Goal: Task Accomplishment & Management: Manage account settings

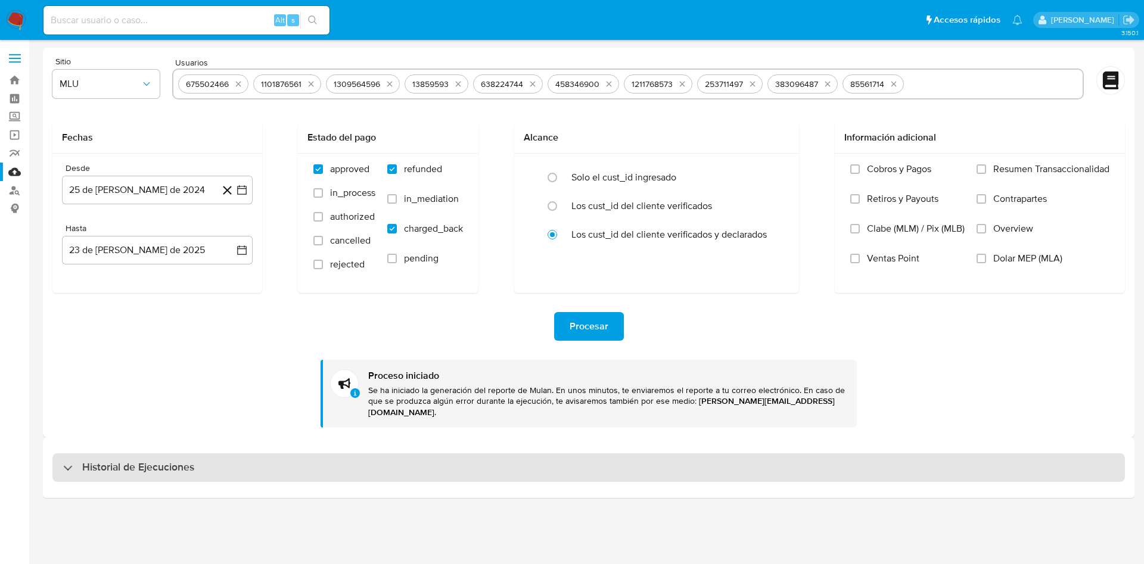
click at [172, 461] on h3 "Historial de Ejecuciones" at bounding box center [138, 468] width 112 height 14
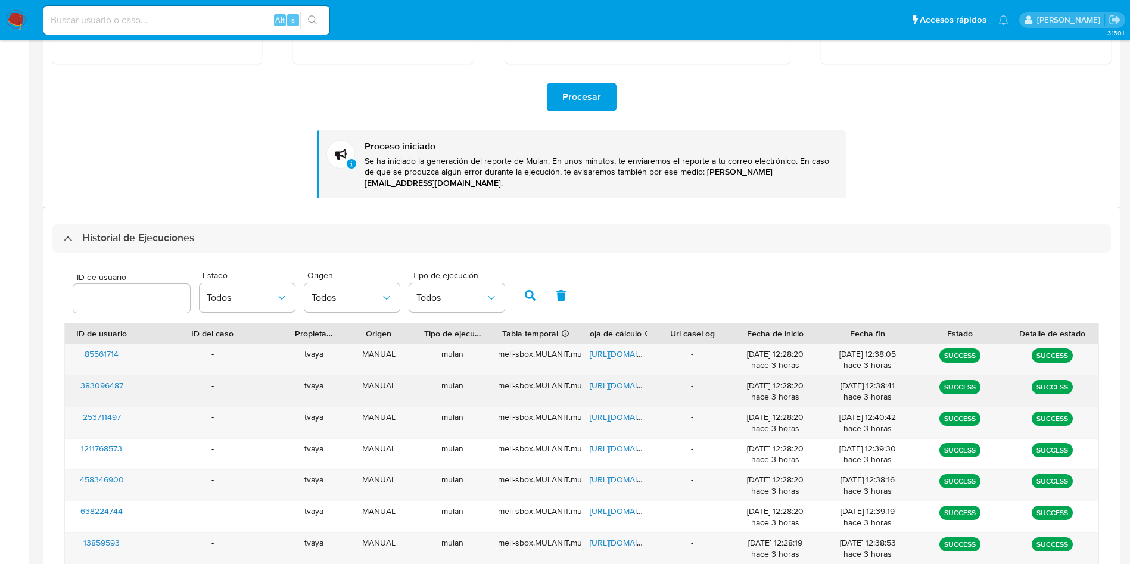
scroll to position [357, 0]
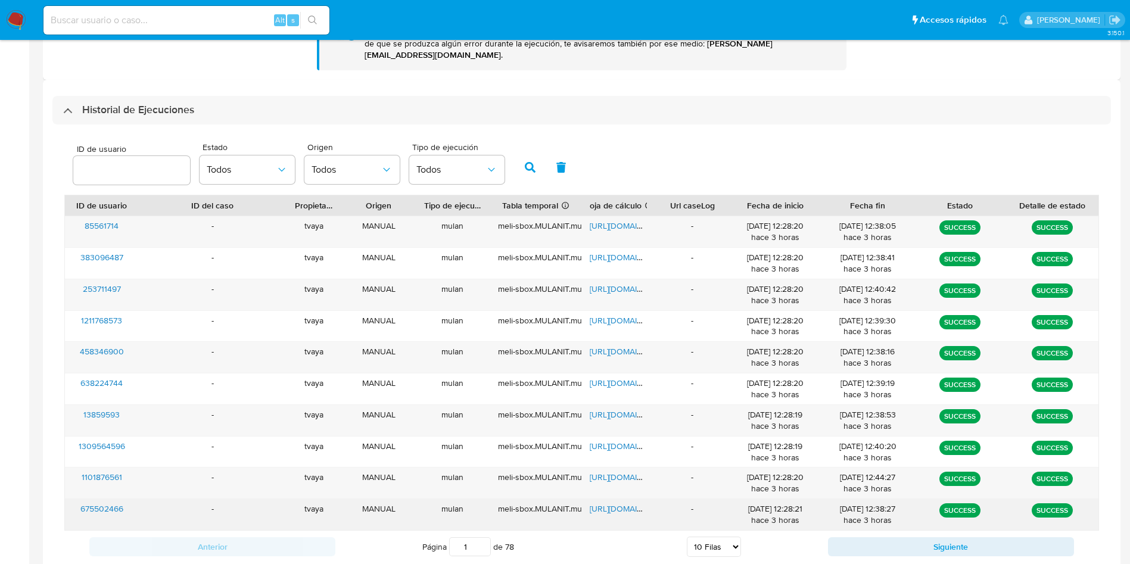
click at [708, 514] on div "-" at bounding box center [692, 514] width 74 height 31
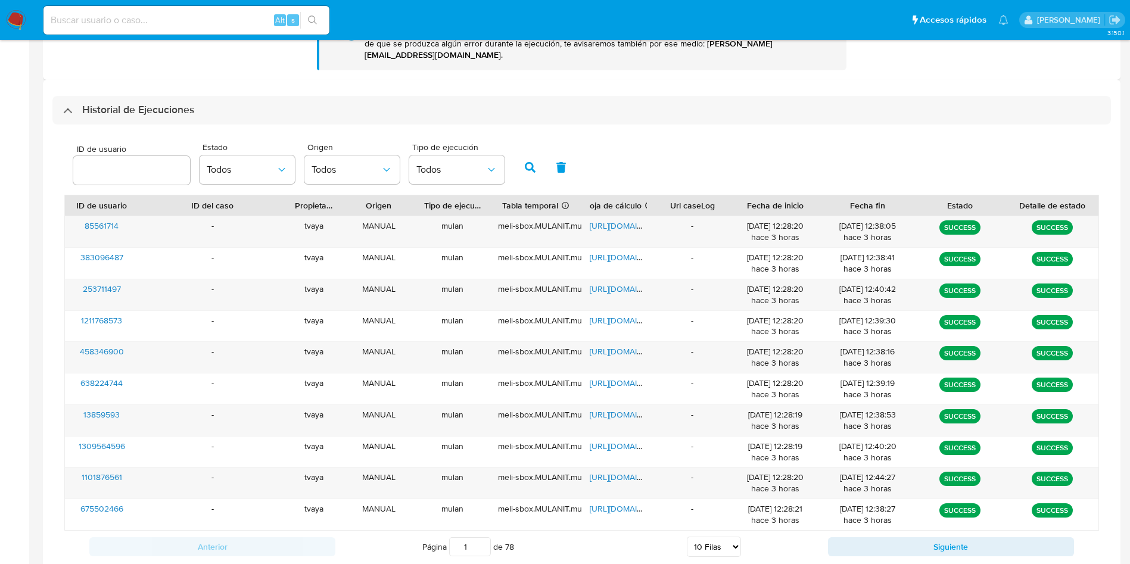
click at [717, 537] on select "5 Filas 10 Filas 20 Filas 25 Filas 50 Filas 100 Filas" at bounding box center [714, 547] width 54 height 20
select select "20"
click at [687, 537] on select "5 Filas 10 Filas 20 Filas 25 Filas 50 Filas 100 Filas" at bounding box center [714, 547] width 54 height 20
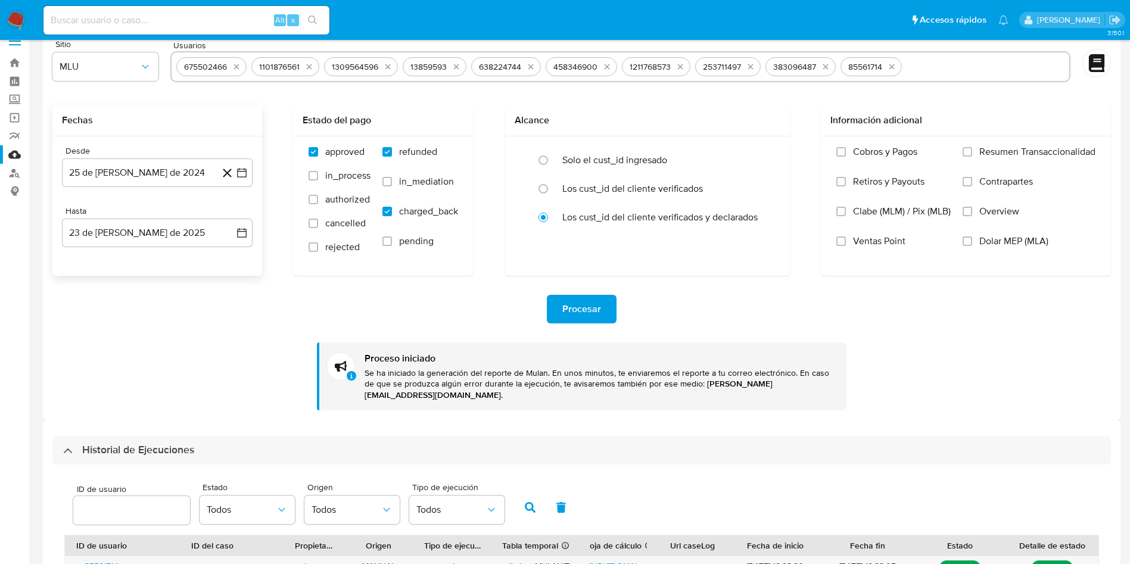
scroll to position [0, 0]
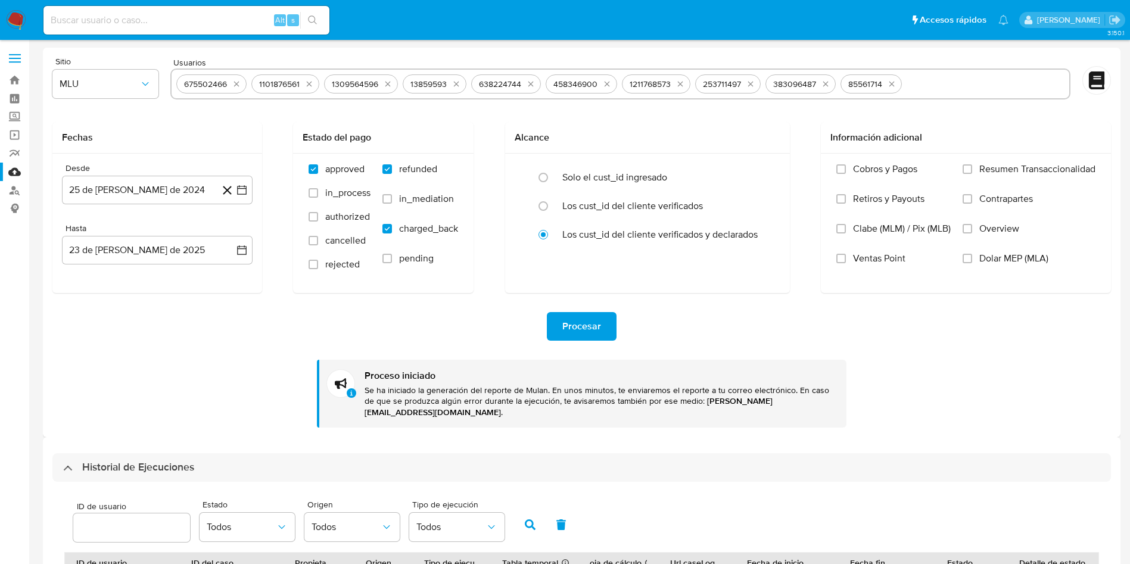
click at [917, 91] on input "text" at bounding box center [986, 83] width 158 height 19
click at [234, 87] on icon "quitar 675502466" at bounding box center [237, 84] width 10 height 10
click at [234, 87] on icon "quitar 1101876561" at bounding box center [234, 84] width 10 height 10
click at [234, 87] on div "1309564596" at bounding box center [207, 84] width 56 height 11
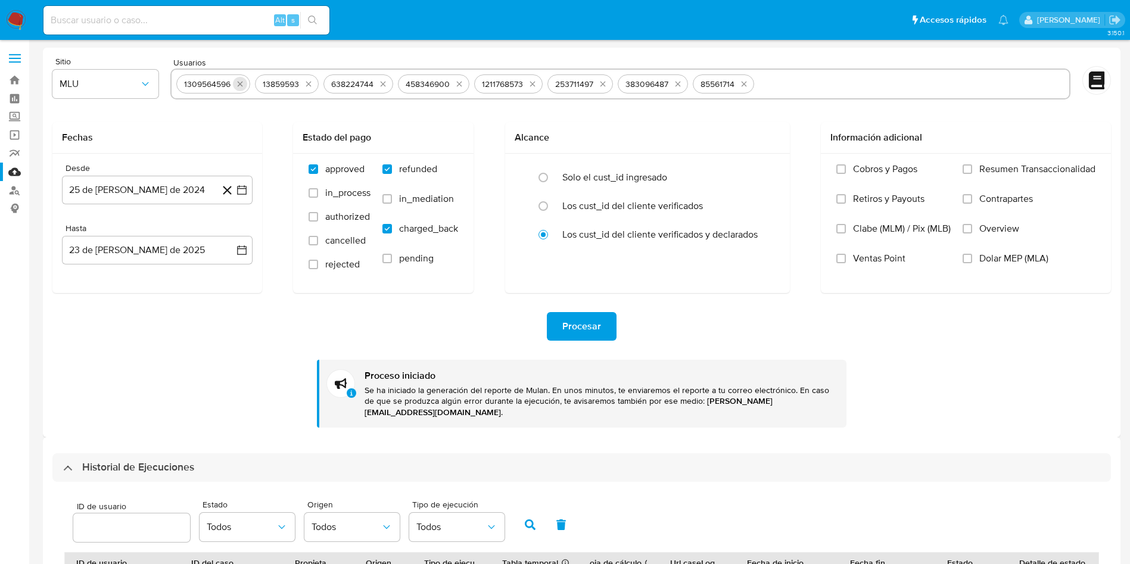
click at [235, 81] on icon "quitar 1309564596" at bounding box center [240, 84] width 10 height 10
click at [235, 81] on button "quitar 13859593" at bounding box center [230, 84] width 14 height 14
click at [235, 81] on icon "quitar 638224744" at bounding box center [236, 84] width 10 height 10
click at [235, 81] on icon "quitar 458346900" at bounding box center [238, 84] width 10 height 10
click at [235, 81] on icon "quitar 1211768573" at bounding box center [235, 84] width 10 height 10
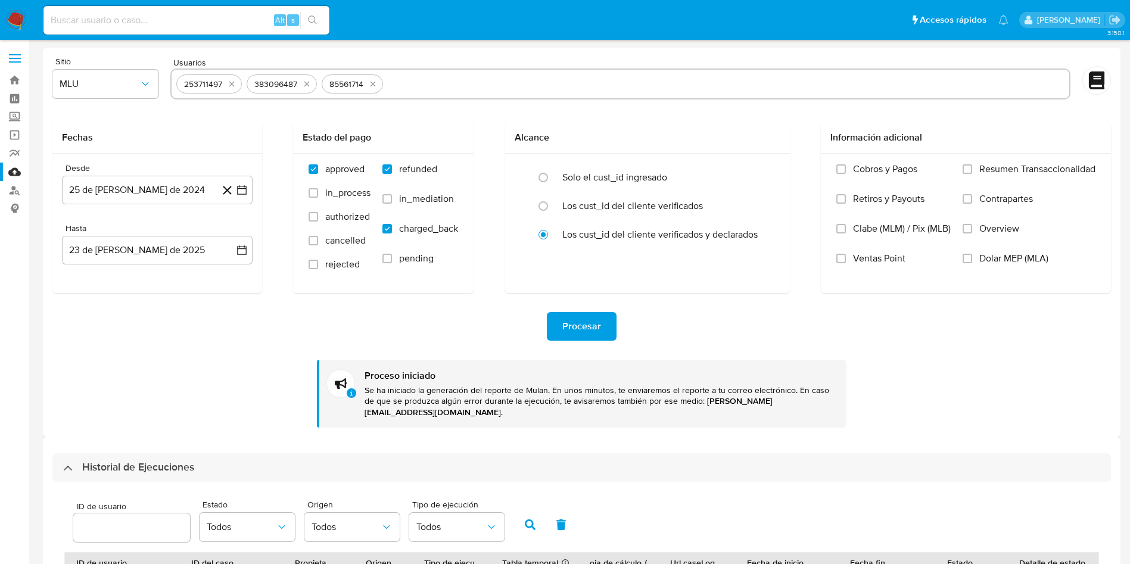
click at [235, 81] on icon "quitar 253711497" at bounding box center [232, 84] width 10 height 10
click at [302, 81] on icon "quitar 383096487" at bounding box center [307, 84] width 10 height 10
click at [235, 81] on div "85561714" at bounding box center [206, 83] width 61 height 19
click at [235, 81] on button "quitar 85561714" at bounding box center [227, 84] width 14 height 14
click at [237, 81] on input "text" at bounding box center [620, 83] width 888 height 19
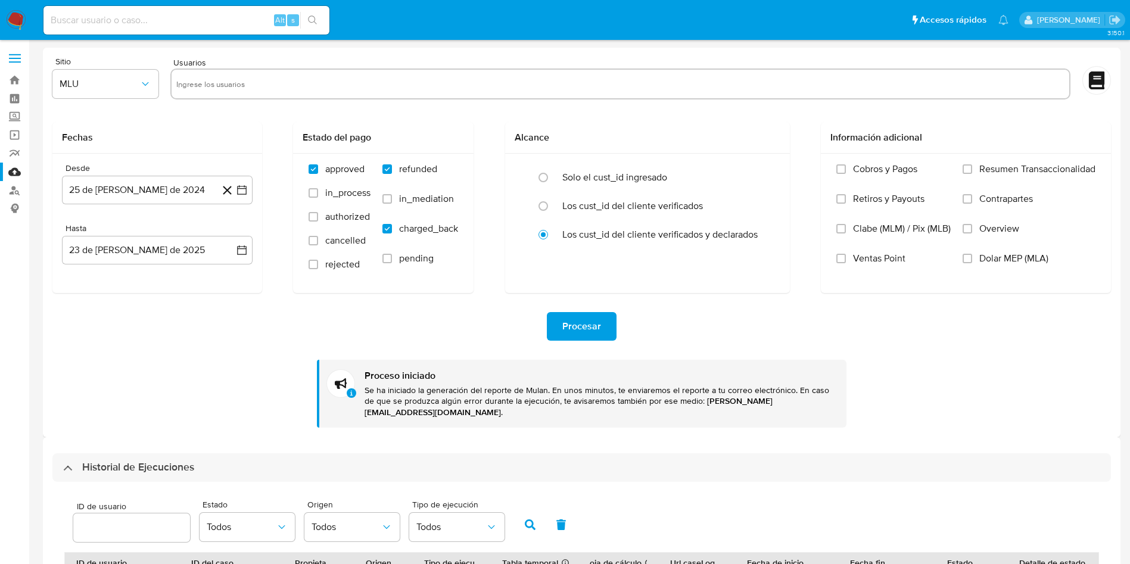
paste input "1574048516"
type input "1574048516"
click at [579, 322] on span "Procesar" at bounding box center [581, 326] width 39 height 26
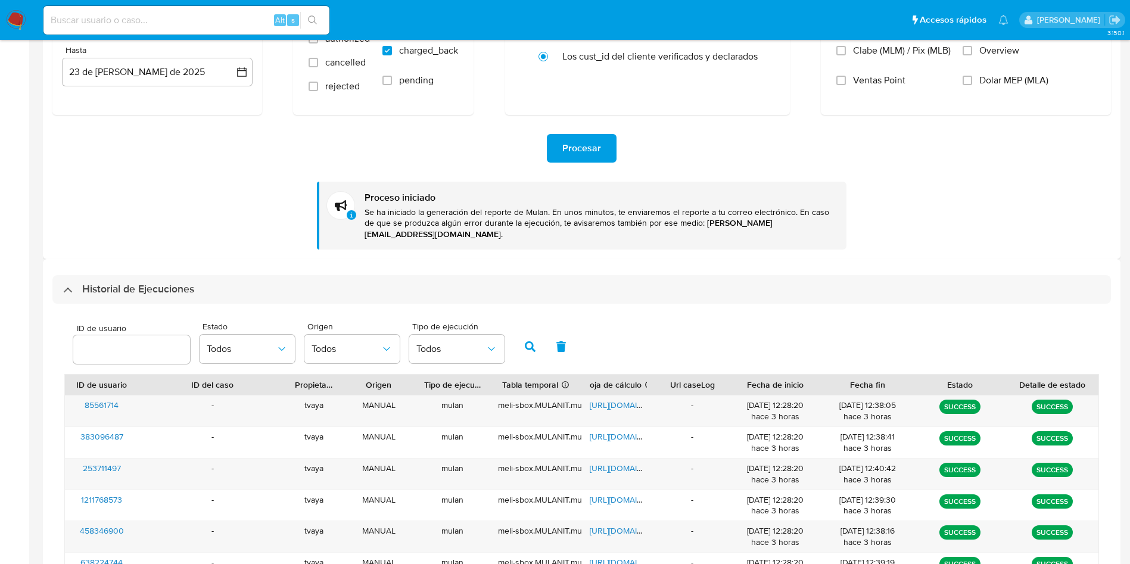
scroll to position [179, 0]
drag, startPoint x: 135, startPoint y: 388, endPoint x: 75, endPoint y: 393, distance: 59.8
click at [75, 395] on div "85561714" at bounding box center [102, 410] width 74 height 31
click at [121, 399] on div "85561714" at bounding box center [102, 410] width 74 height 31
drag, startPoint x: 133, startPoint y: 396, endPoint x: 79, endPoint y: 396, distance: 54.8
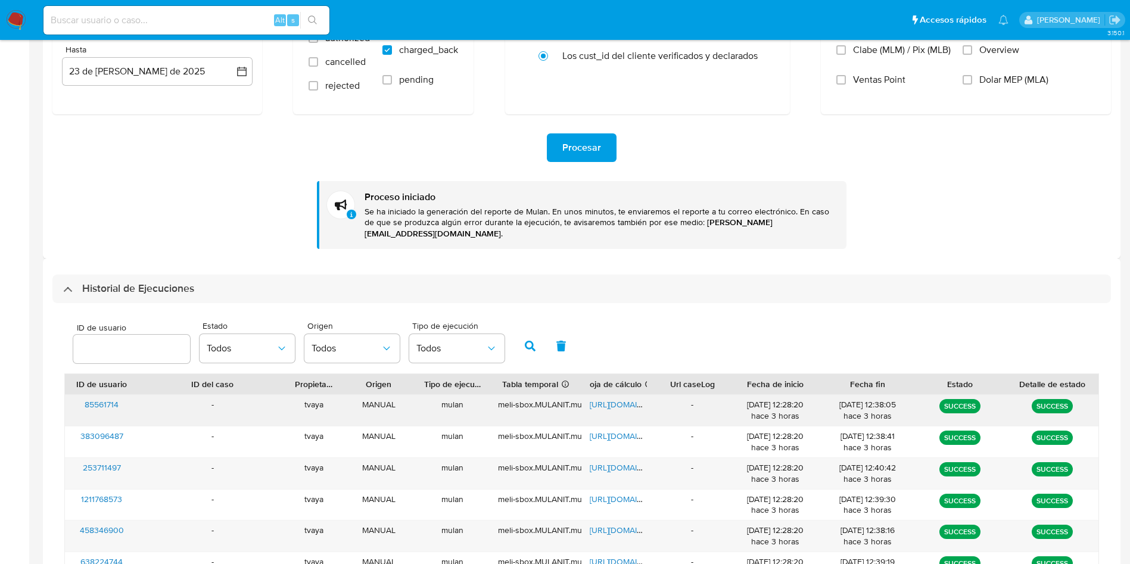
click at [79, 396] on div "85561714" at bounding box center [102, 410] width 74 height 31
click at [624, 399] on span "https://docs.google.com/spreadsheets/d/1tPP7ngtNDVbRWhiT2bExmDja8W8NtMLcL7ZV1M3…" at bounding box center [631, 405] width 82 height 12
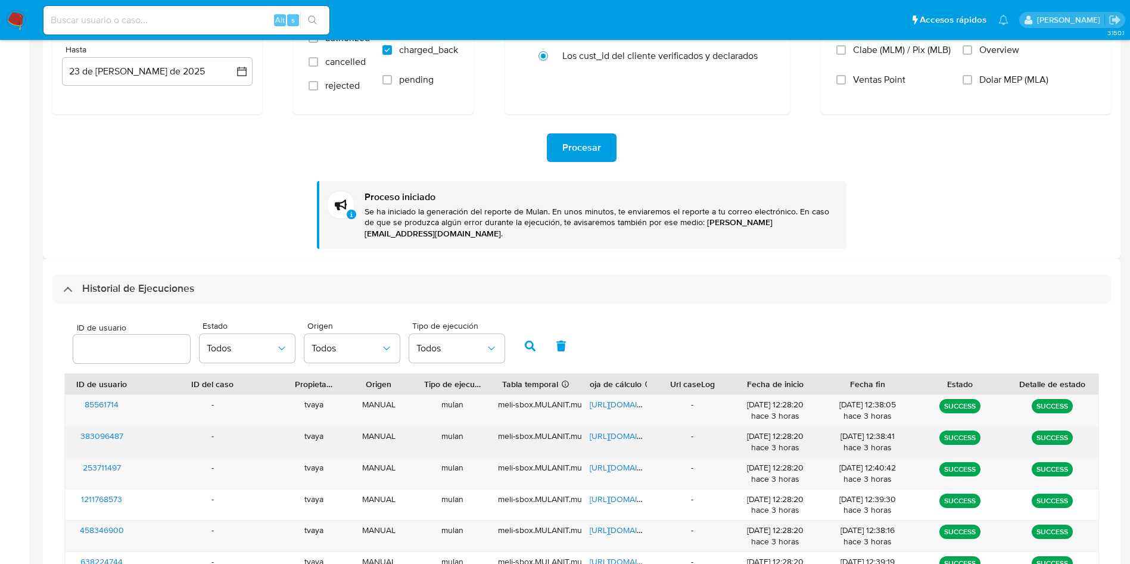
click at [105, 430] on span "383096487" at bounding box center [101, 436] width 43 height 12
click at [98, 430] on span "383096487" at bounding box center [101, 436] width 43 height 12
click at [609, 430] on span "https://docs.google.com/spreadsheets/d/1R-JXt-TYXBwqhDTxGbr0PzQ6ntxX2LUNk5T2j8Q…" at bounding box center [631, 436] width 82 height 12
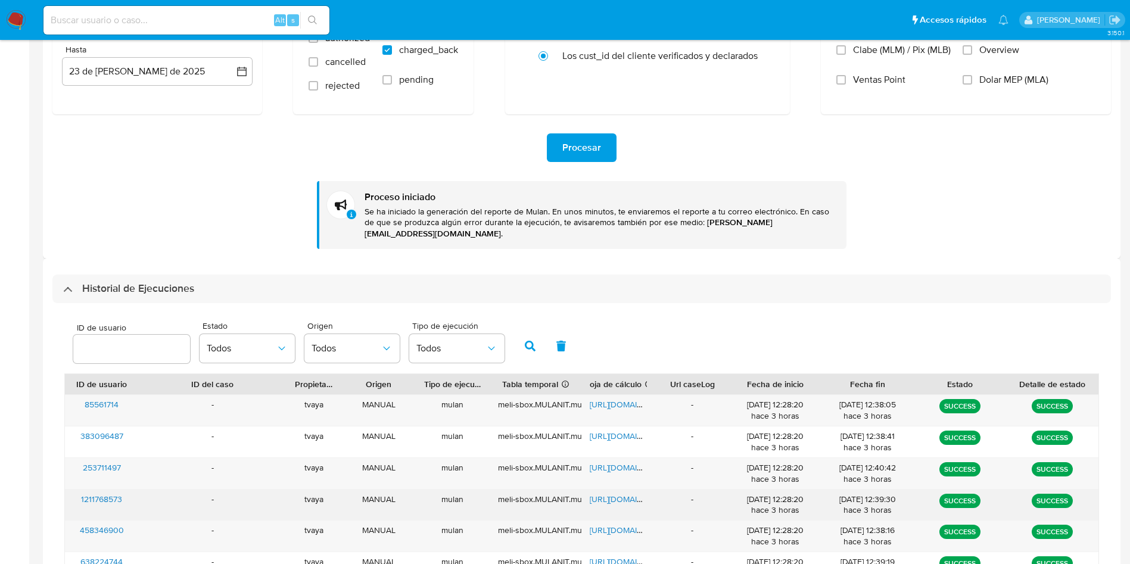
click at [107, 493] on span "1211768573" at bounding box center [101, 499] width 41 height 12
click at [602, 493] on span "https://docs.google.com/spreadsheets/d/1a8CFMiENojQsZK0HMrQCSkzEV61NqjpfWIwiLZL…" at bounding box center [631, 499] width 82 height 12
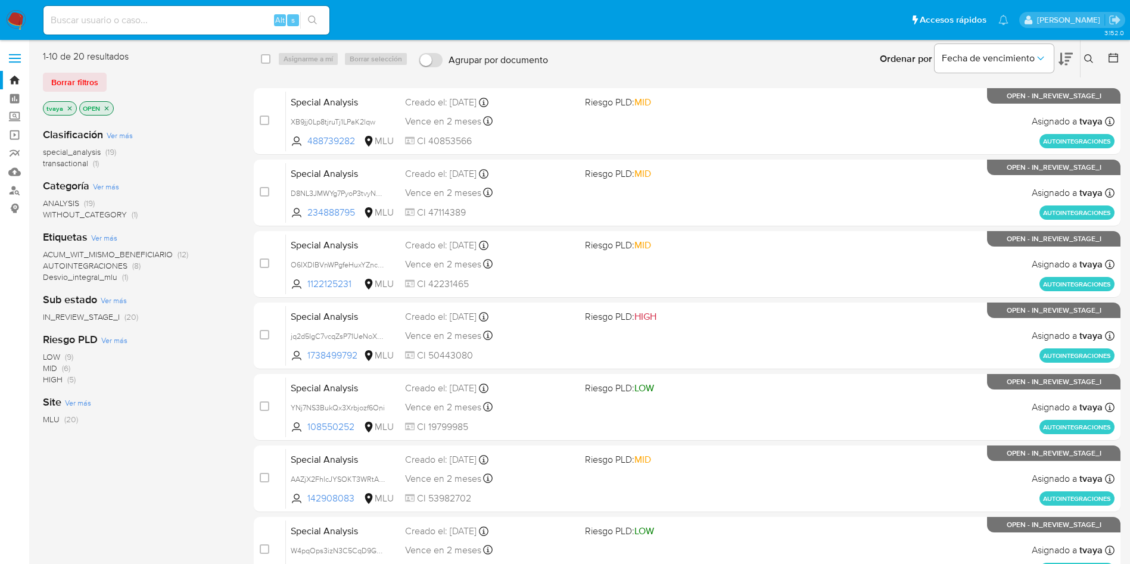
click at [69, 110] on icon "close-filter" at bounding box center [69, 108] width 7 height 7
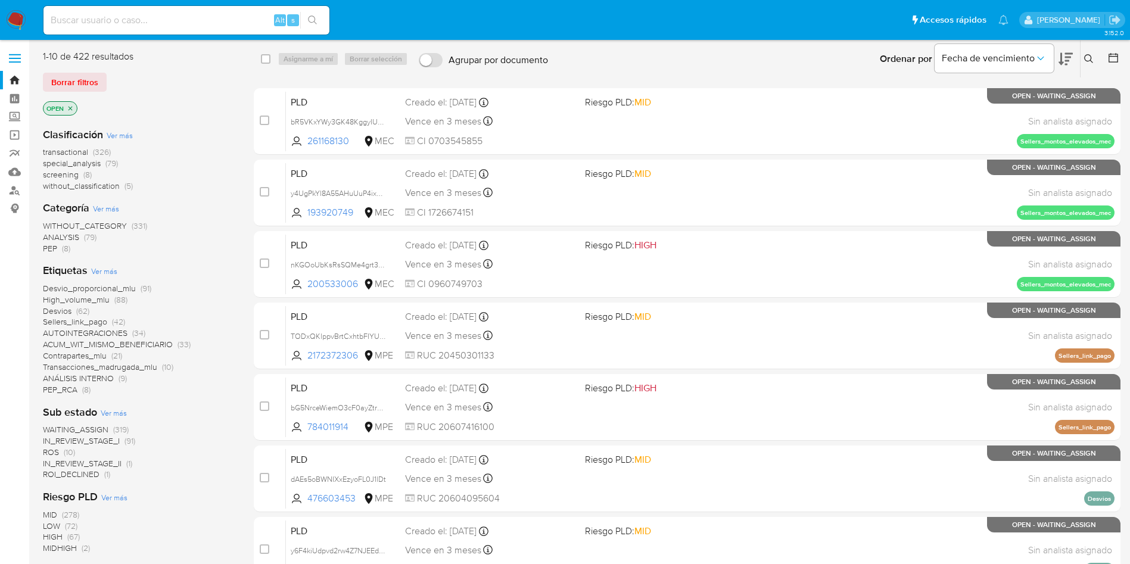
click at [1087, 60] on icon at bounding box center [1089, 59] width 10 height 10
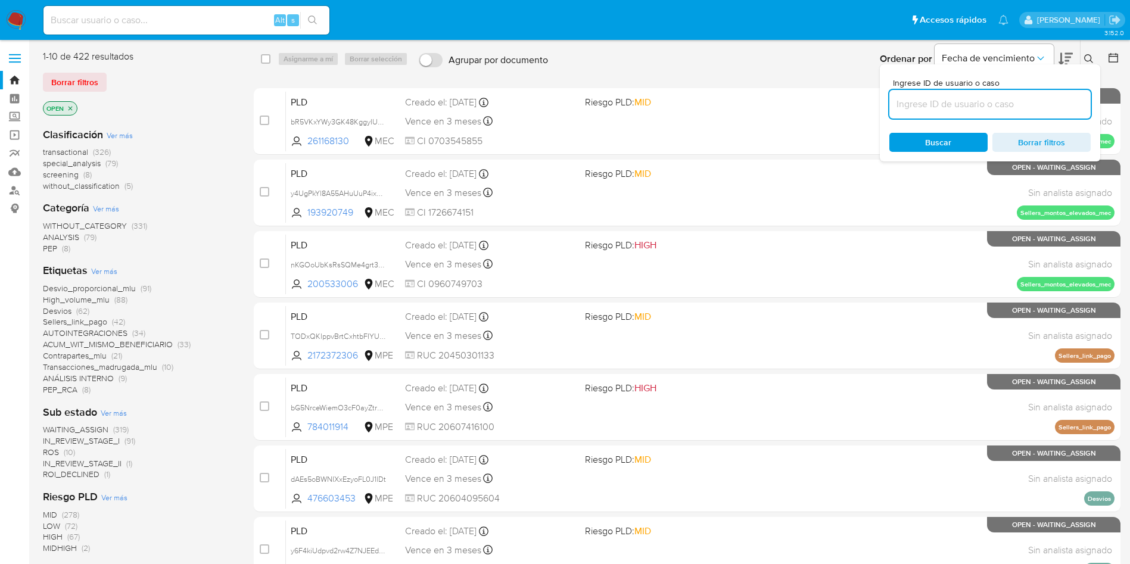
click at [940, 111] on input at bounding box center [990, 104] width 201 height 15
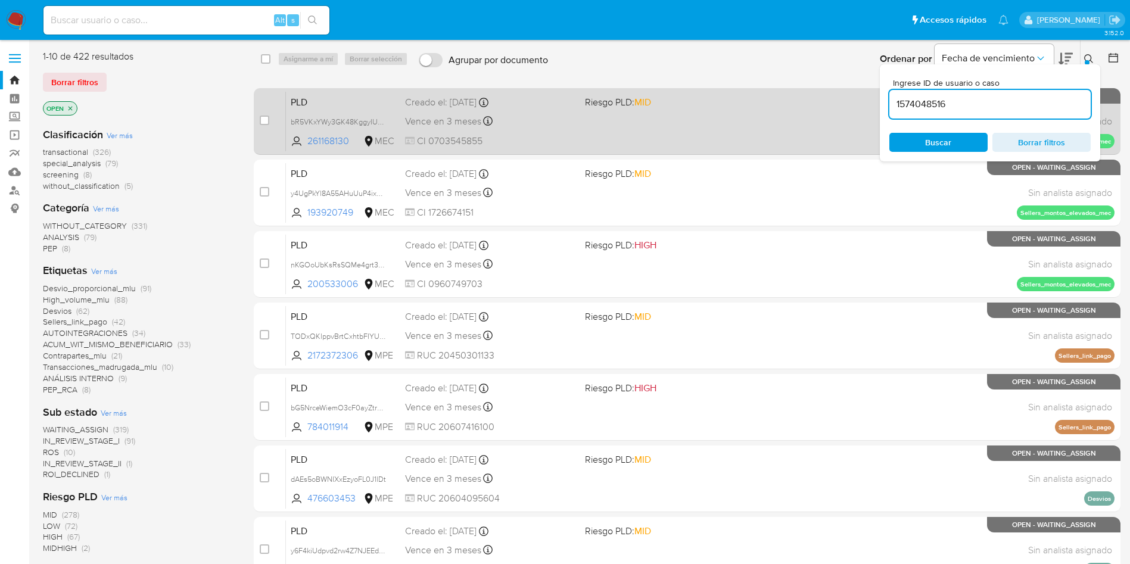
type input "1574048516"
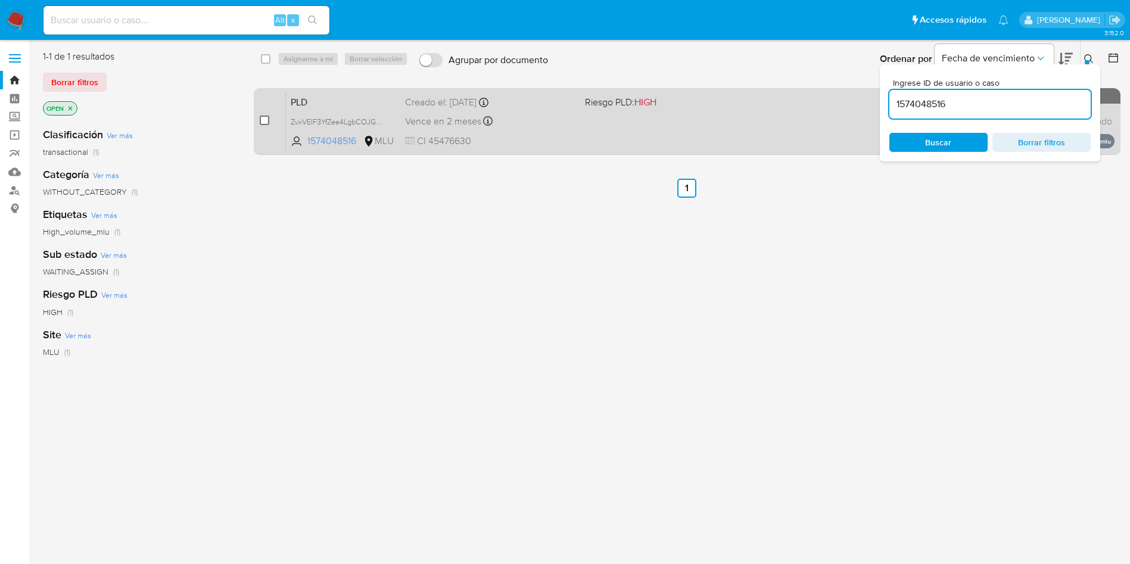
click at [265, 119] on input "checkbox" at bounding box center [265, 121] width 10 height 10
checkbox input "true"
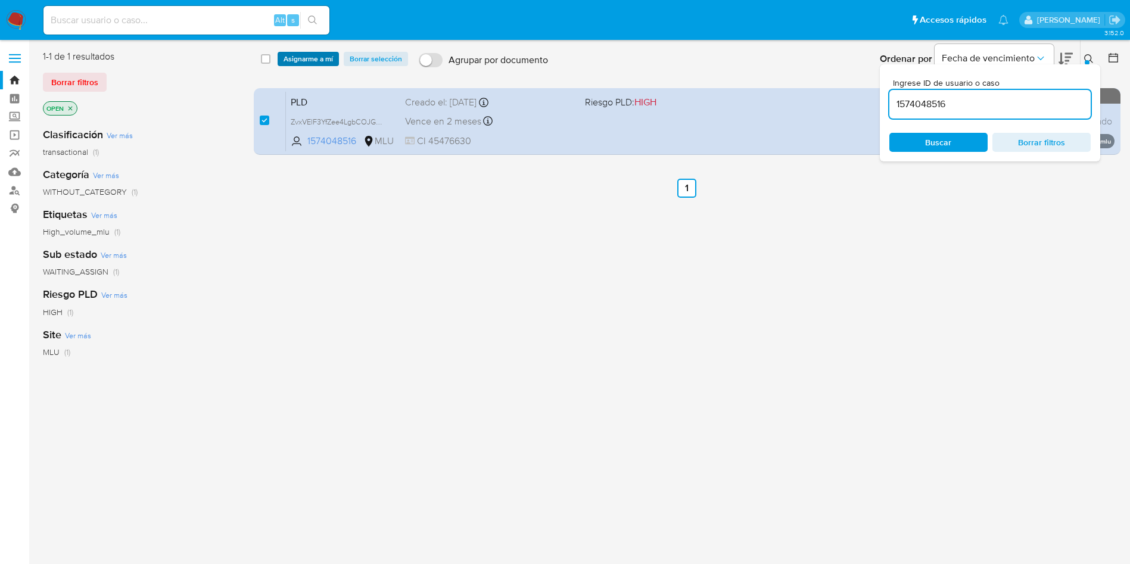
click at [326, 59] on span "Asignarme a mí" at bounding box center [308, 59] width 49 height 12
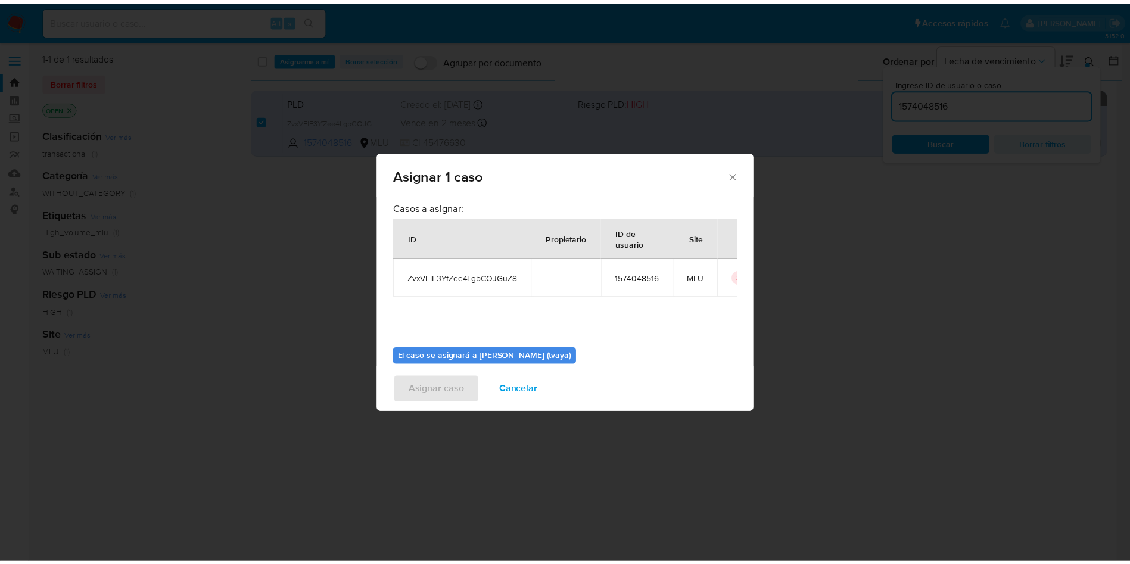
scroll to position [62, 0]
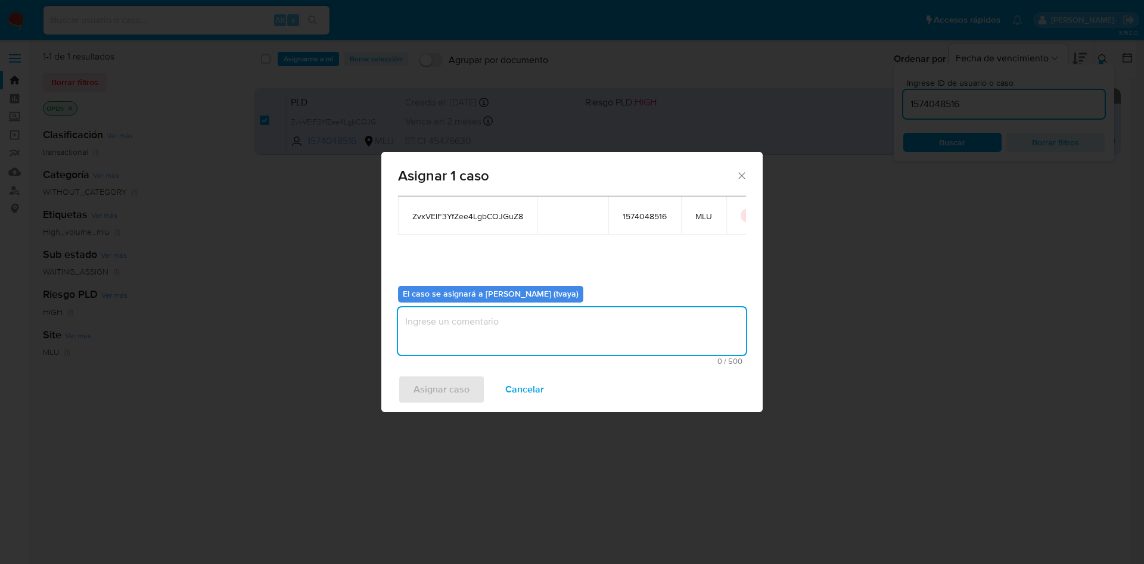
click at [572, 349] on textarea "assign-modal" at bounding box center [572, 331] width 348 height 48
type textarea "."
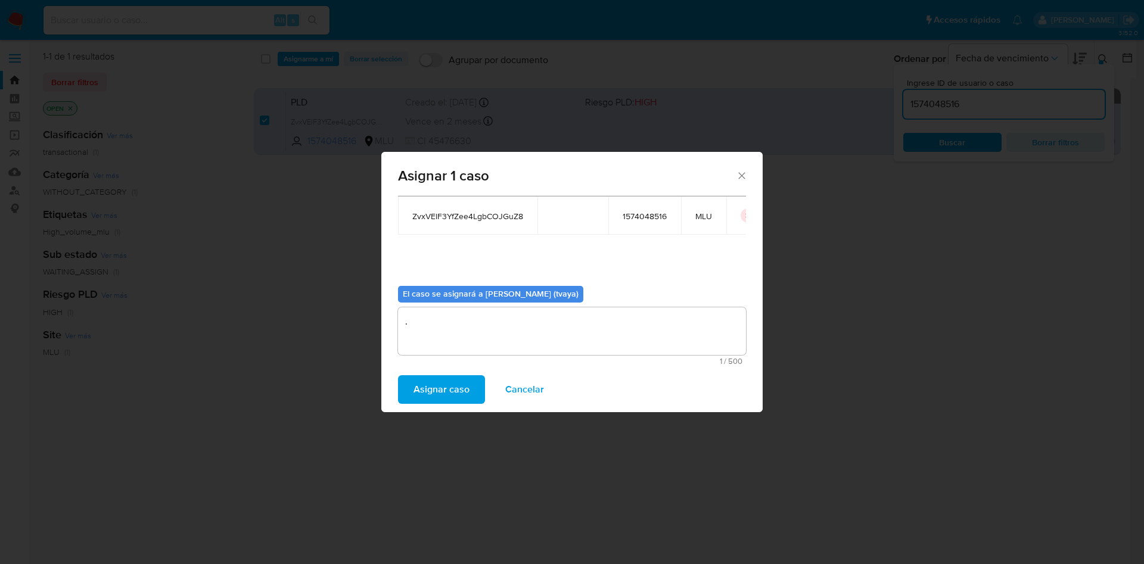
click at [444, 385] on span "Asignar caso" at bounding box center [441, 390] width 56 height 26
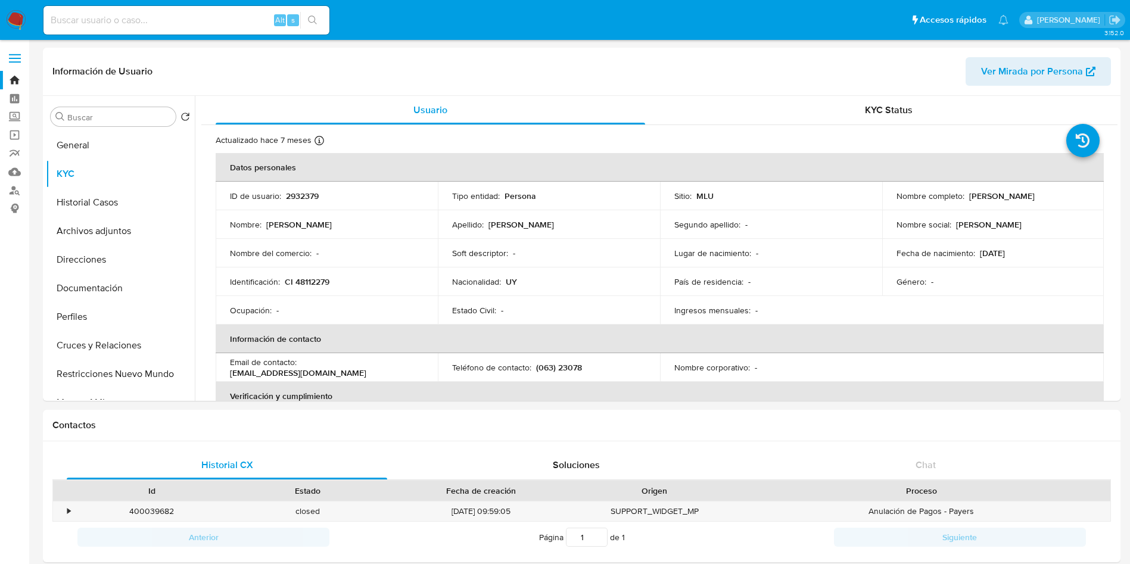
select select "100"
click at [156, 29] on div "Alt s" at bounding box center [186, 20] width 286 height 29
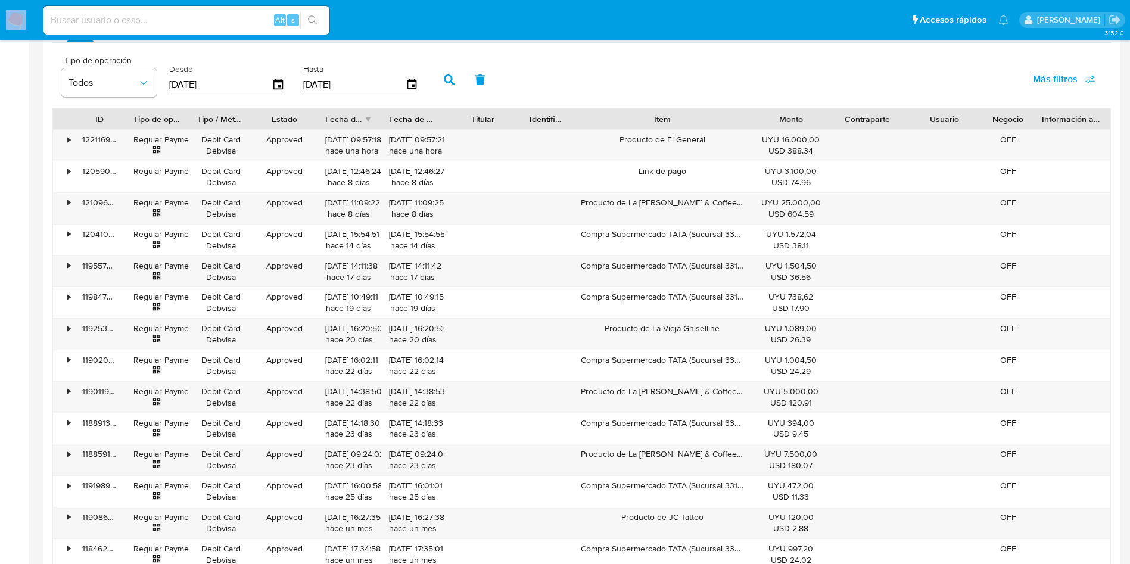
scroll to position [587, 0]
click at [156, 29] on div "Alt s" at bounding box center [186, 20] width 286 height 29
click at [163, 17] on input at bounding box center [186, 20] width 286 height 15
paste input "1574048516"
type input "1574048516"
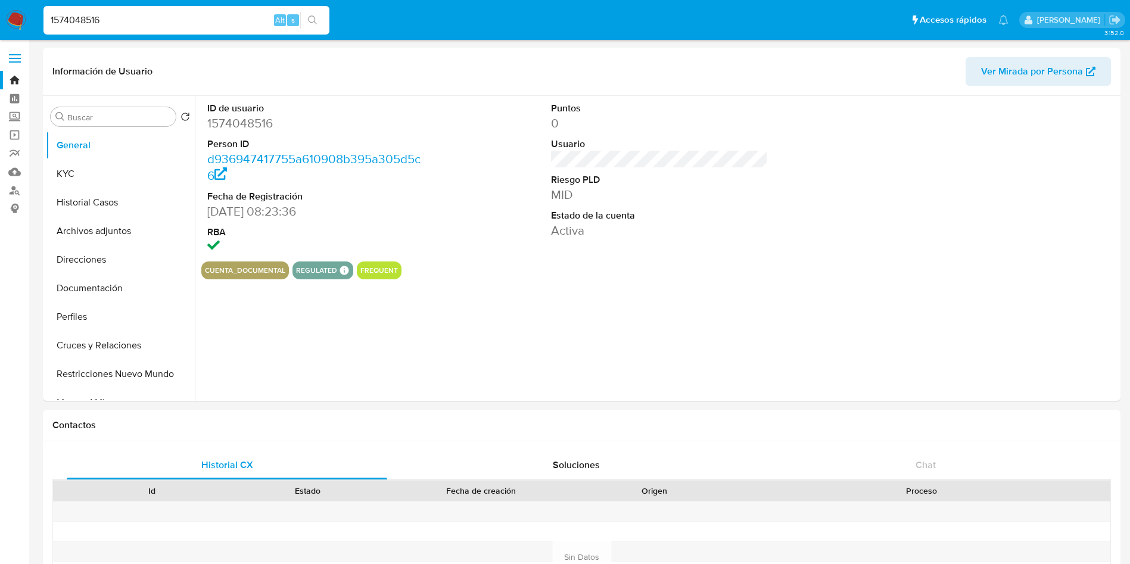
select select "10"
click at [89, 166] on button "KYC" at bounding box center [115, 174] width 139 height 29
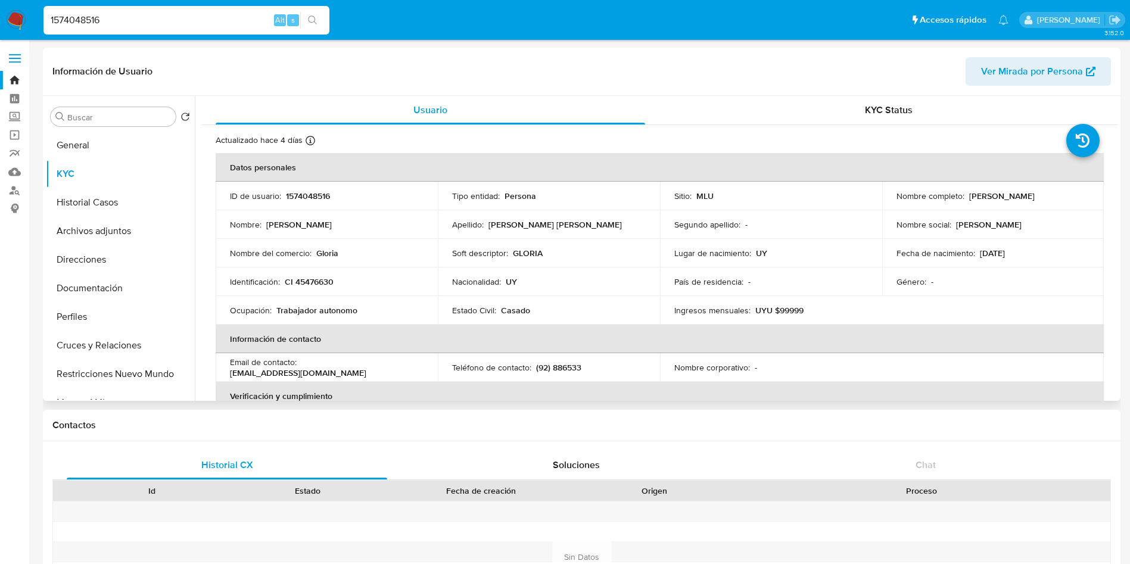
drag, startPoint x: 1112, startPoint y: 189, endPoint x: 1115, endPoint y: 198, distance: 9.8
click at [1115, 198] on div "Usuario KYC Status Actualizado hace 4 días Creado: 01/12/2023 09:24:24 Actualiz…" at bounding box center [656, 248] width 923 height 305
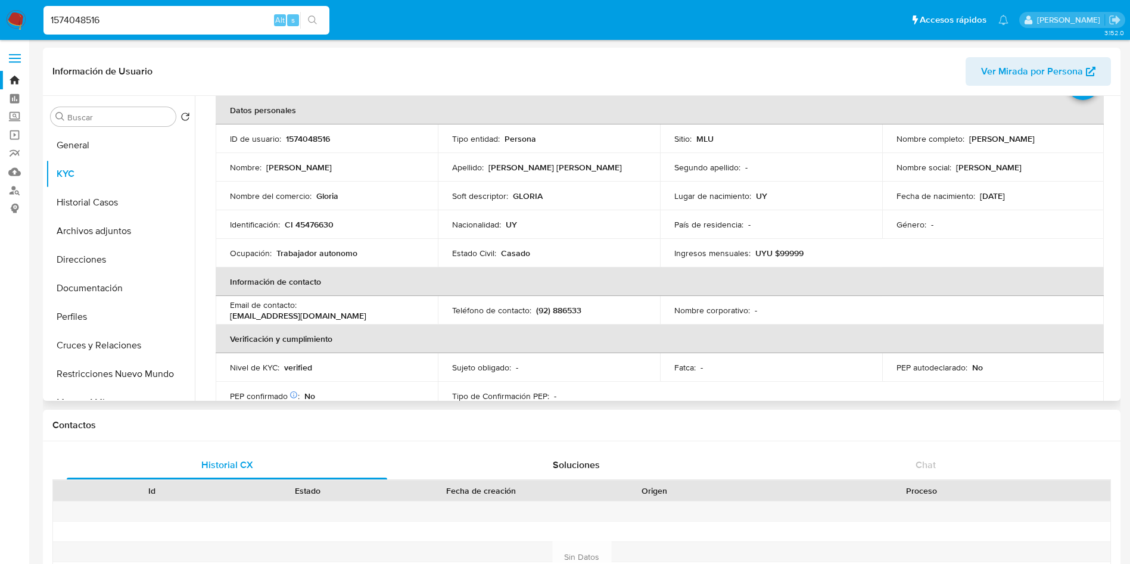
scroll to position [58, 0]
click at [112, 202] on button "Historial Casos" at bounding box center [115, 202] width 139 height 29
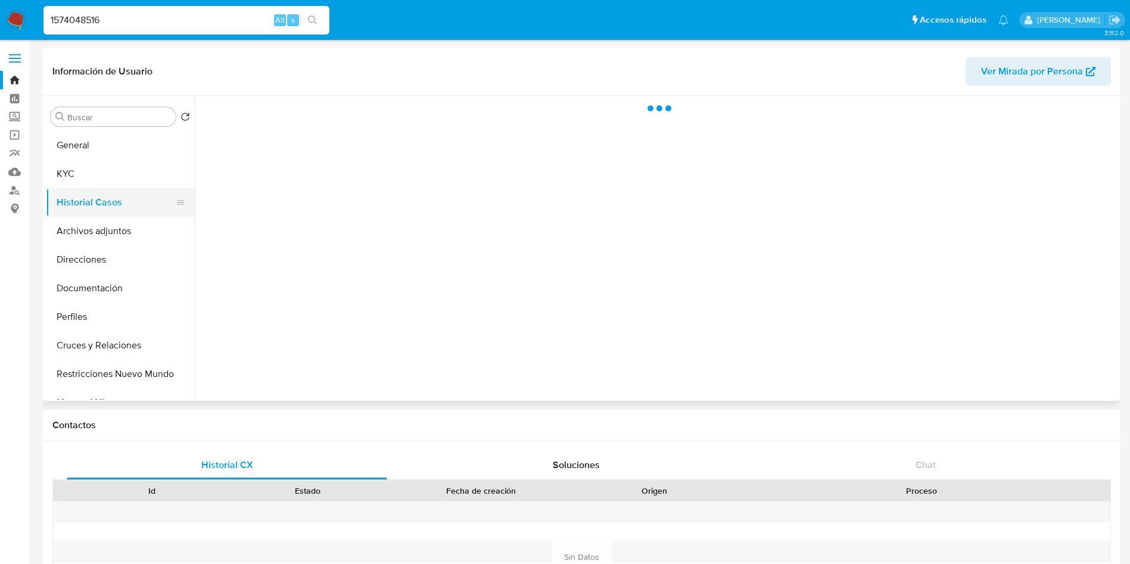
scroll to position [0, 0]
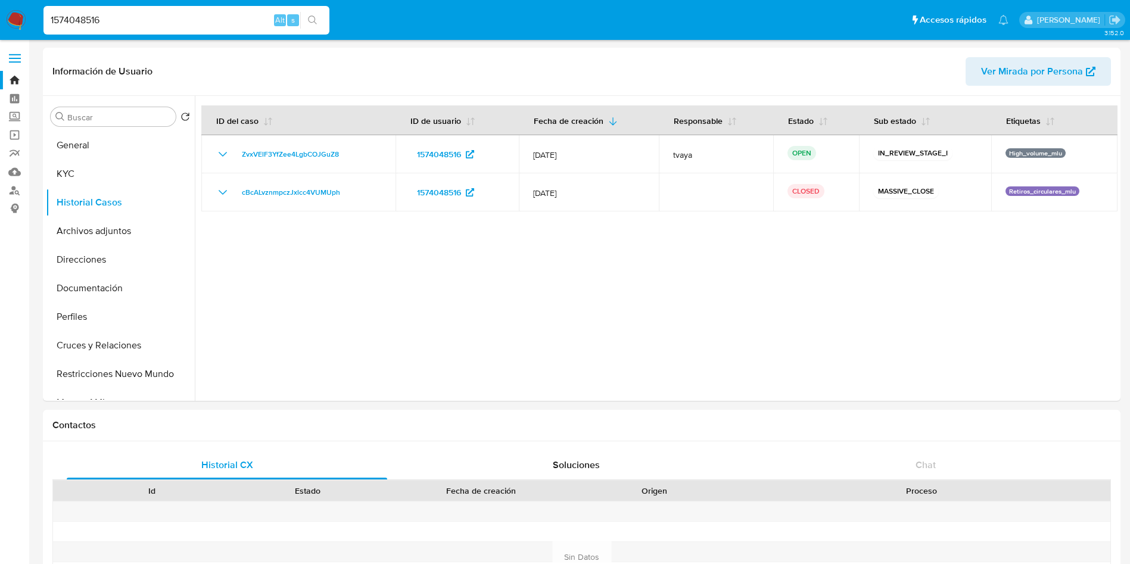
click at [157, 18] on input "1574048516" at bounding box center [186, 20] width 286 height 15
paste input "vinculados a usuarios que reciban altos volúmenes de dinero en diferentes segme…"
click at [173, 19] on input "vinculados a usuarios que reciban altos volúmenes de dinero en diferentes segme…" at bounding box center [186, 20] width 286 height 15
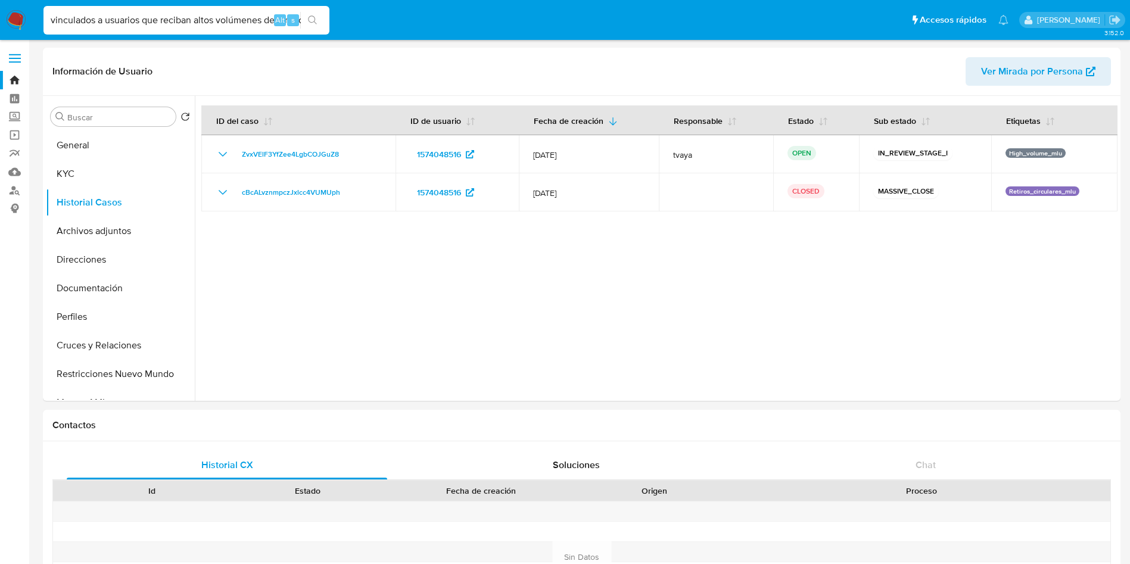
click at [173, 19] on input "vinculados a usuarios que reciban altos volúmenes de dinero en diferentes segme…" at bounding box center [186, 20] width 286 height 15
paste input "85561714"
type input "85561714"
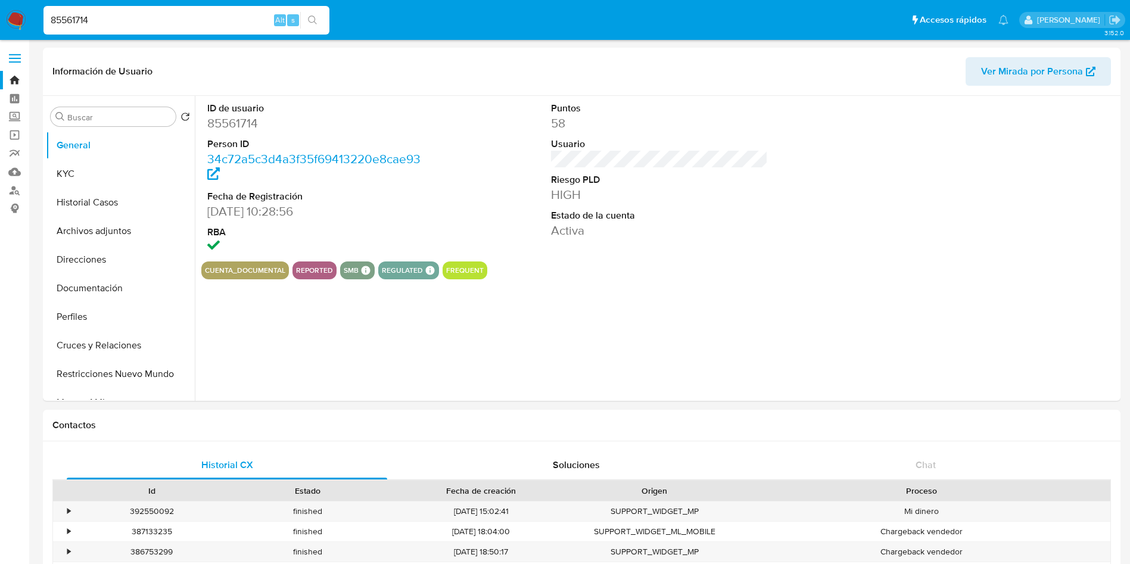
select select "10"
click at [68, 162] on button "KYC" at bounding box center [115, 174] width 139 height 29
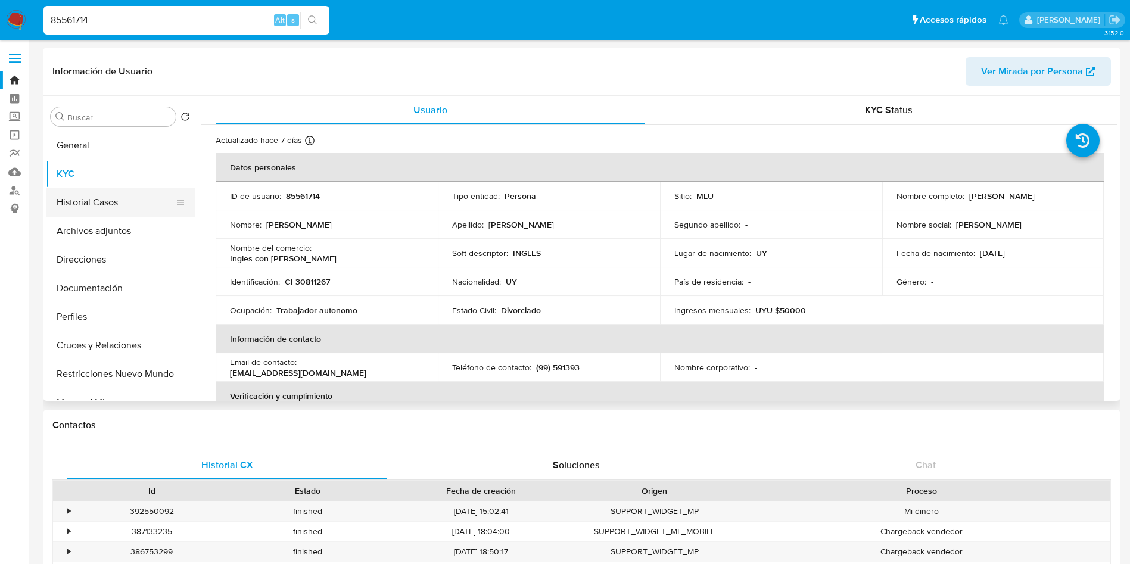
click at [65, 200] on button "Historial Casos" at bounding box center [115, 202] width 139 height 29
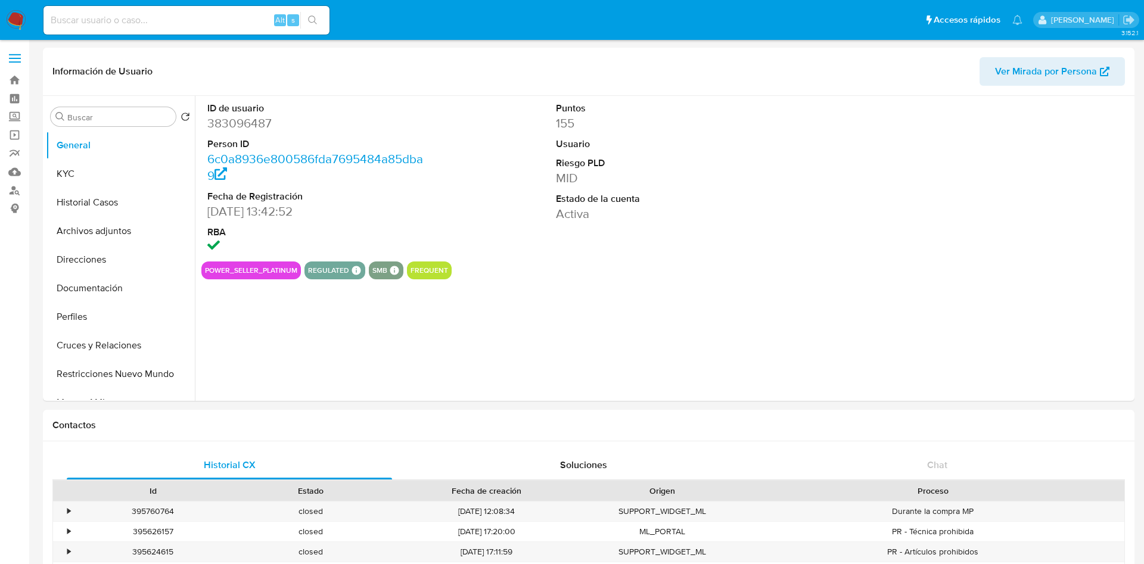
select select "10"
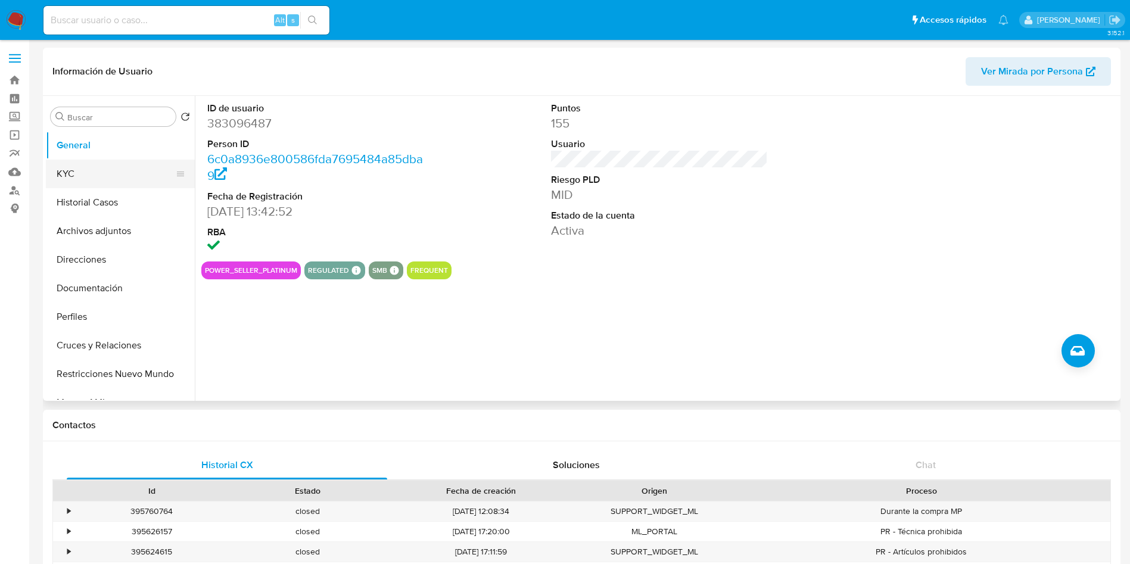
click at [89, 181] on button "KYC" at bounding box center [115, 174] width 139 height 29
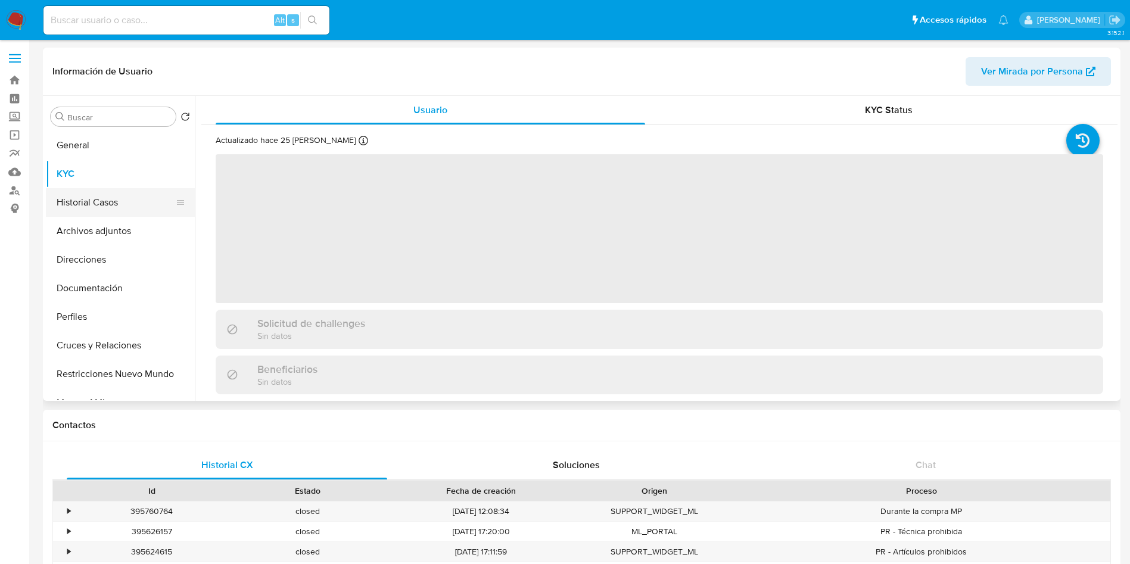
click at [95, 199] on button "Historial Casos" at bounding box center [115, 202] width 139 height 29
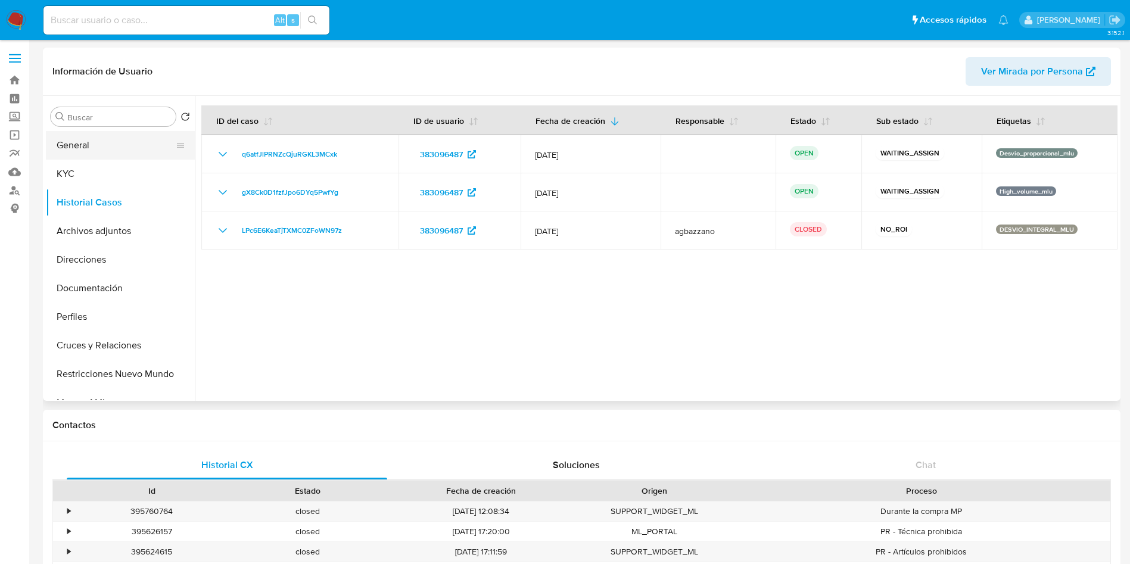
click at [114, 150] on button "General" at bounding box center [115, 145] width 139 height 29
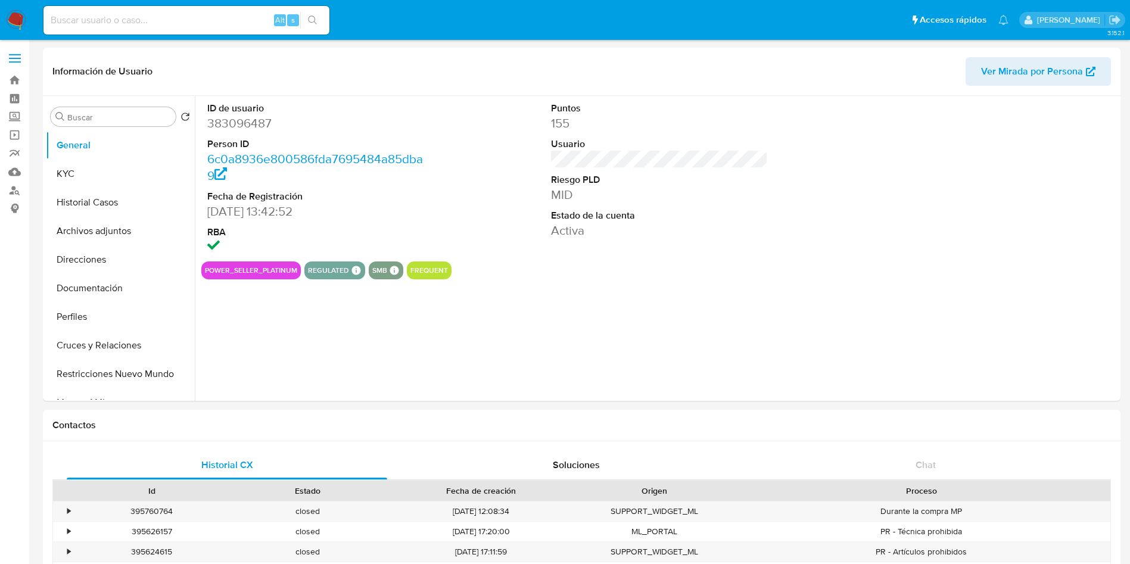
click at [246, 126] on dd "383096487" at bounding box center [315, 123] width 217 height 17
copy dd "383096487"
click at [66, 165] on button "KYC" at bounding box center [115, 174] width 139 height 29
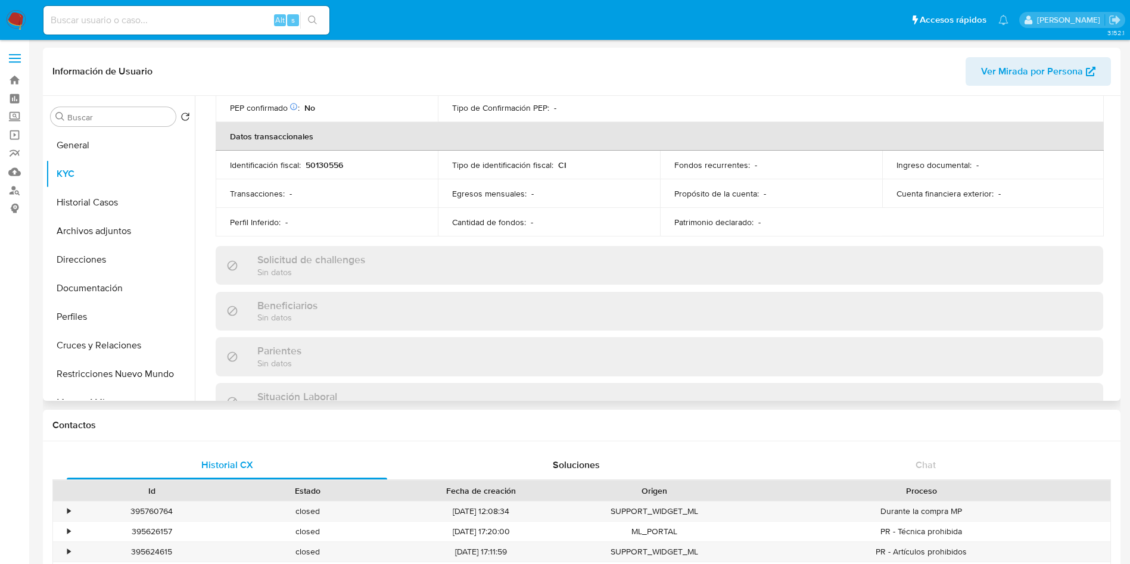
scroll to position [319, 0]
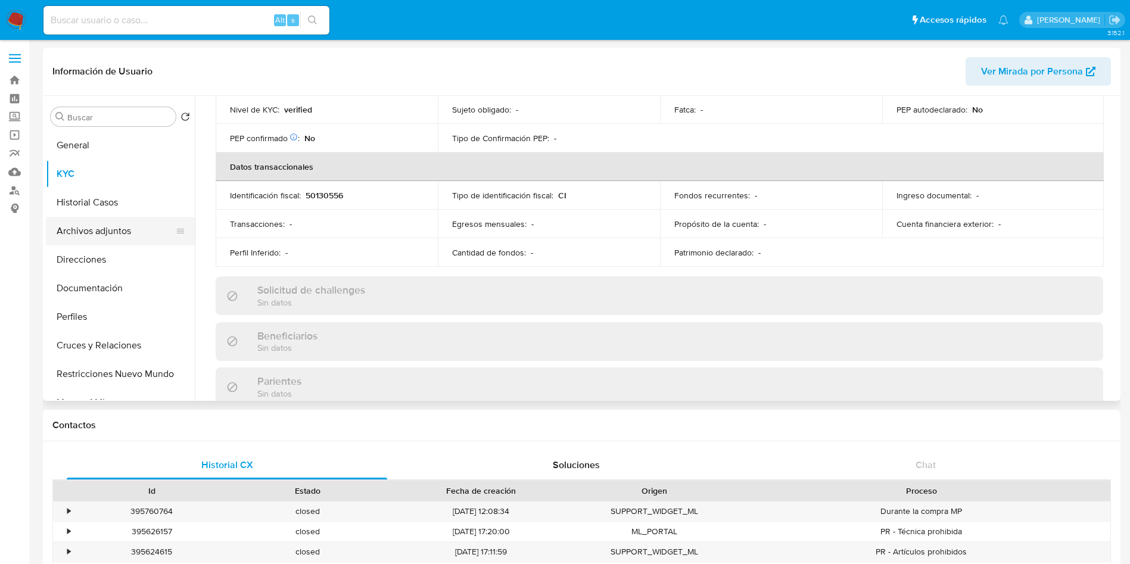
click at [86, 240] on button "Archivos adjuntos" at bounding box center [115, 231] width 139 height 29
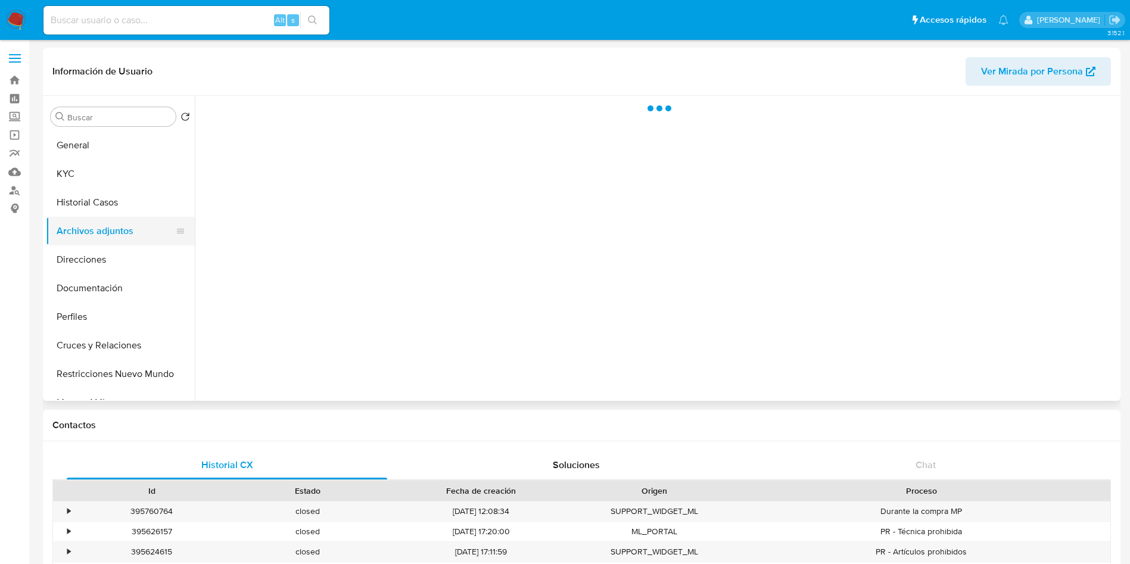
scroll to position [0, 0]
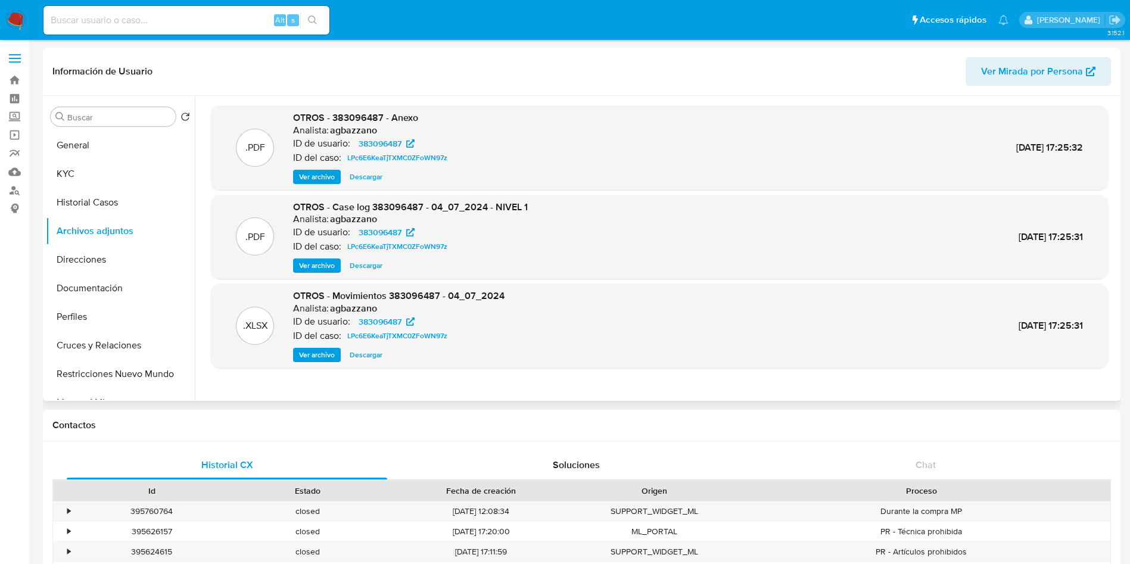
click at [320, 263] on span "Ver archivo" at bounding box center [317, 266] width 36 height 12
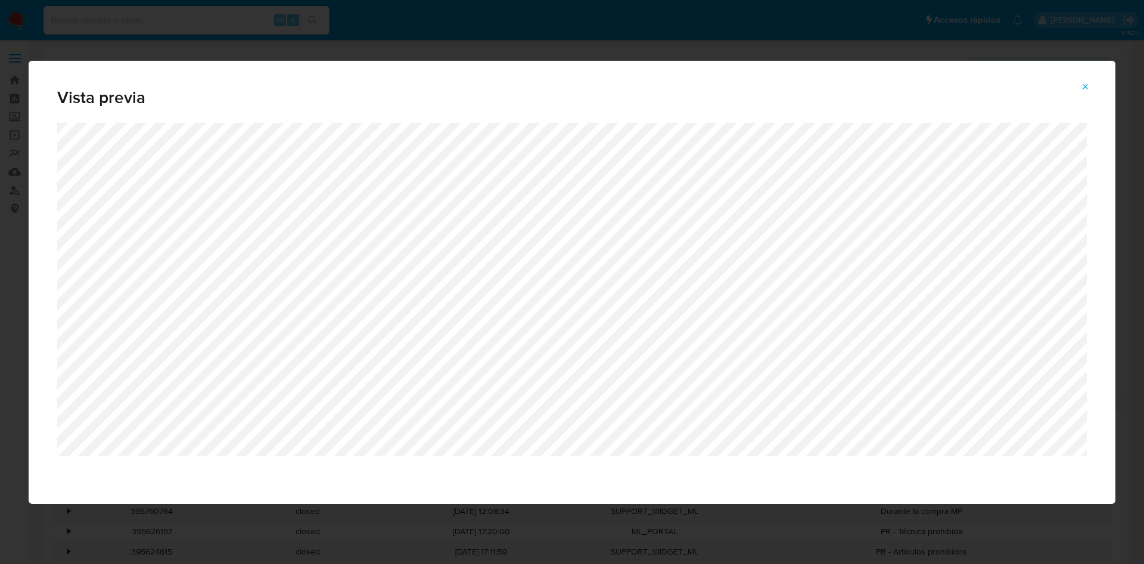
click at [1087, 89] on icon "Attachment preview" at bounding box center [1086, 87] width 10 height 10
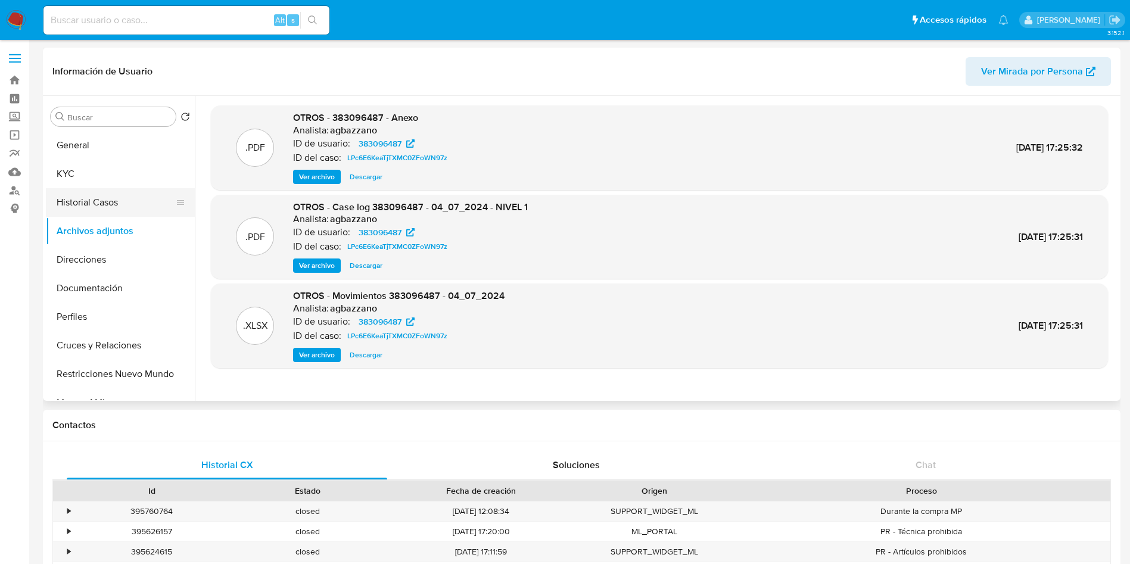
click at [98, 207] on button "Historial Casos" at bounding box center [115, 202] width 139 height 29
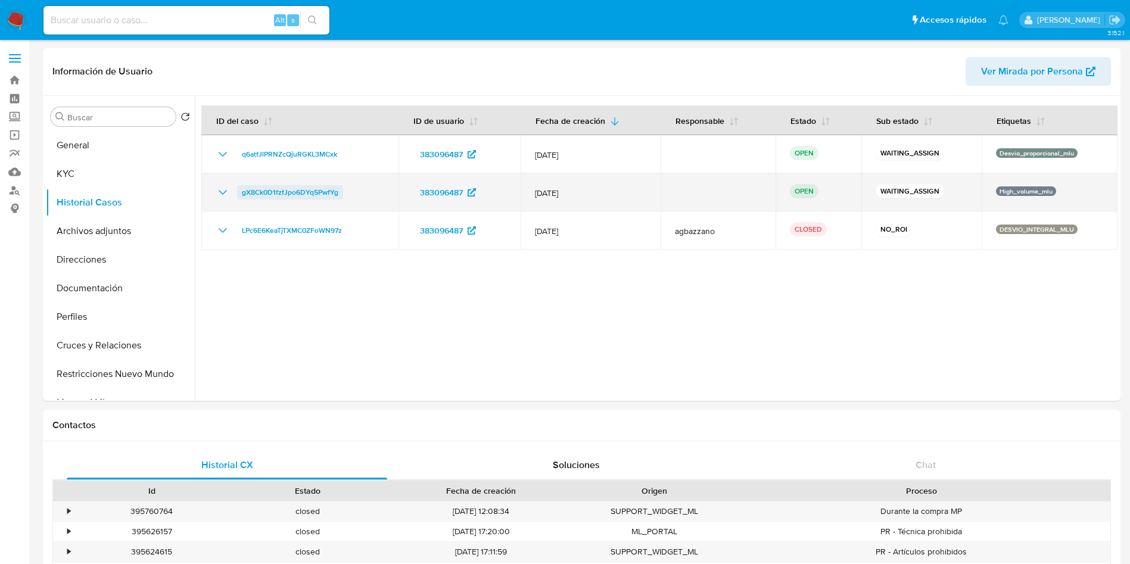
drag, startPoint x: 356, startPoint y: 191, endPoint x: 237, endPoint y: 194, distance: 119.2
click at [237, 194] on div "gX8Ck0D1fzfJpo6DYq5PwfYg" at bounding box center [300, 192] width 169 height 14
click at [315, 194] on span "gX8Ck0D1fzfJpo6DYq5PwfYg" at bounding box center [290, 192] width 97 height 14
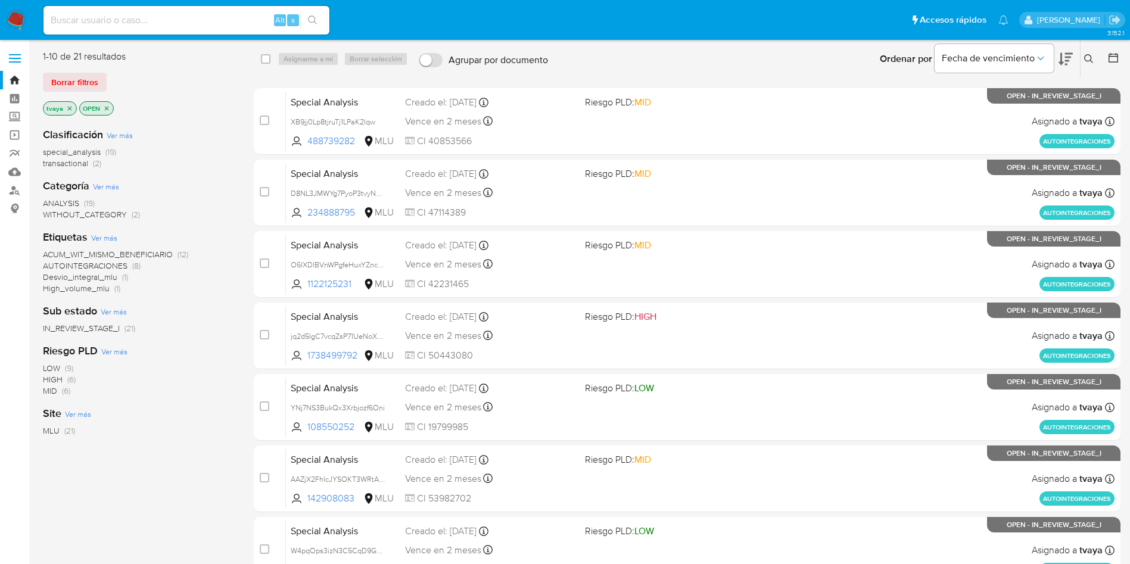
click at [1086, 61] on icon at bounding box center [1089, 59] width 10 height 10
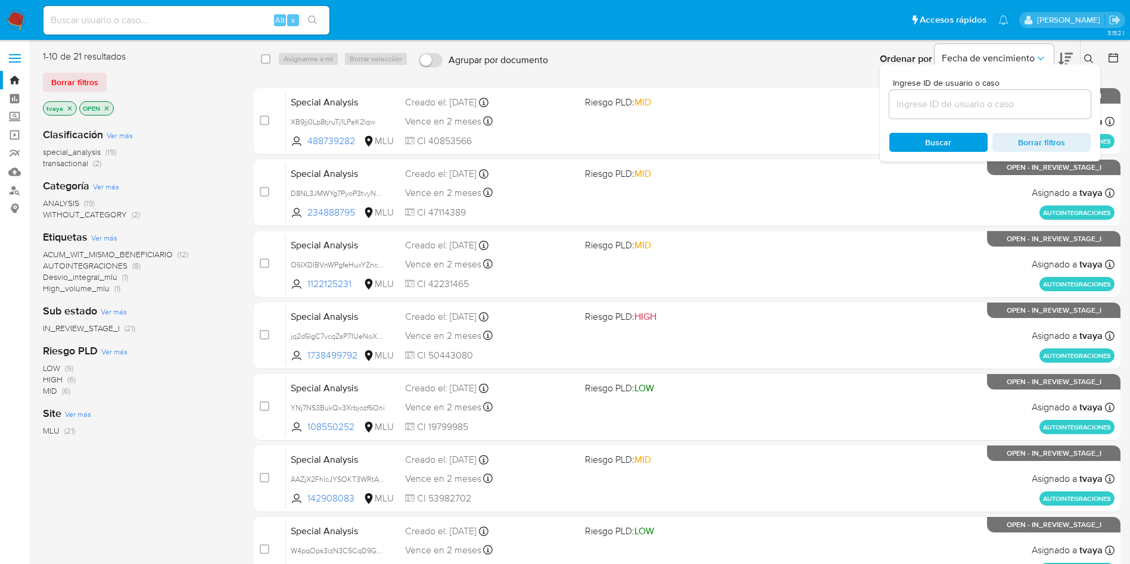
click at [987, 105] on input at bounding box center [990, 104] width 201 height 15
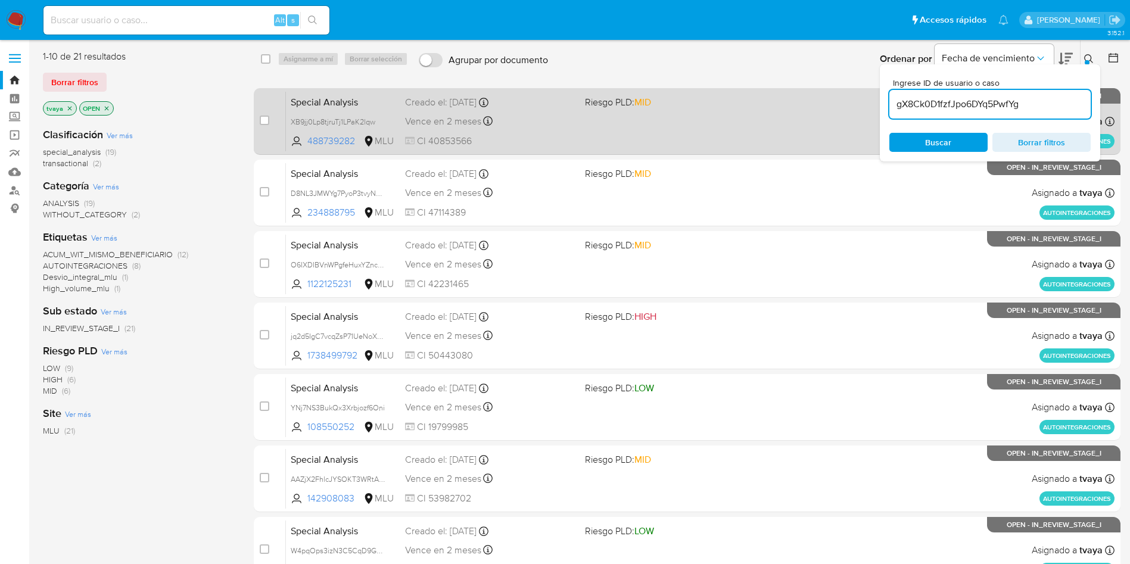
type input "gX8Ck0D1fzfJpo6DYq5PwfYg"
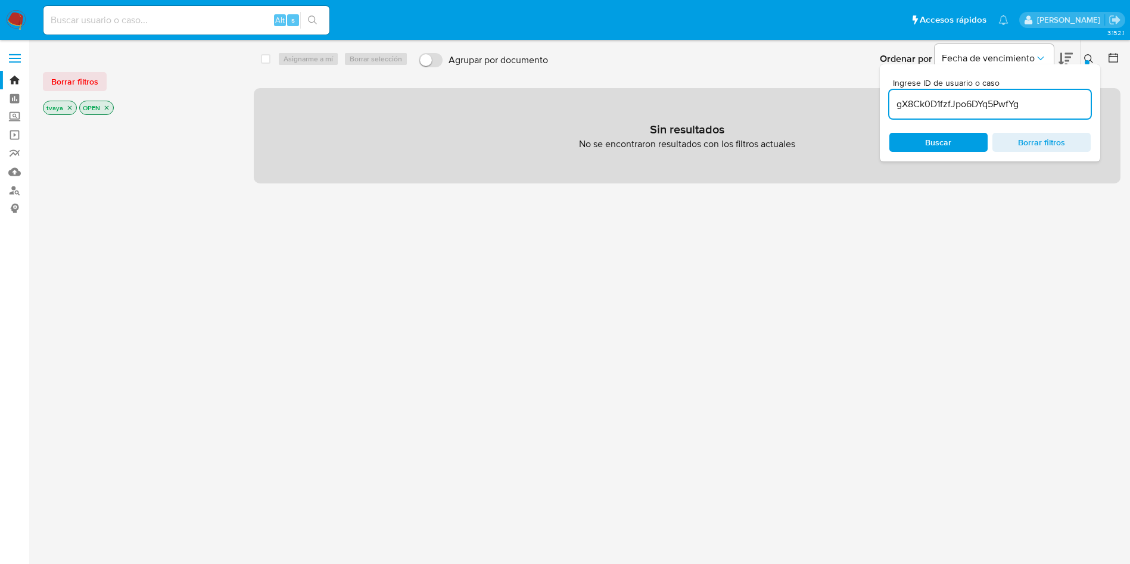
click at [67, 108] on icon "close-filter" at bounding box center [69, 107] width 7 height 7
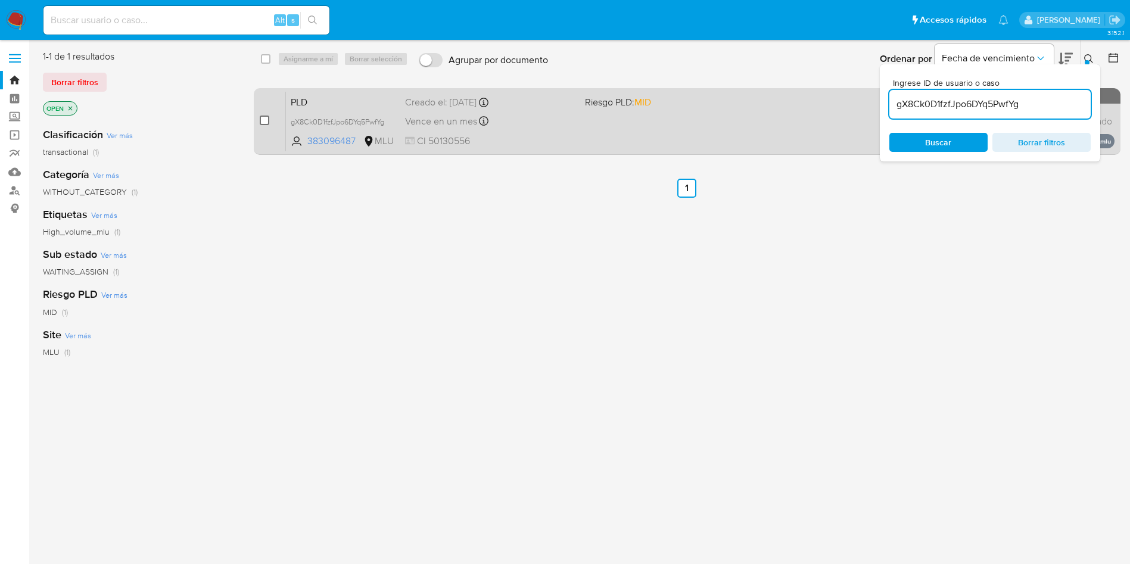
click at [260, 120] on input "checkbox" at bounding box center [265, 121] width 10 height 10
checkbox input "true"
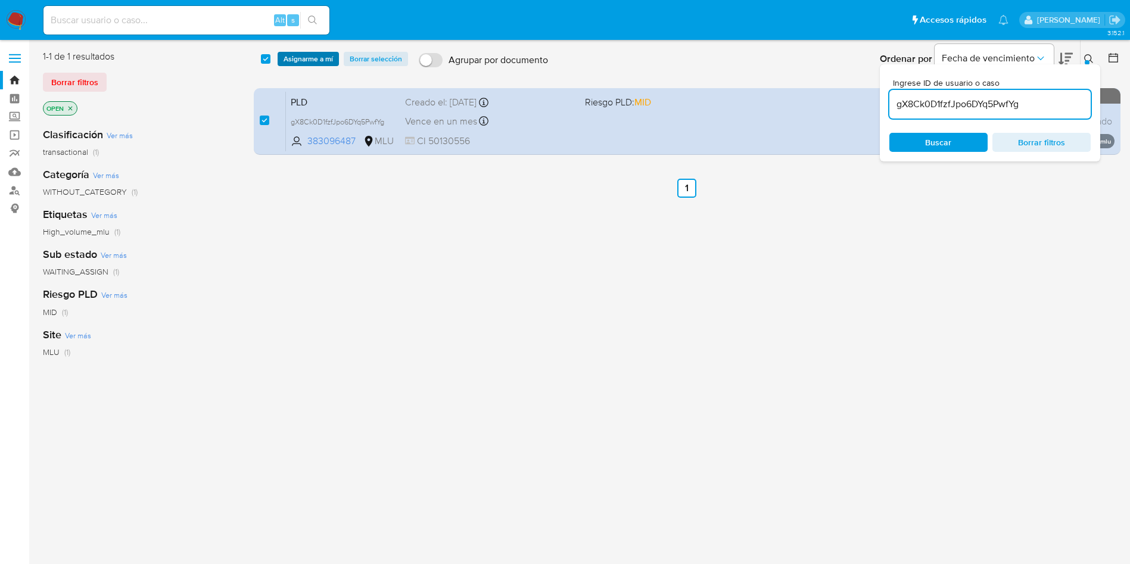
click at [303, 65] on span "Asignarme a mí" at bounding box center [308, 59] width 49 height 12
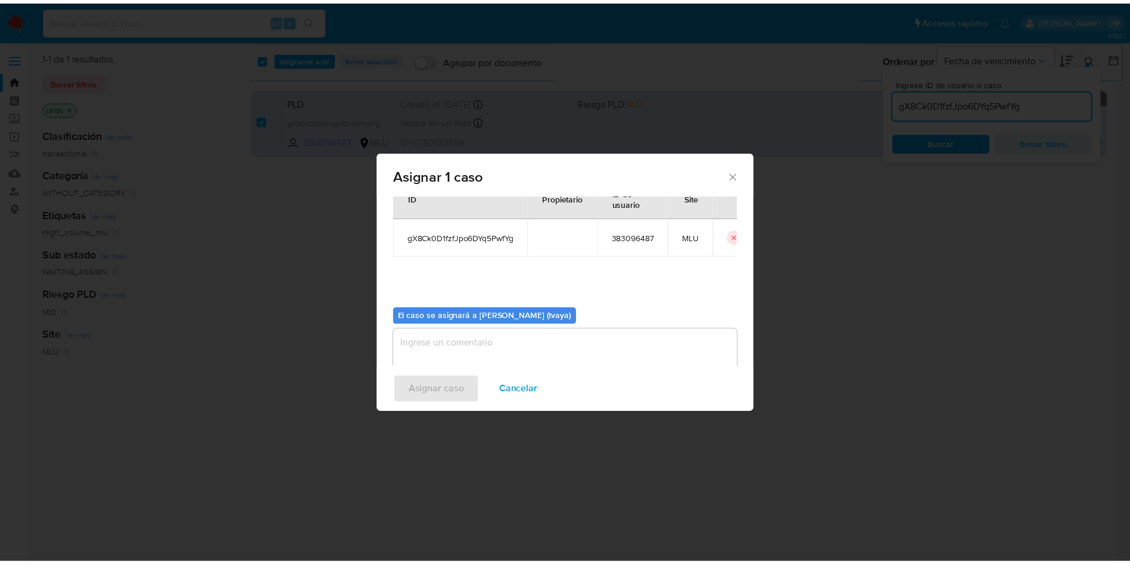
scroll to position [62, 0]
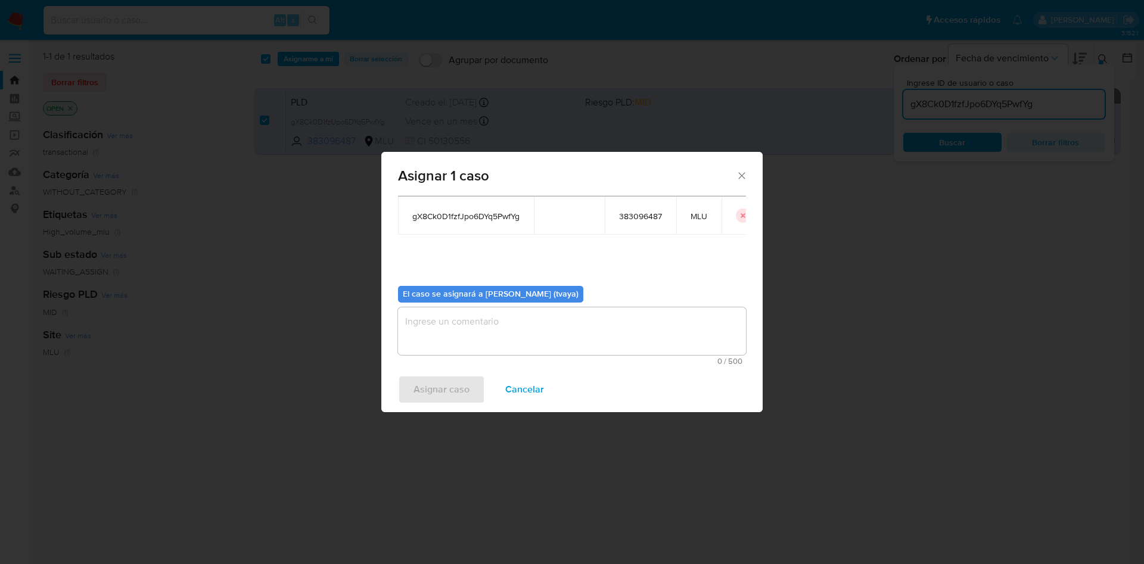
click at [594, 325] on textarea "assign-modal" at bounding box center [572, 331] width 348 height 48
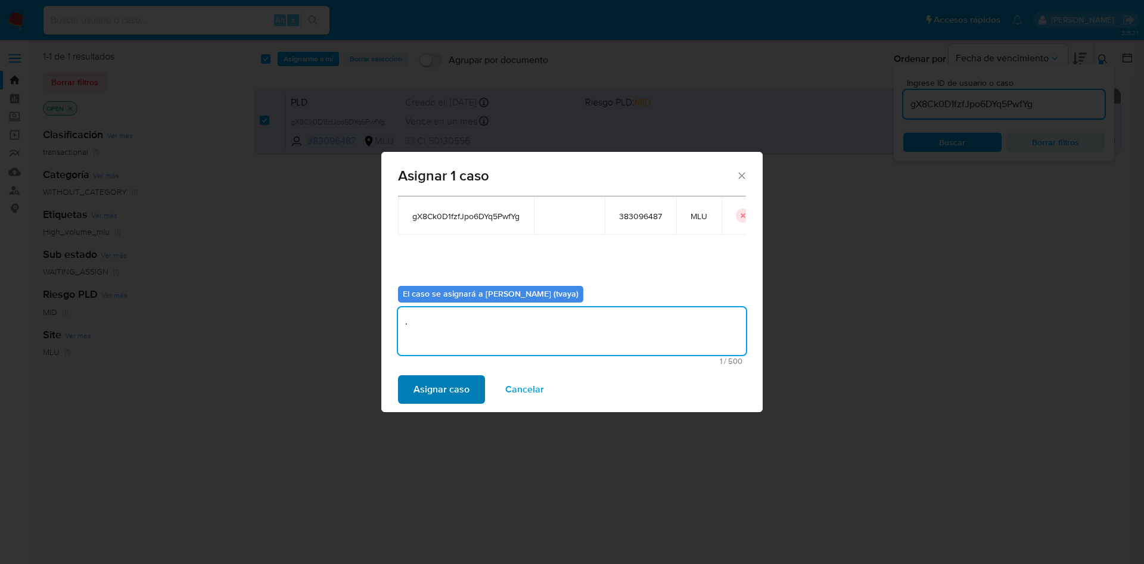
type textarea "."
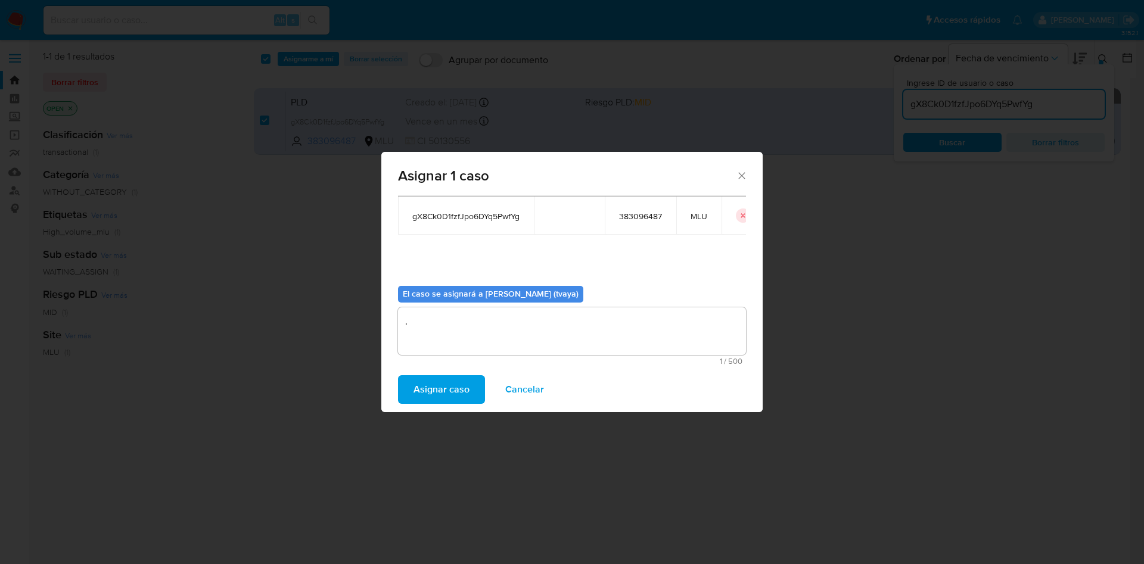
click at [466, 388] on span "Asignar caso" at bounding box center [441, 390] width 56 height 26
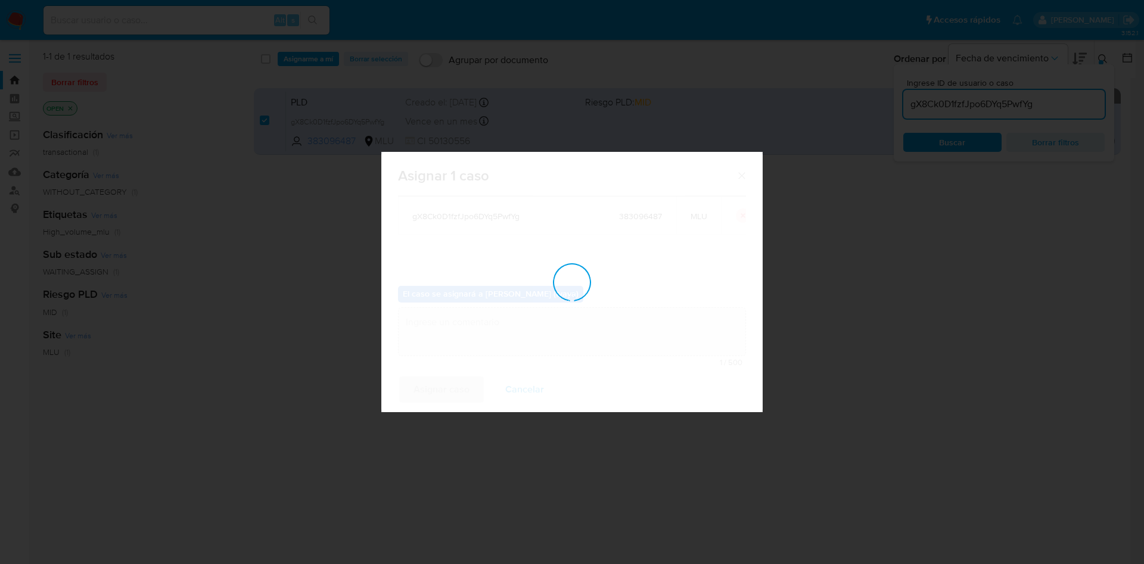
checkbox input "false"
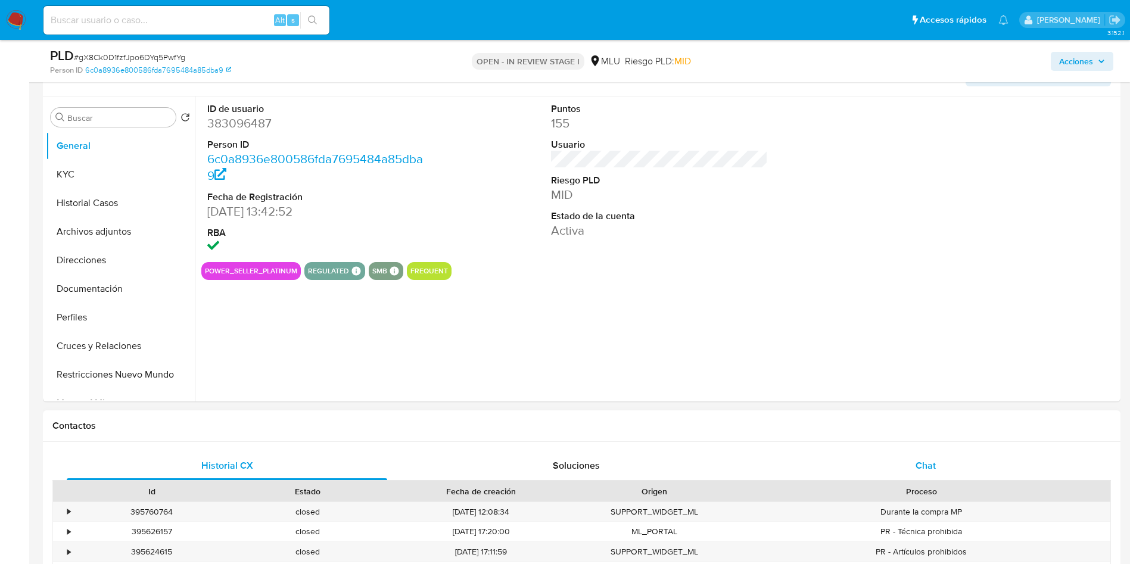
scroll to position [268, 0]
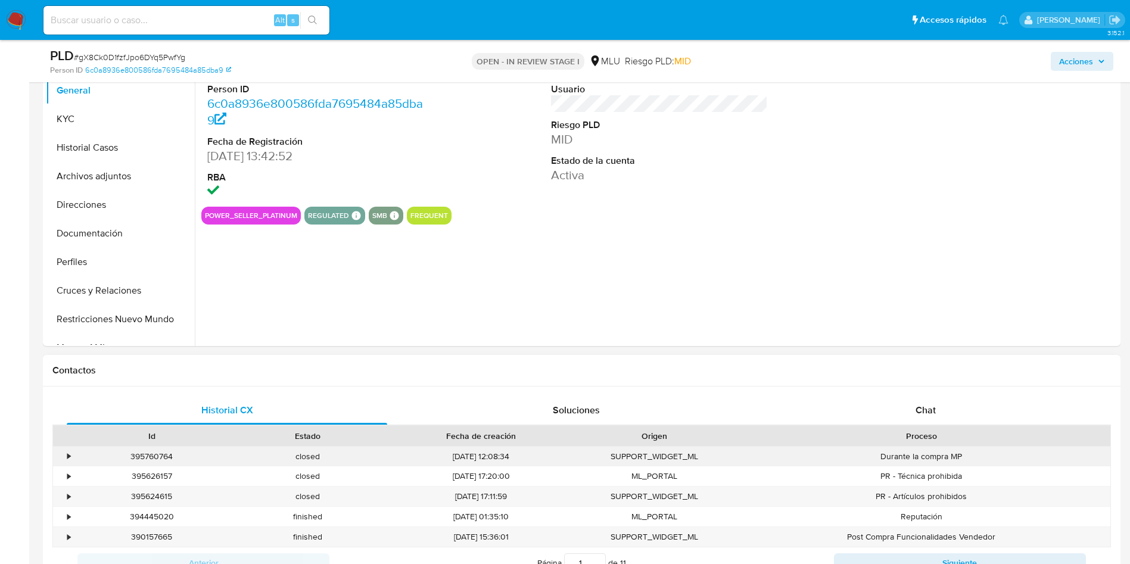
select select "10"
click at [918, 419] on div "Chat" at bounding box center [926, 410] width 321 height 29
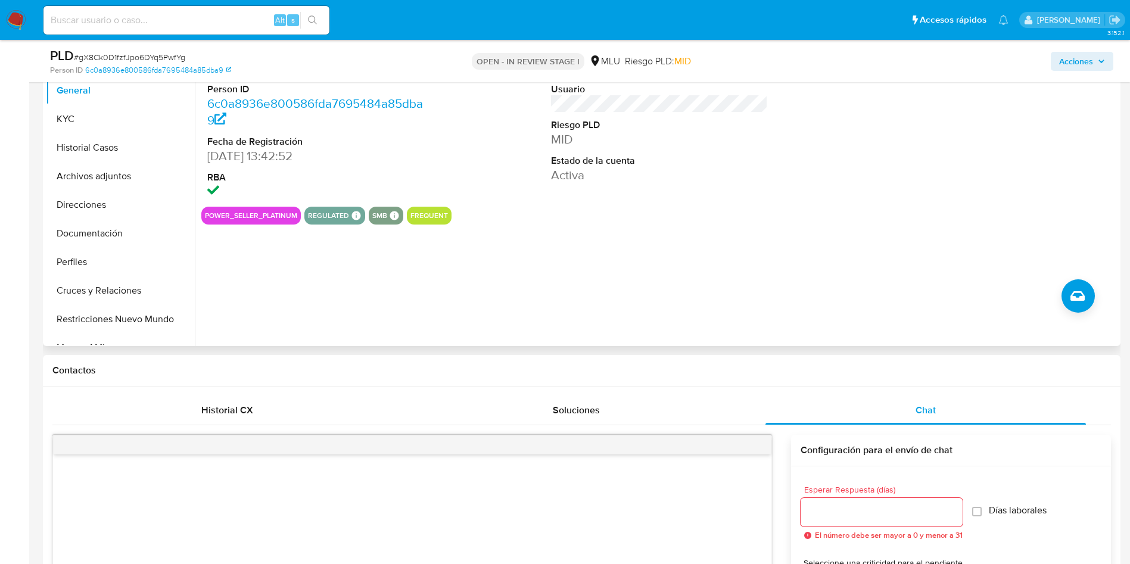
scroll to position [357, 0]
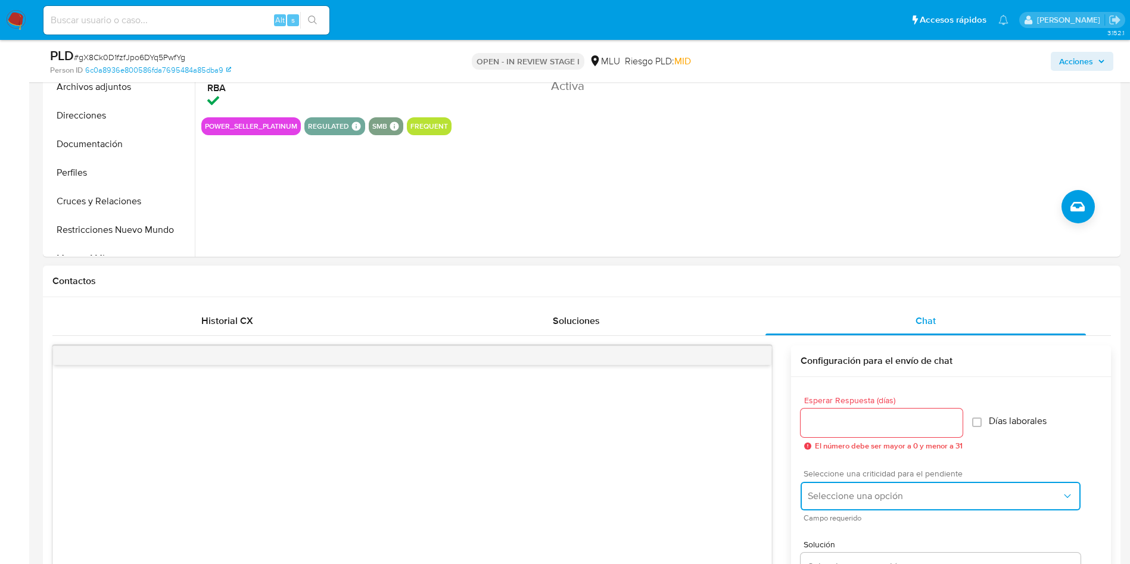
click at [833, 486] on button "Seleccione una opción" at bounding box center [941, 496] width 280 height 29
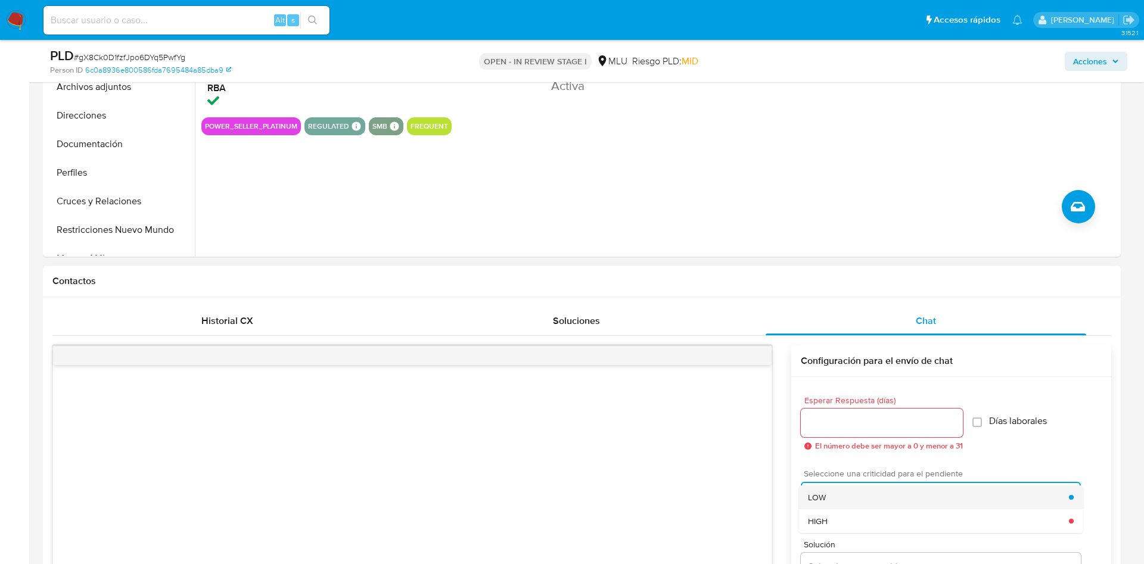
click at [828, 492] on div "LOW" at bounding box center [938, 498] width 261 height 24
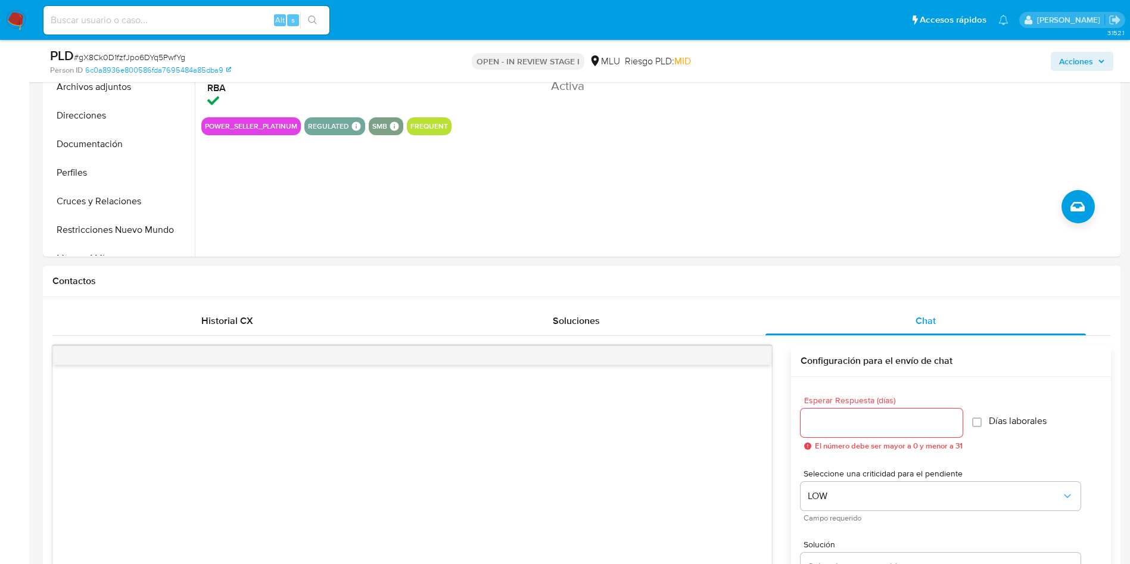
click at [842, 422] on input "Esperar Respuesta (días)" at bounding box center [882, 422] width 162 height 15
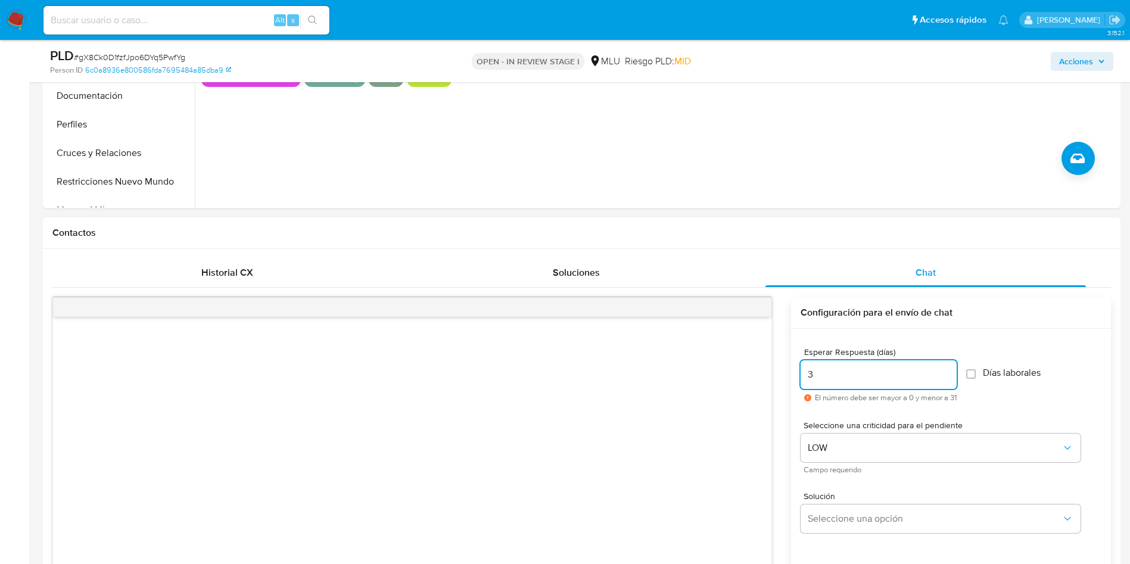
scroll to position [447, 0]
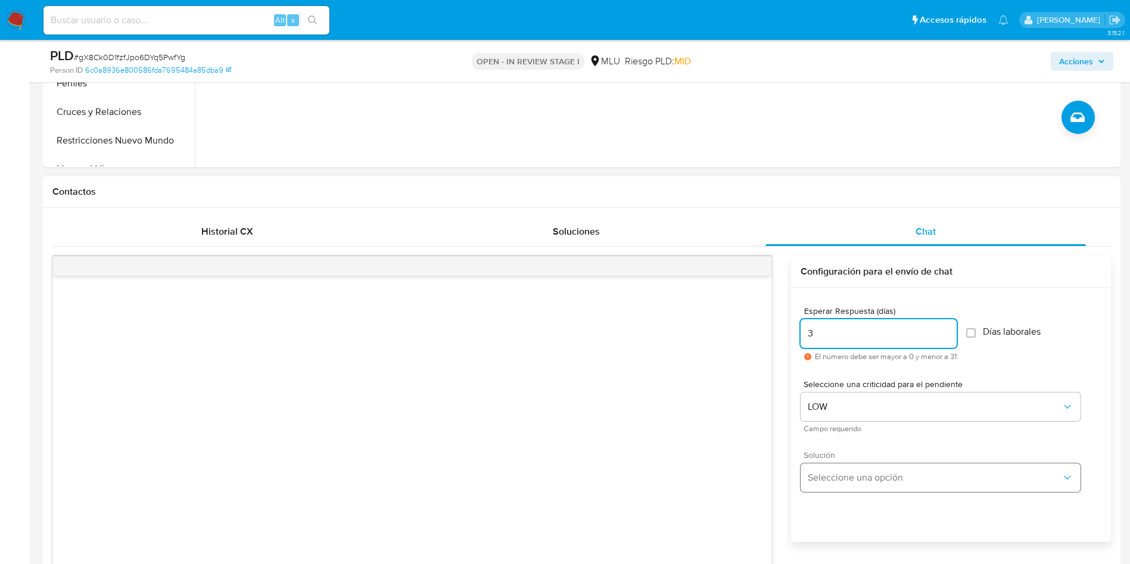
type input "3"
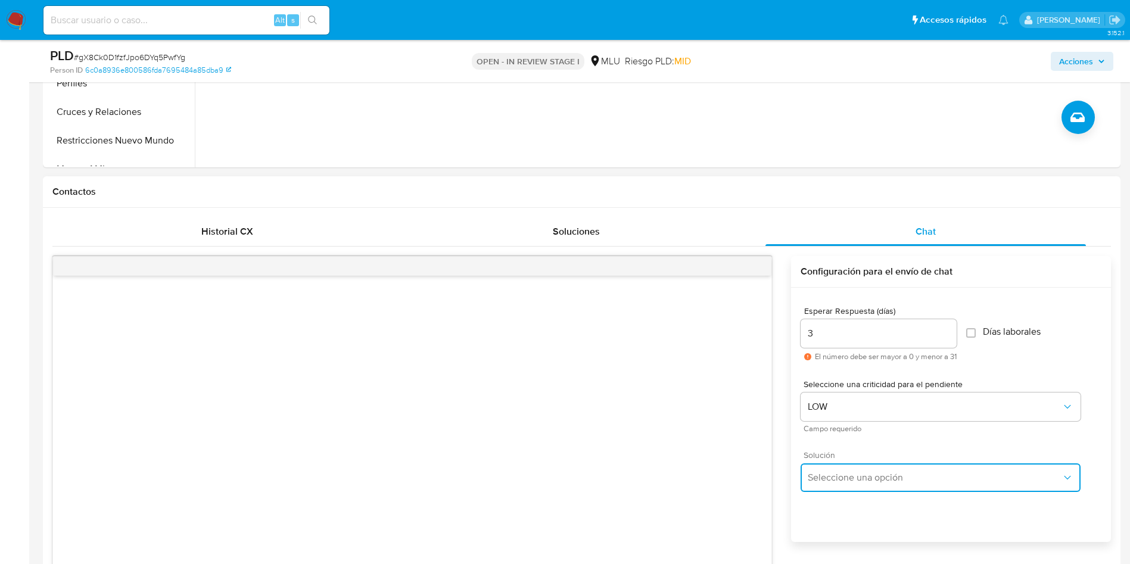
click at [858, 472] on span "Seleccione una opción" at bounding box center [935, 478] width 254 height 12
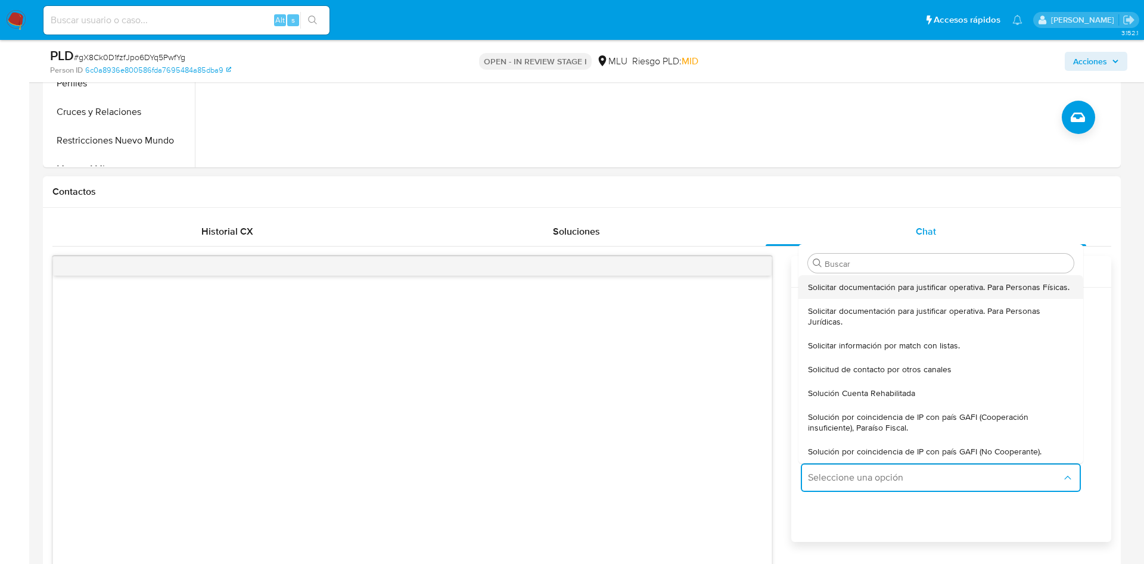
click at [865, 292] on span "Solicitar documentación para justificar operativa. Para Personas Físicas." at bounding box center [939, 287] width 262 height 11
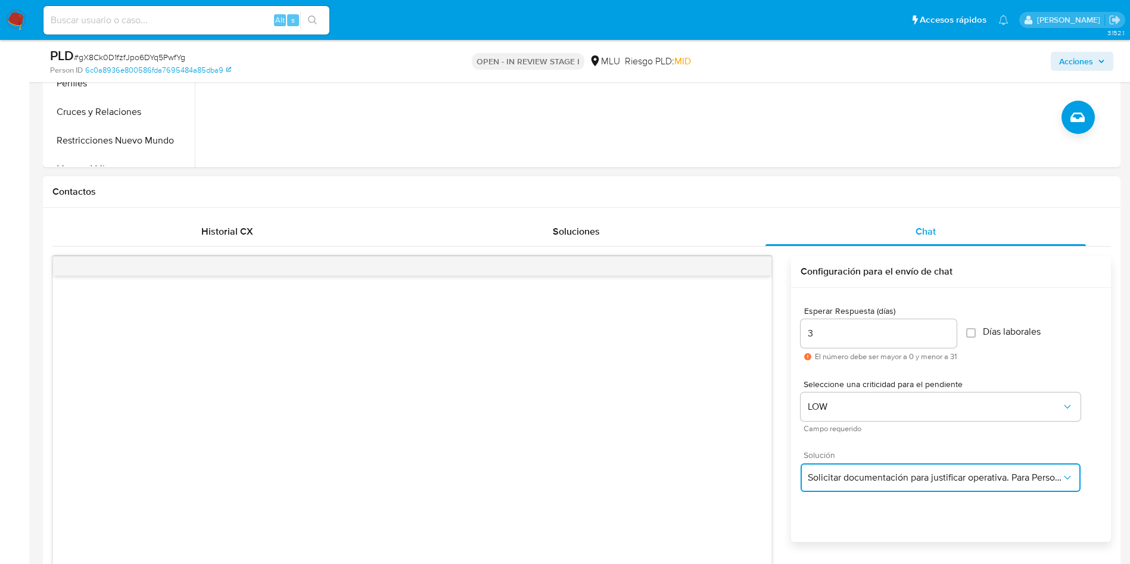
scroll to position [626, 0]
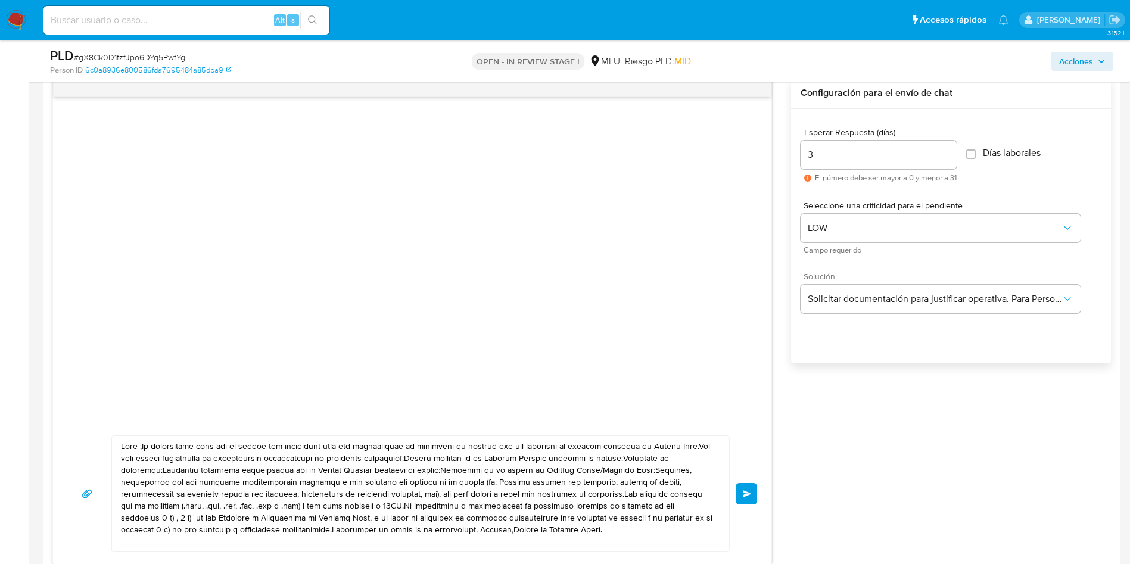
click at [426, 476] on textarea at bounding box center [417, 494] width 593 height 116
paste textarea "LOREMI, ¿dolo sitam? Co adipiscinge se doe temporincid utlaboree dolorem aliqu …"
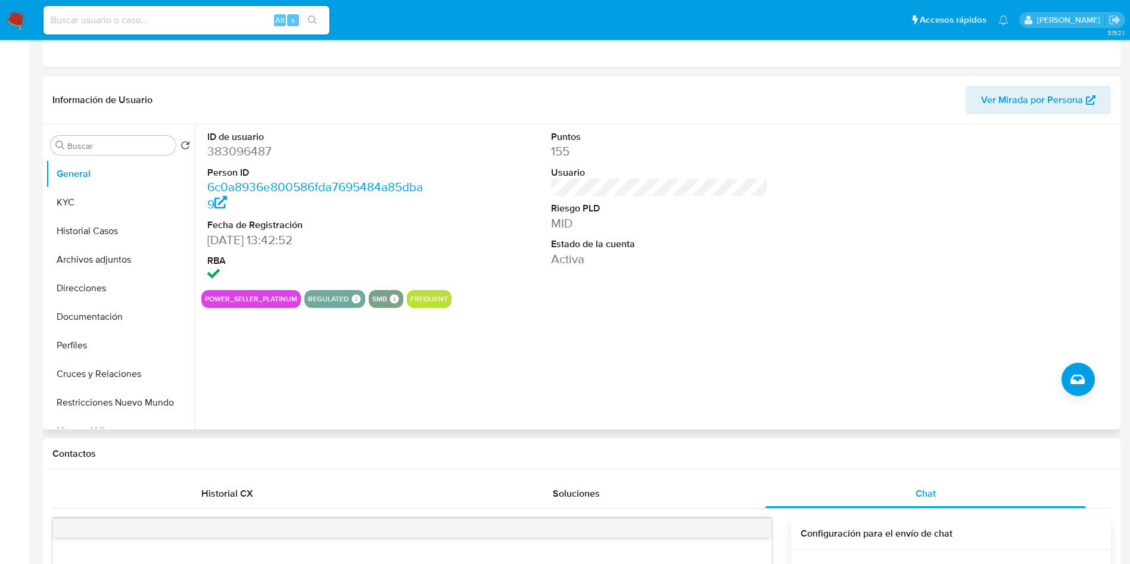
scroll to position [0, 0]
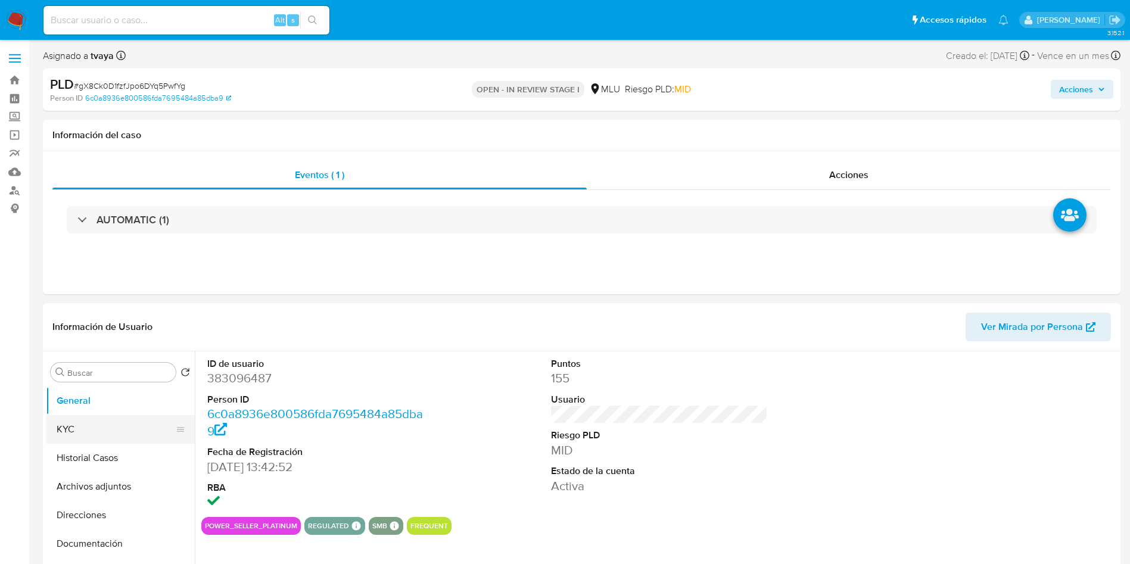
click at [106, 441] on button "KYC" at bounding box center [115, 429] width 139 height 29
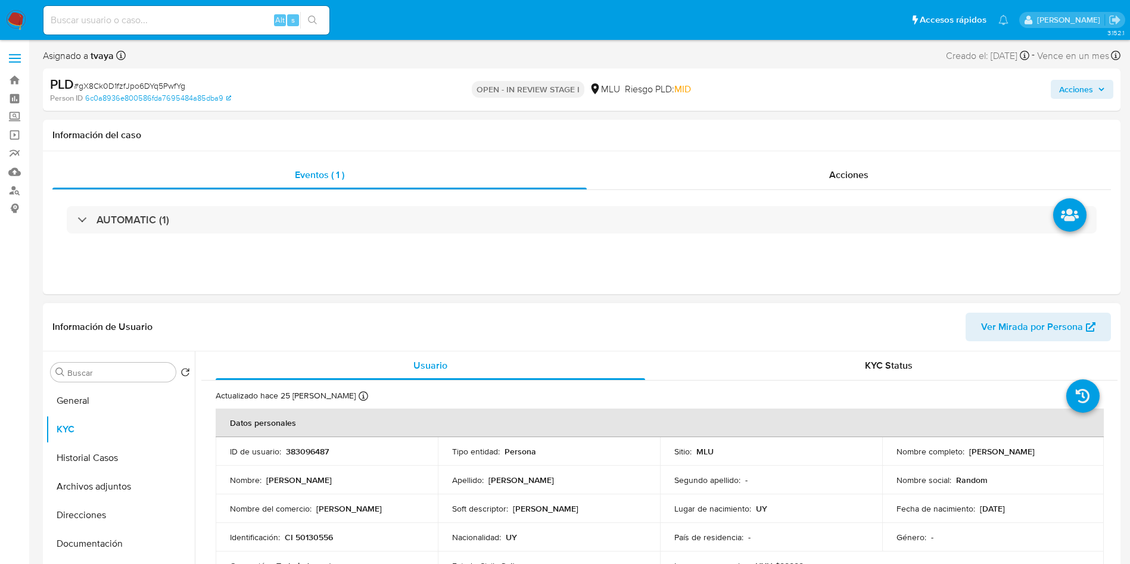
click at [976, 452] on p "[PERSON_NAME]" at bounding box center [1002, 451] width 66 height 11
copy p "Dylan"
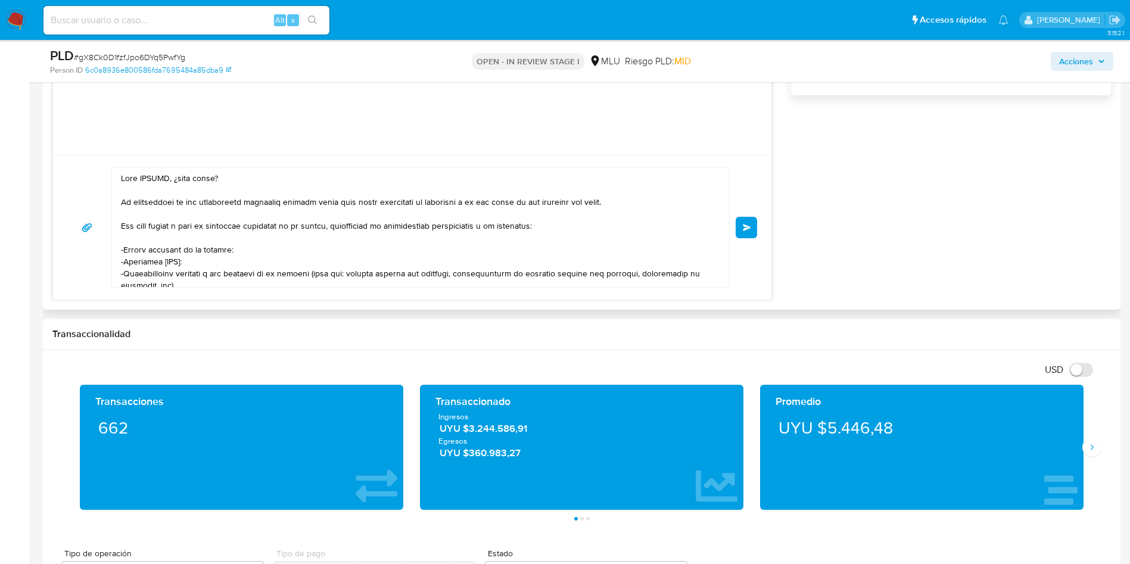
click at [158, 173] on textarea at bounding box center [417, 227] width 593 height 119
paste textarea "Dylan"
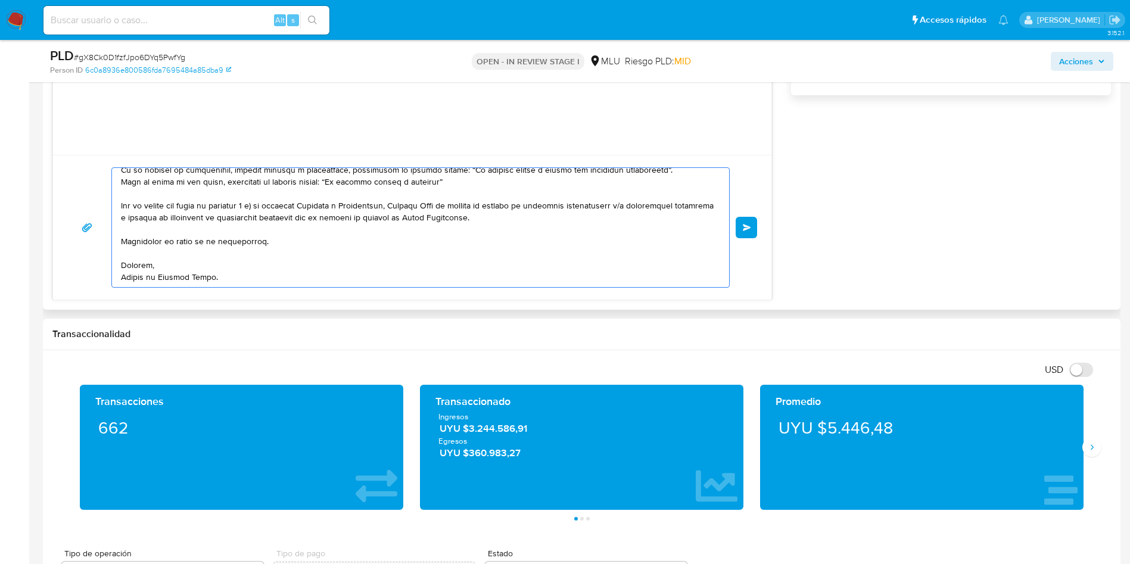
scroll to position [187, 0]
type textarea "Hola Dylan, ¿cómo estás? Te contactamos ya que necesitamos verificar algunos da…"
click at [751, 229] on span "Enviar" at bounding box center [747, 227] width 8 height 7
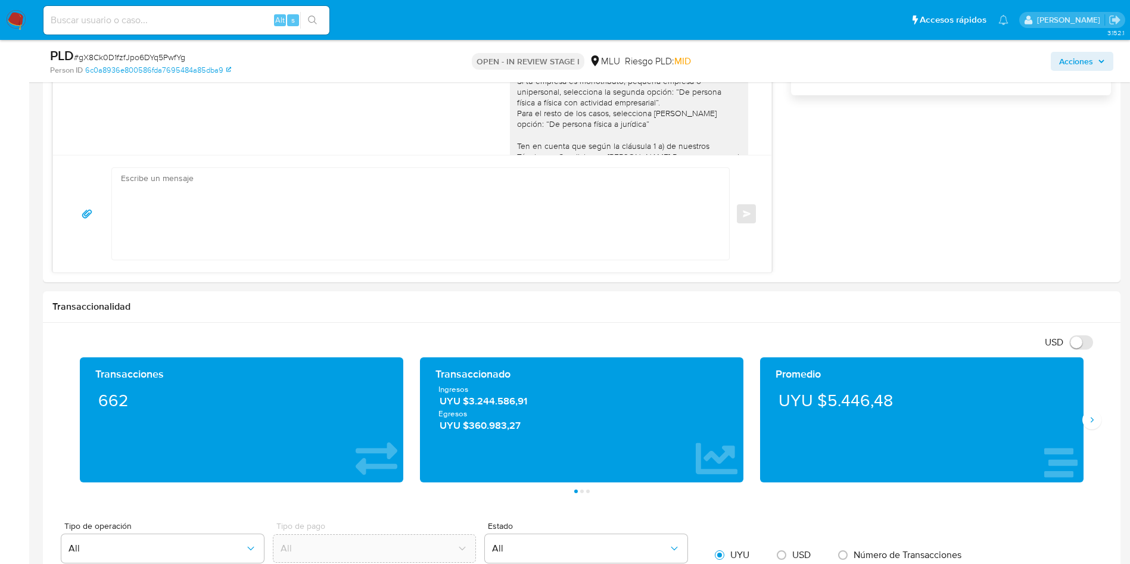
scroll to position [132, 0]
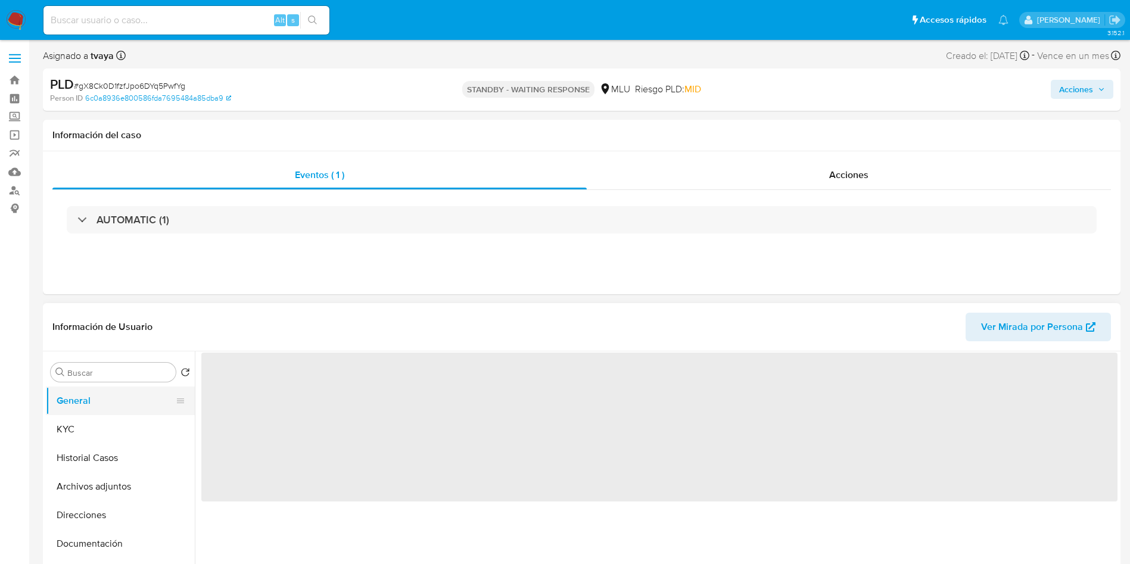
click at [97, 406] on button "General" at bounding box center [115, 401] width 139 height 29
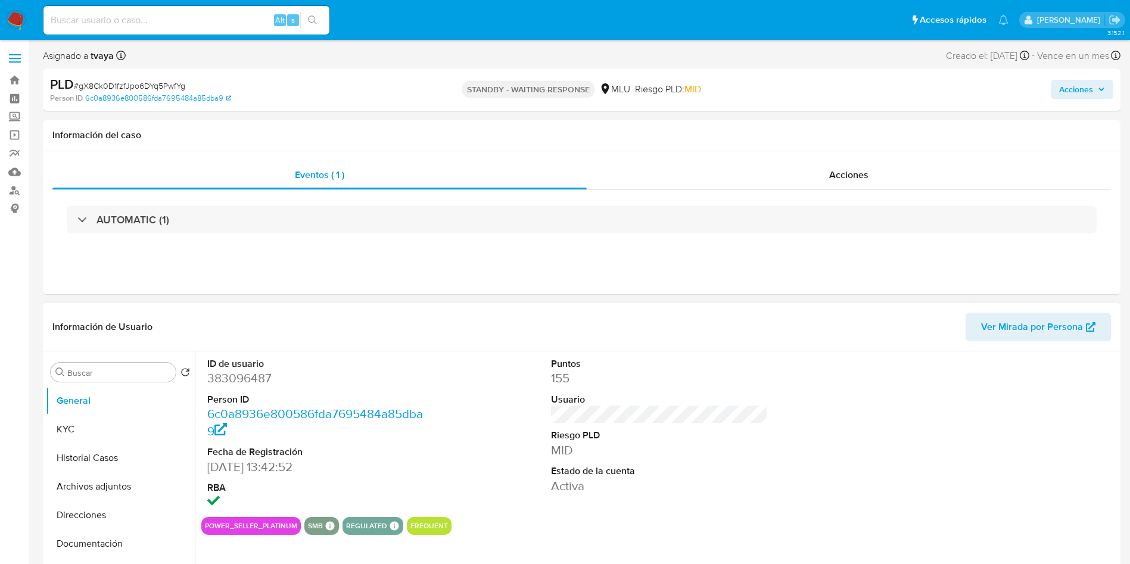
select select "10"
click at [260, 383] on dd "383096487" at bounding box center [315, 378] width 217 height 17
click at [82, 456] on button "Historial Casos" at bounding box center [115, 458] width 139 height 29
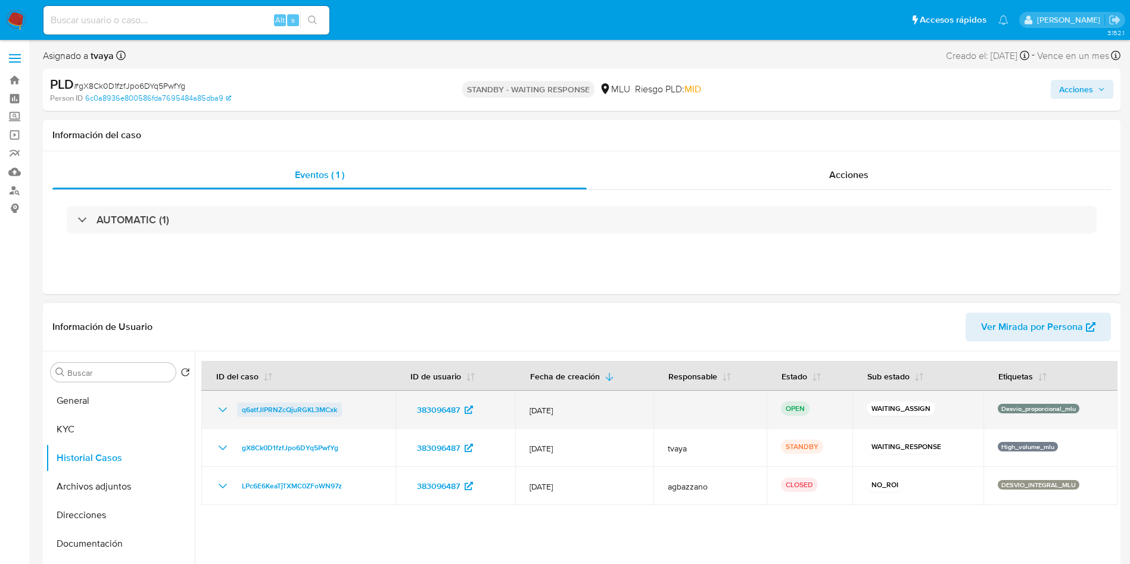
drag, startPoint x: 353, startPoint y: 411, endPoint x: 240, endPoint y: 416, distance: 113.3
click at [240, 416] on div "q6atfJlPRNZcQjuRGKL3MCxk" at bounding box center [299, 410] width 166 height 14
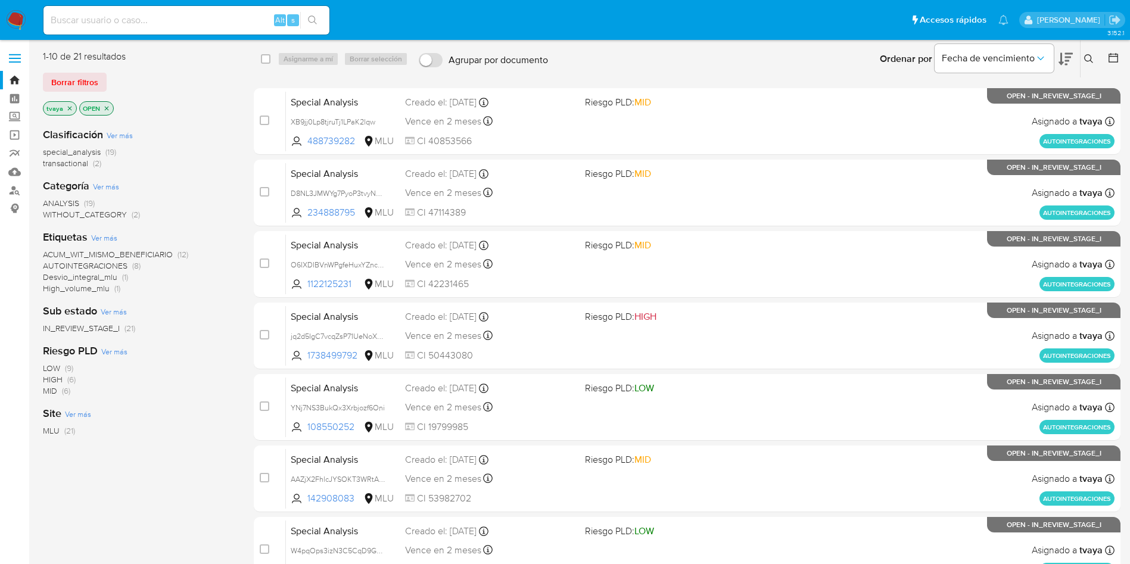
click at [68, 107] on icon "close-filter" at bounding box center [70, 108] width 4 height 4
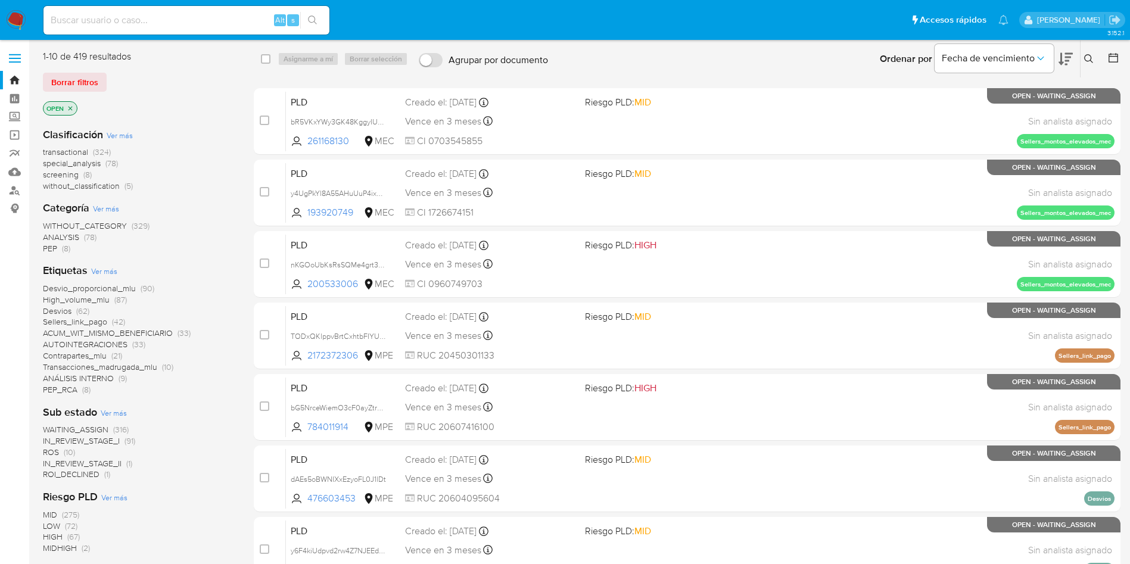
click at [1094, 61] on button at bounding box center [1091, 59] width 20 height 14
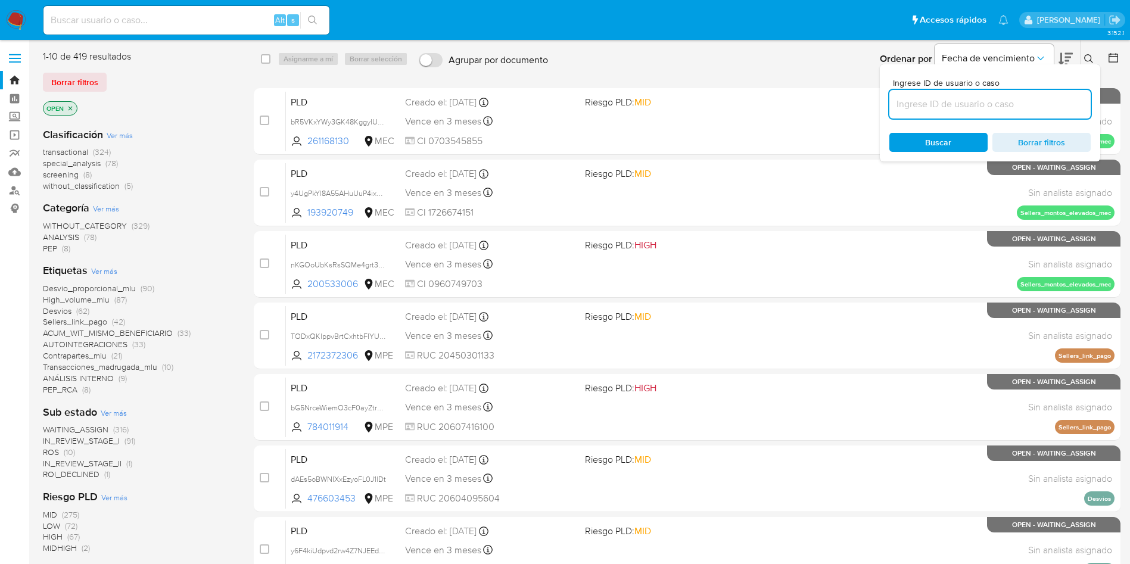
click at [997, 105] on input at bounding box center [990, 104] width 201 height 15
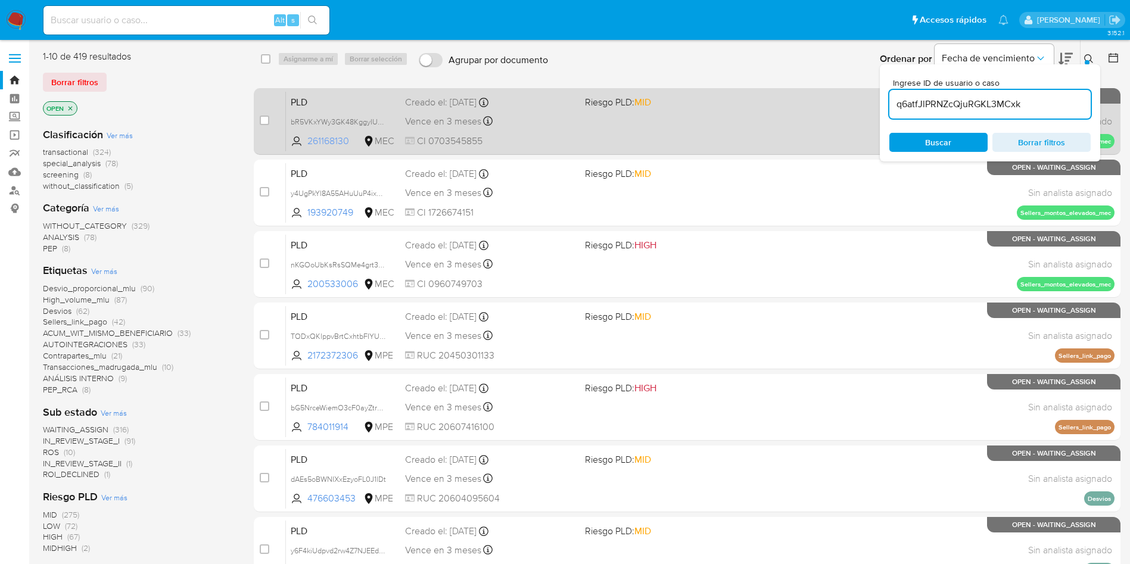
type input "q6atfJlPRNZcQjuRGKL3MCxk"
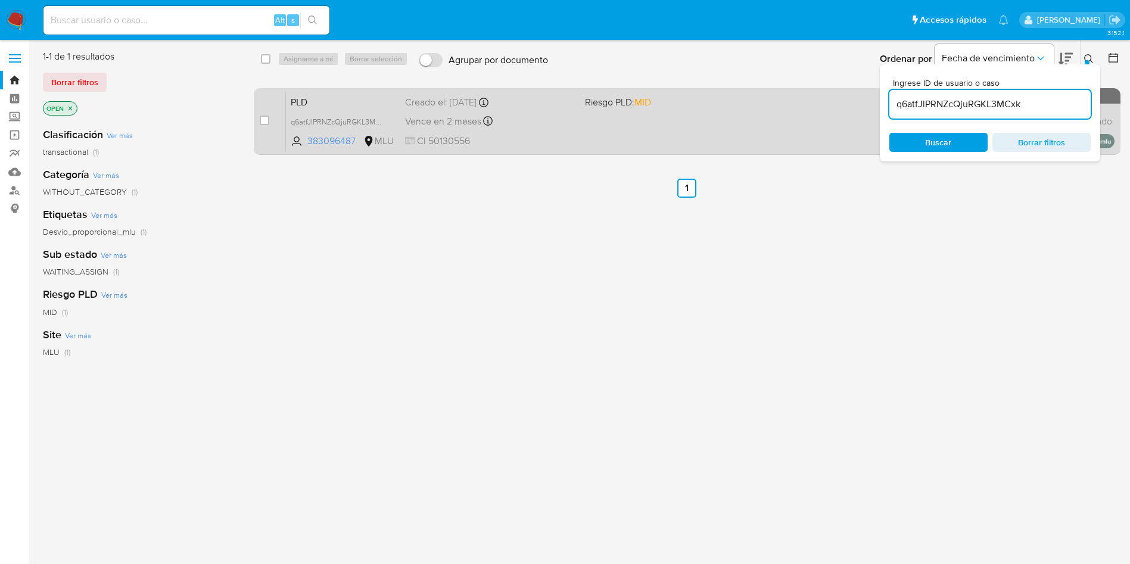
click at [258, 125] on div "case-item-checkbox No es posible asignar el caso PLD q6atfJlPRNZcQjuRGKL3MCxk 3…" at bounding box center [687, 121] width 867 height 67
click at [264, 121] on input "checkbox" at bounding box center [265, 121] width 10 height 10
checkbox input "true"
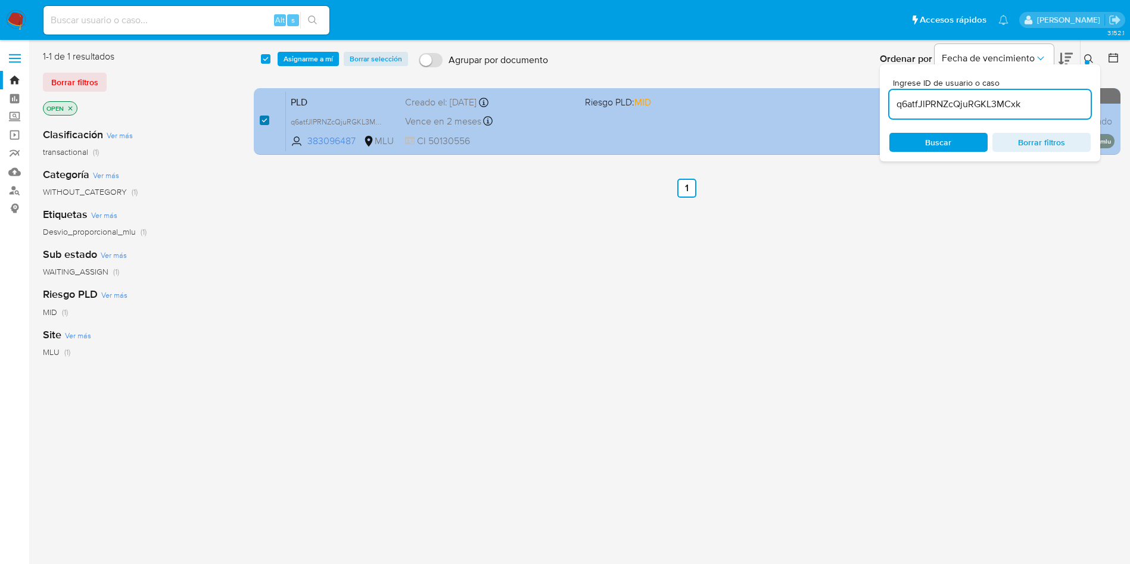
checkbox input "true"
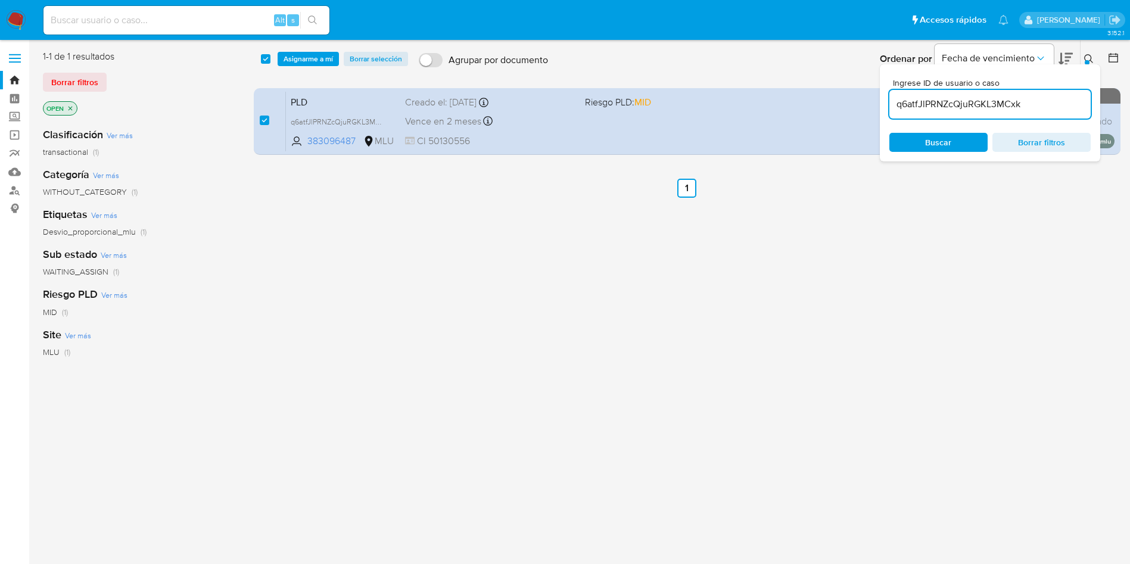
click at [321, 48] on div "select-all-cases-checkbox Asignarme a mí Borrar selección Agrupar por documento…" at bounding box center [688, 59] width 868 height 37
click at [315, 54] on span "Asignarme a mí" at bounding box center [308, 59] width 49 height 12
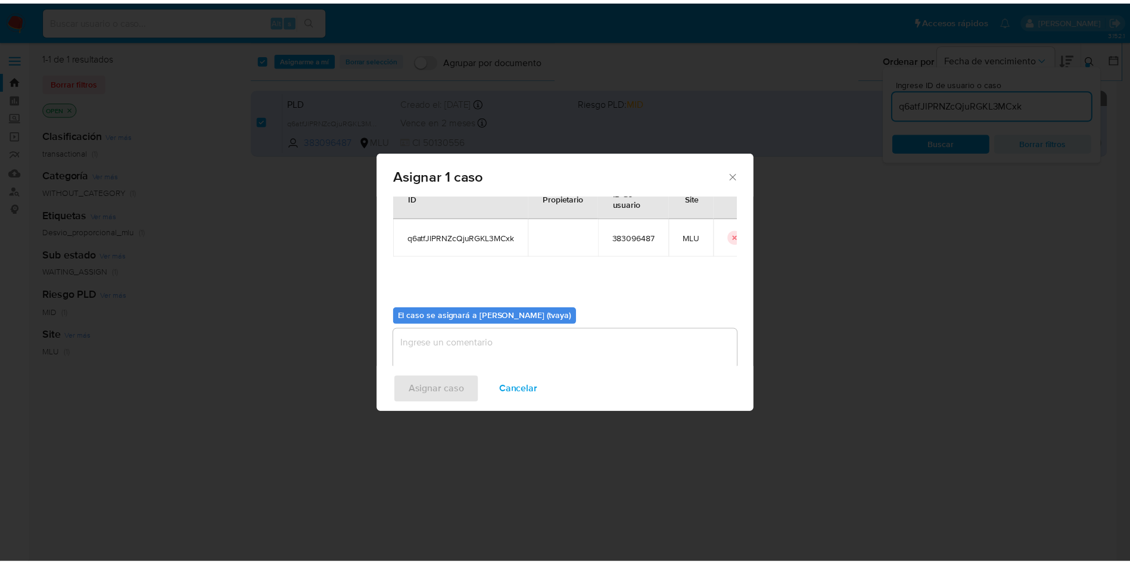
scroll to position [62, 0]
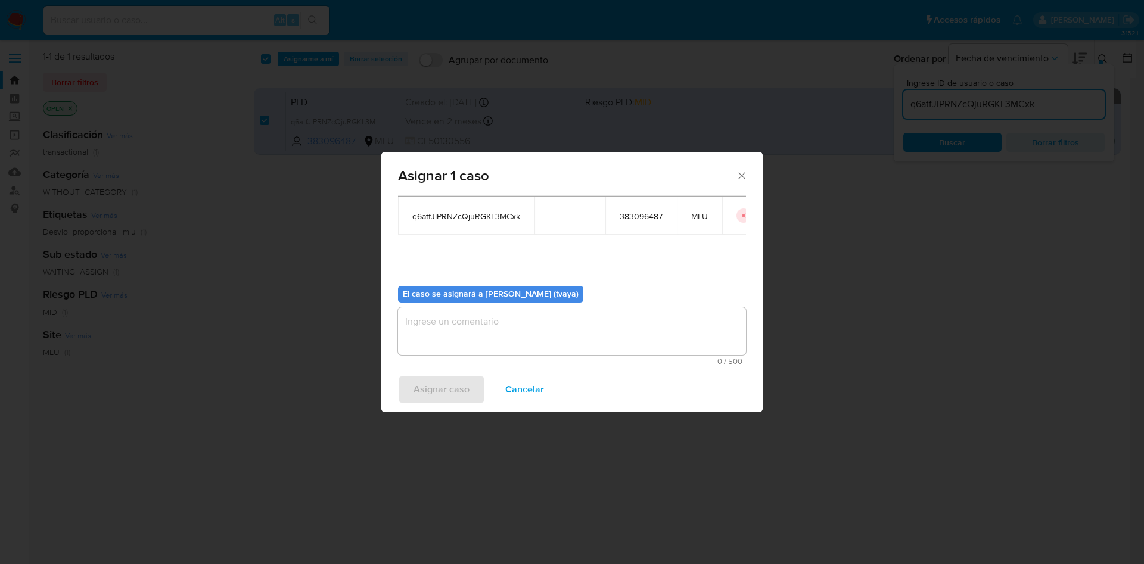
click at [529, 303] on div "El caso se asignará a Tomas Ian Vaya (tvaya) 0 / 500 500 caracteres restantes" at bounding box center [572, 320] width 348 height 89
click at [531, 313] on textarea "assign-modal" at bounding box center [572, 331] width 348 height 48
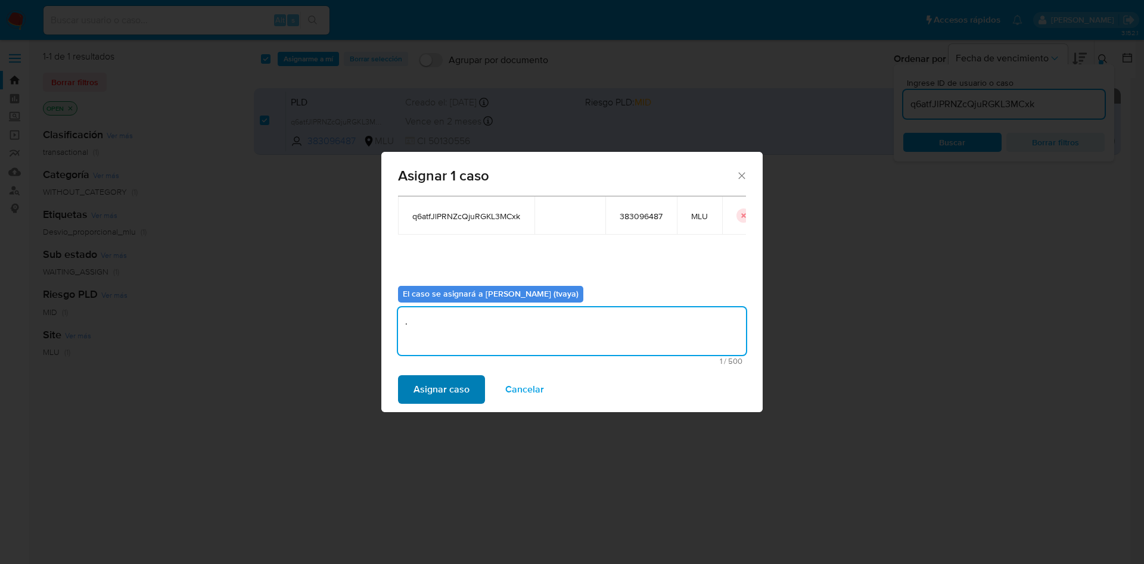
type textarea "."
click at [471, 387] on button "Asignar caso" at bounding box center [441, 389] width 87 height 29
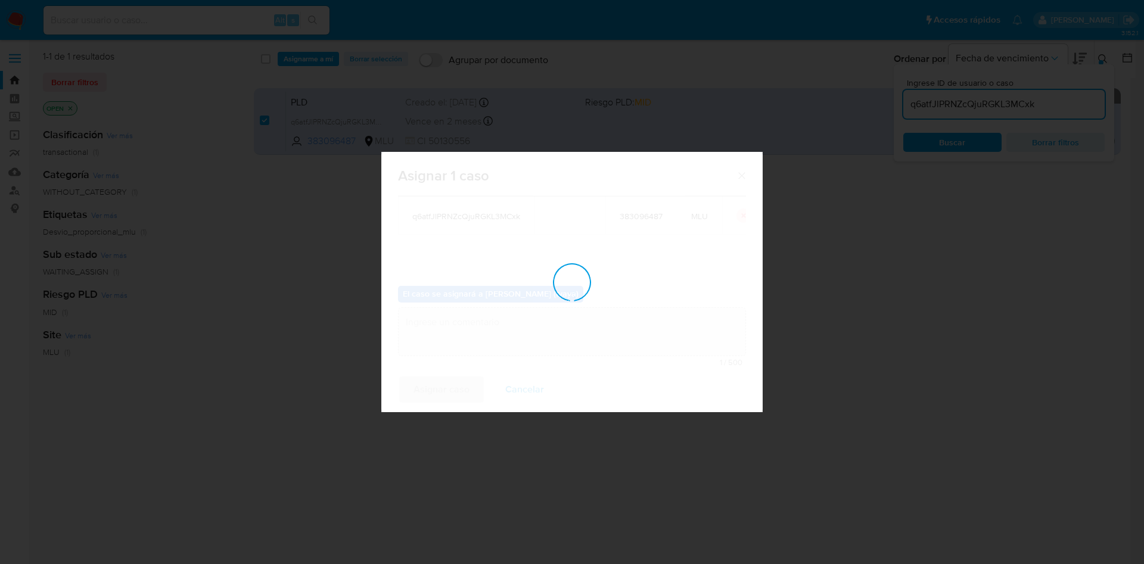
checkbox input "false"
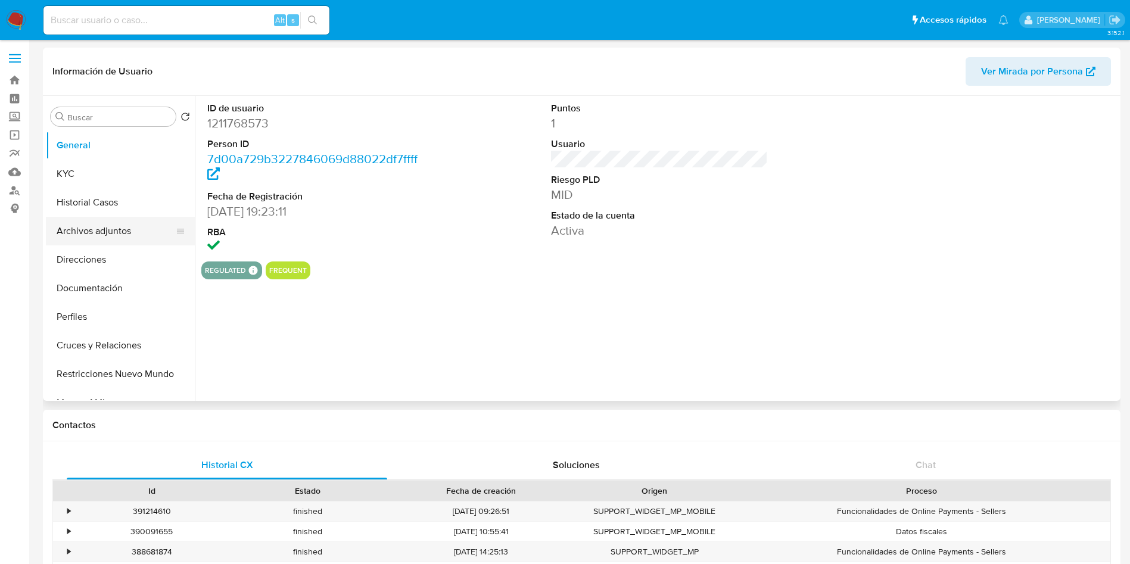
select select "10"
click at [103, 180] on button "KYC" at bounding box center [115, 174] width 139 height 29
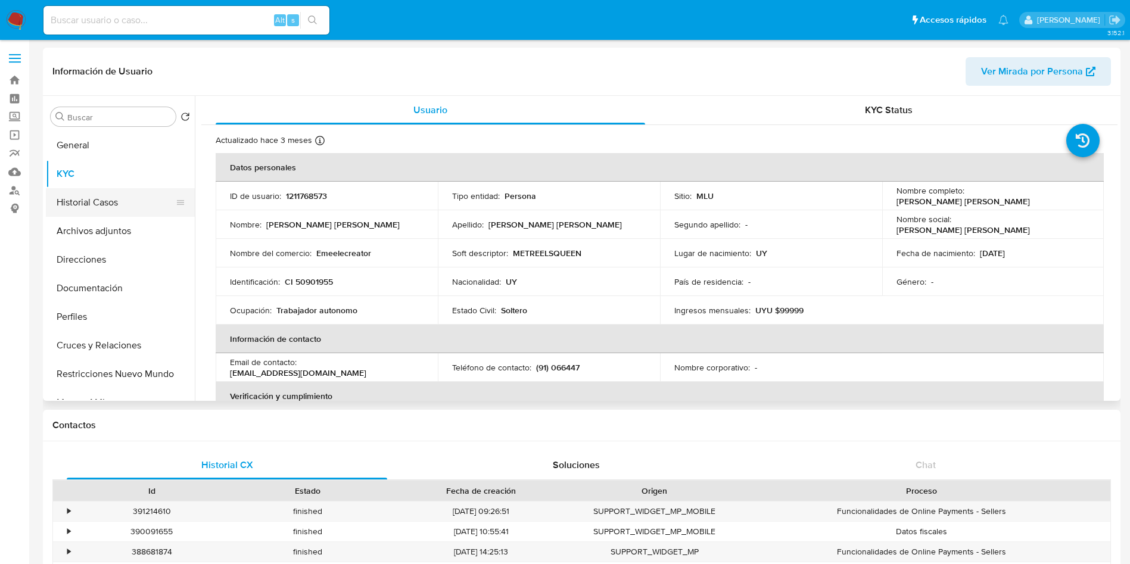
click at [99, 200] on button "Historial Casos" at bounding box center [115, 202] width 139 height 29
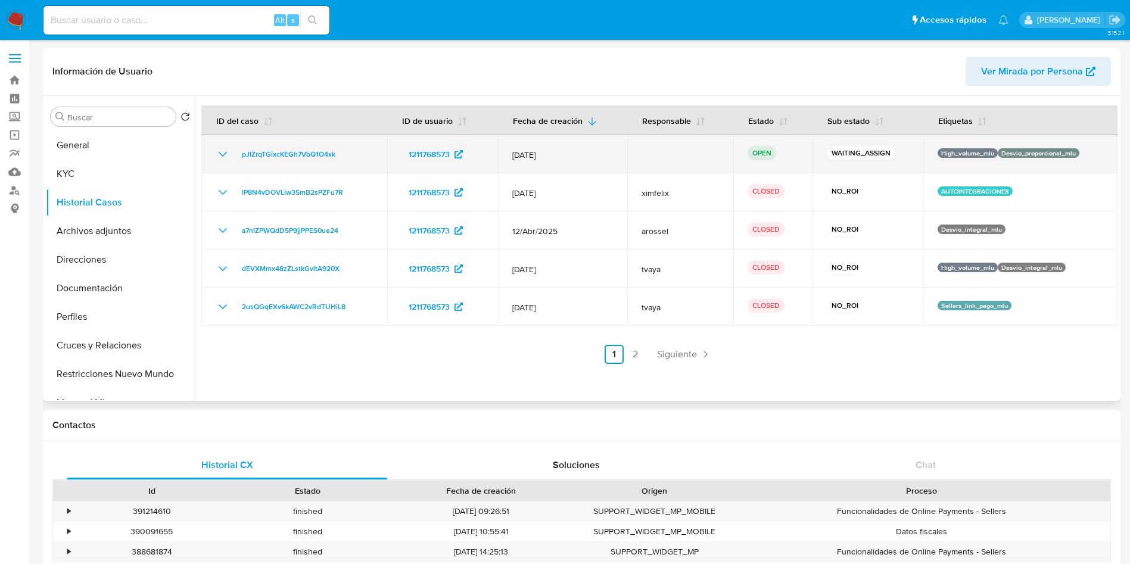
drag, startPoint x: 347, startPoint y: 157, endPoint x: 234, endPoint y: 160, distance: 113.2
click at [234, 160] on div "pJlZrqTGixcKEGh7VbQ1O4xk" at bounding box center [294, 154] width 157 height 14
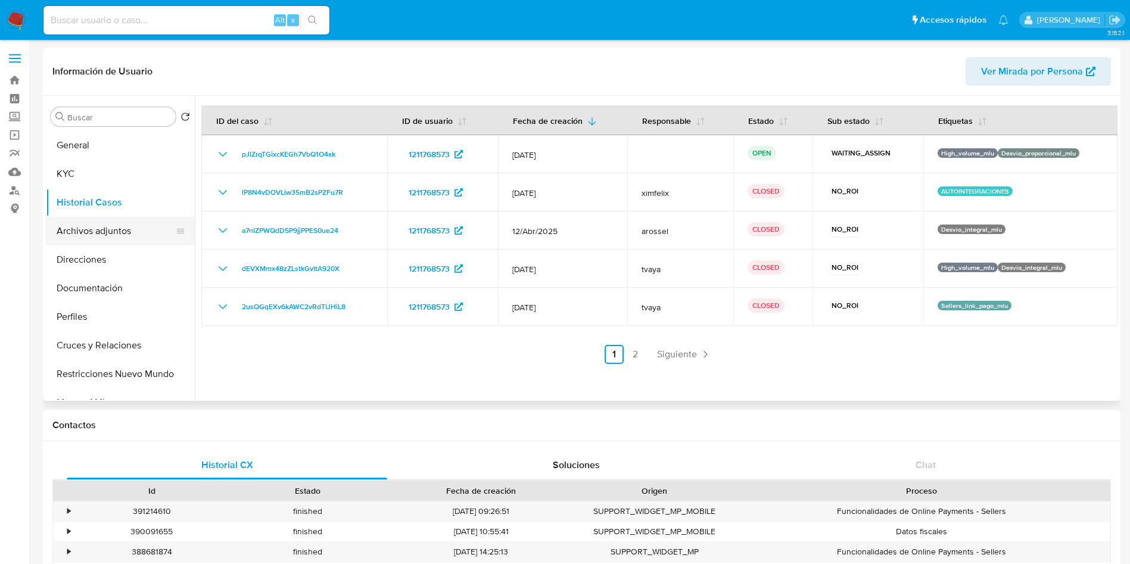
click at [111, 237] on button "Archivos adjuntos" at bounding box center [115, 231] width 139 height 29
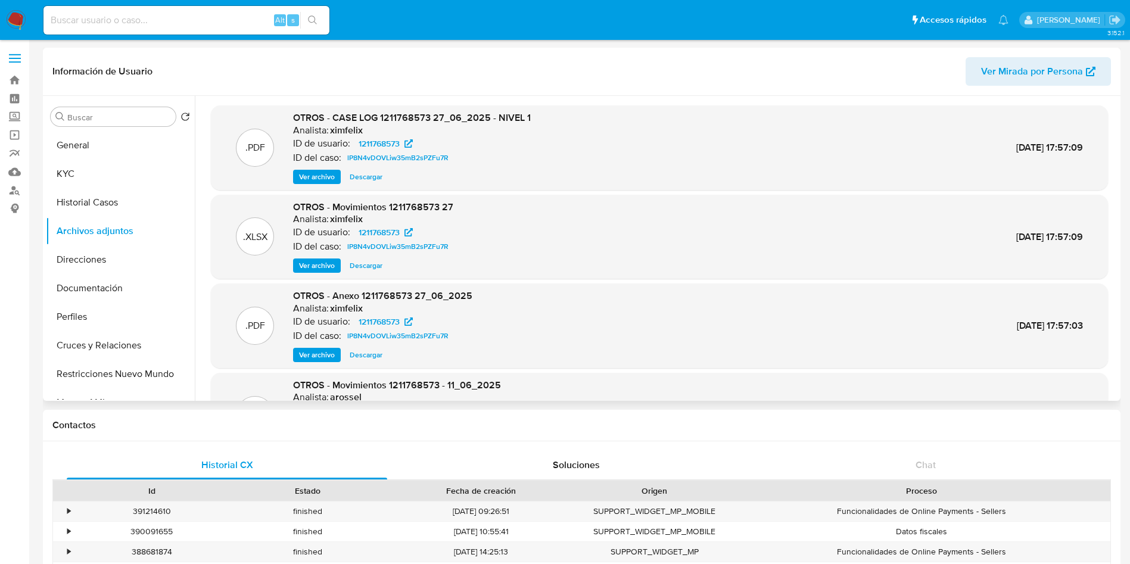
click at [310, 180] on span "Ver archivo" at bounding box center [317, 177] width 36 height 12
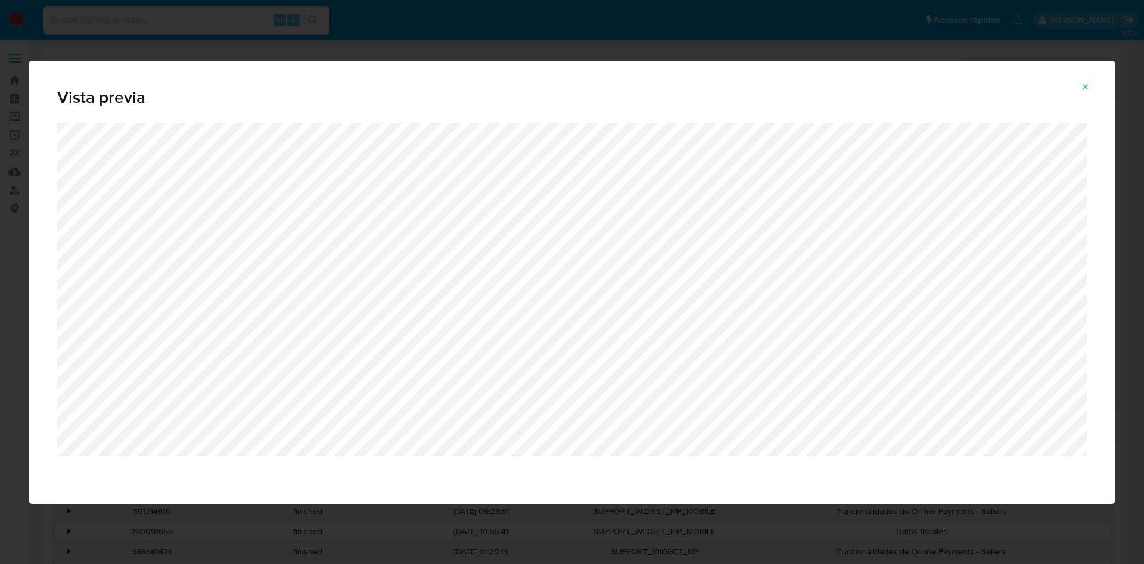
click at [1087, 88] on icon "Attachment preview" at bounding box center [1085, 86] width 5 height 5
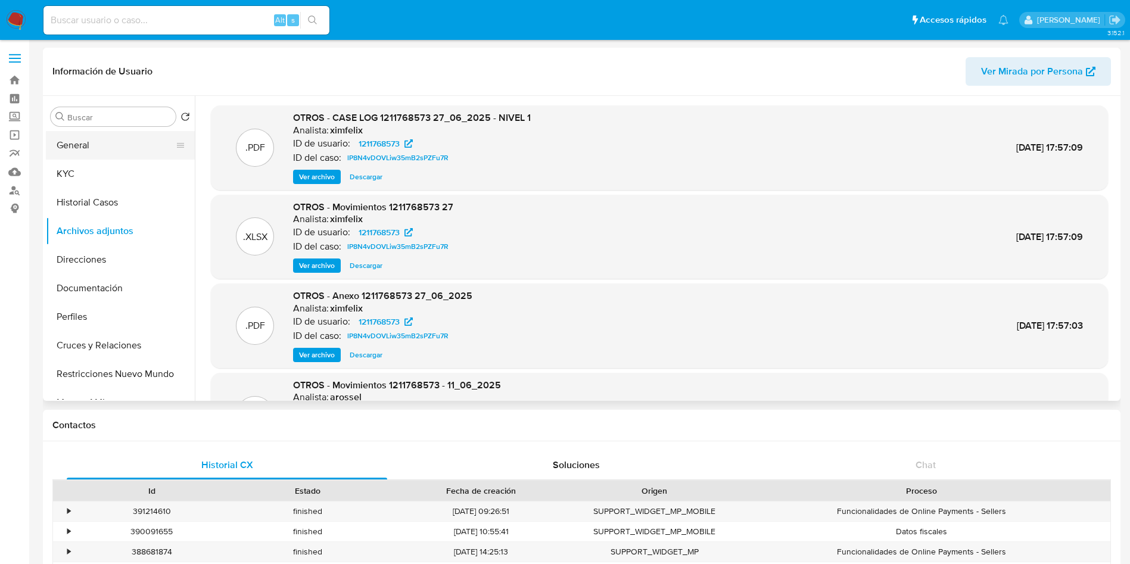
click at [82, 143] on button "General" at bounding box center [115, 145] width 139 height 29
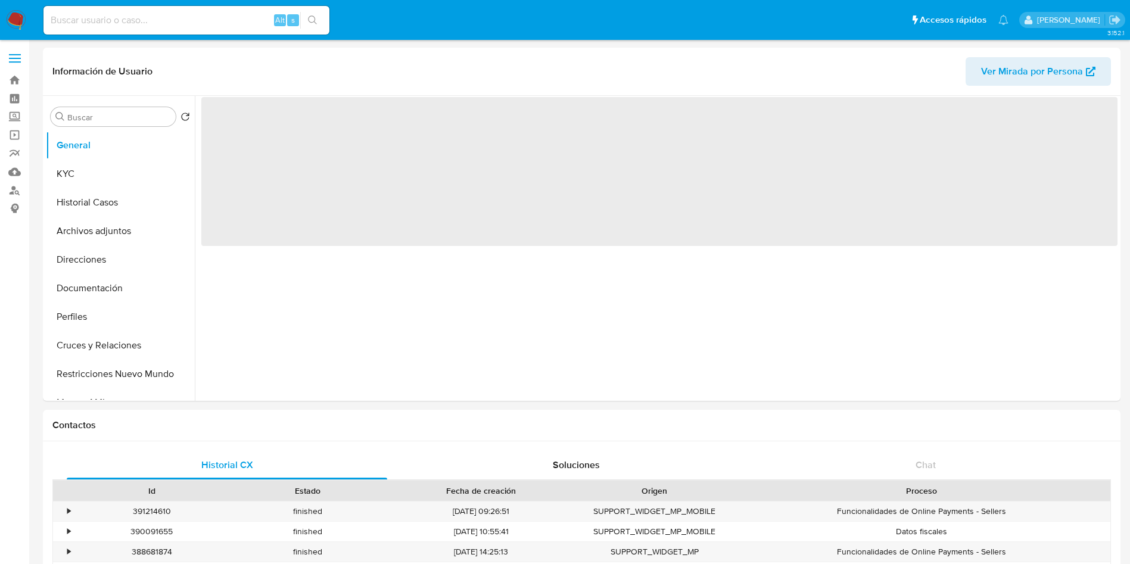
click at [250, 117] on span "‌" at bounding box center [659, 171] width 916 height 149
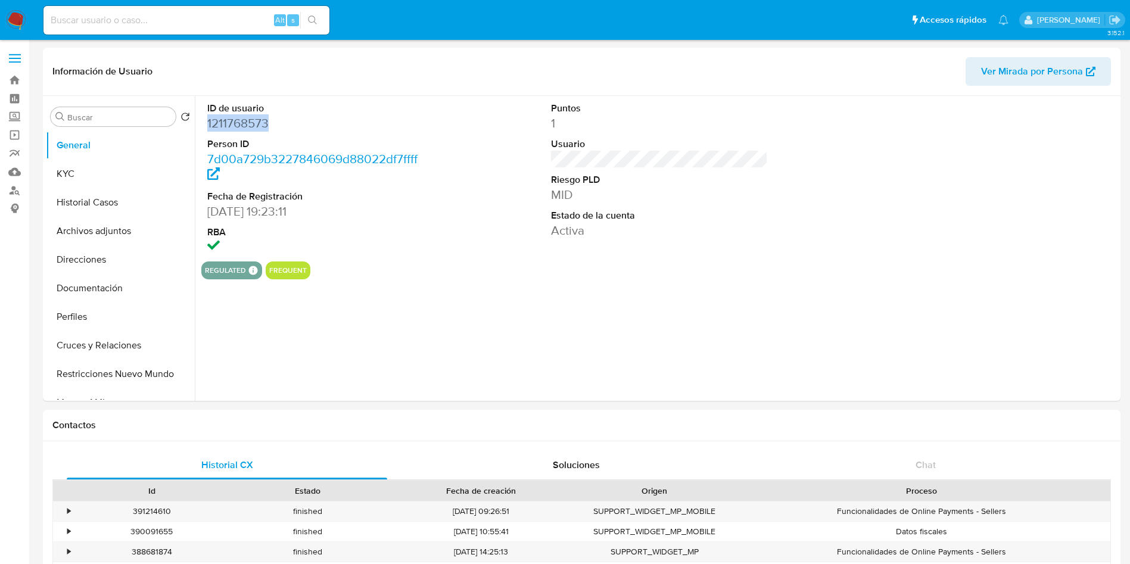
click at [250, 117] on dd "1211768573" at bounding box center [315, 123] width 217 height 17
copy dd "1211768573"
click at [81, 204] on button "Historial Casos" at bounding box center [115, 202] width 139 height 29
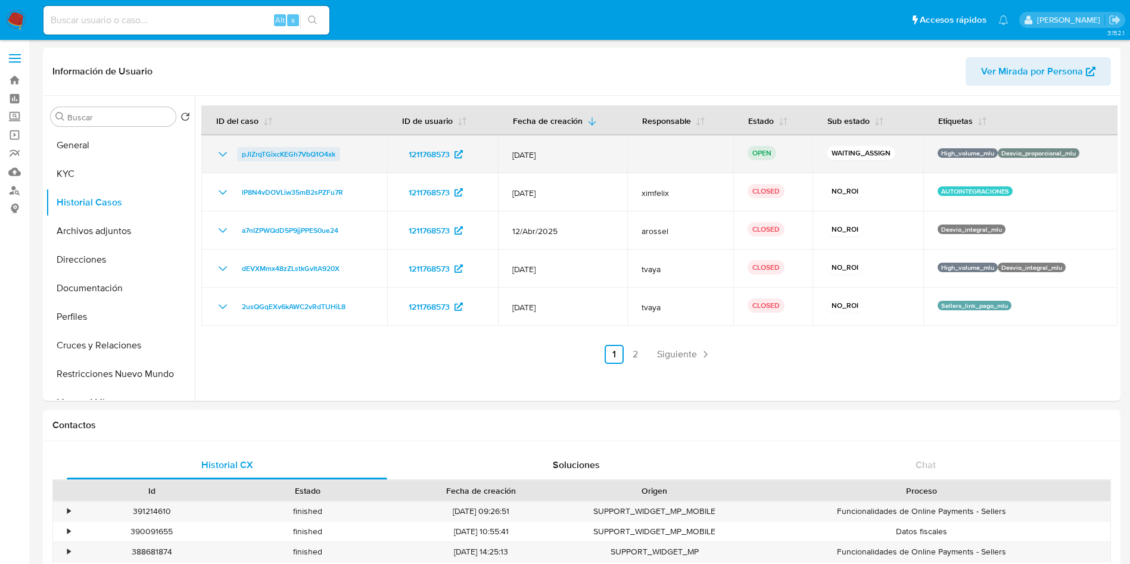
drag, startPoint x: 348, startPoint y: 159, endPoint x: 237, endPoint y: 156, distance: 110.9
click at [237, 156] on div "pJlZrqTGixcKEGh7VbQ1O4xk" at bounding box center [294, 154] width 157 height 14
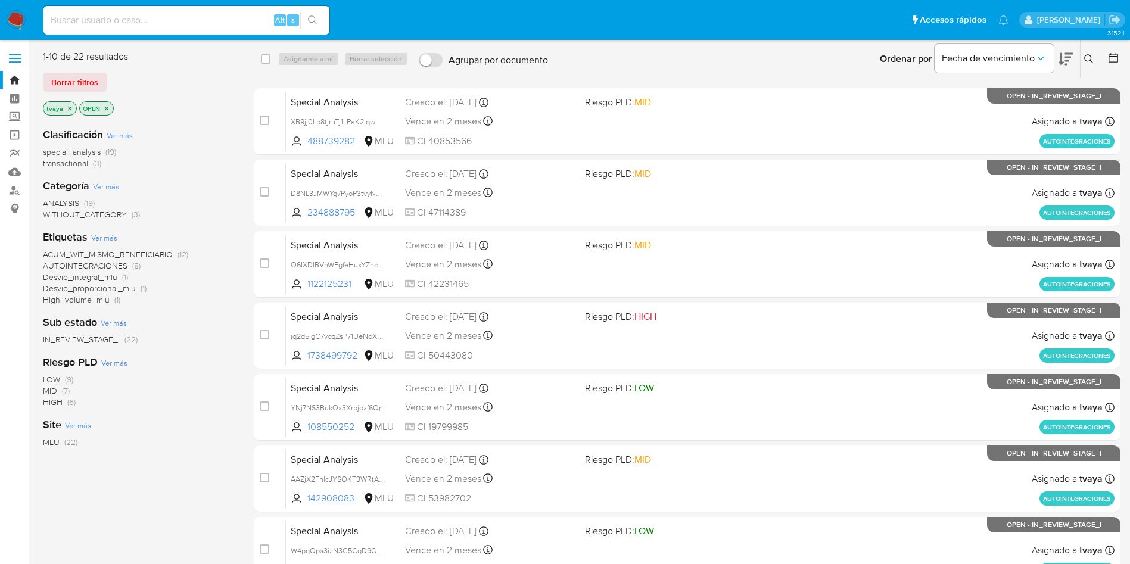
click at [1084, 46] on div "Ingrese ID de usuario o caso Buscar Borrar filtros" at bounding box center [1090, 59] width 20 height 37
drag, startPoint x: 1087, startPoint y: 59, endPoint x: 1077, endPoint y: 60, distance: 10.2
click at [1087, 60] on icon at bounding box center [1089, 59] width 10 height 10
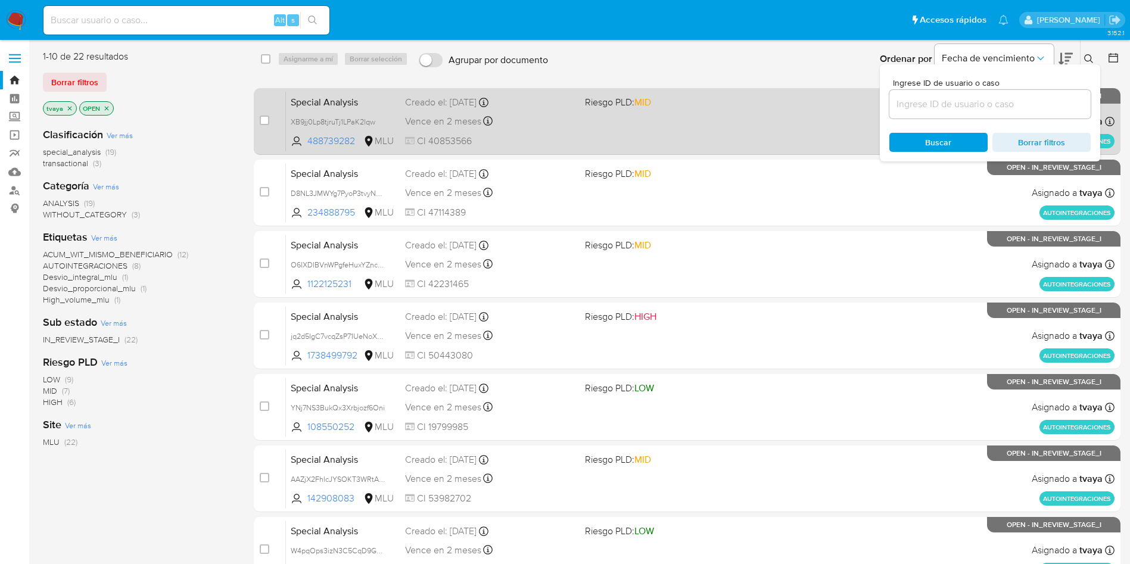
click at [875, 135] on div "Special Analysis XB9jj0Lp8tjruTj1LPaK2lqw 488739282 MLU Riesgo PLD: MID Creado …" at bounding box center [700, 121] width 829 height 60
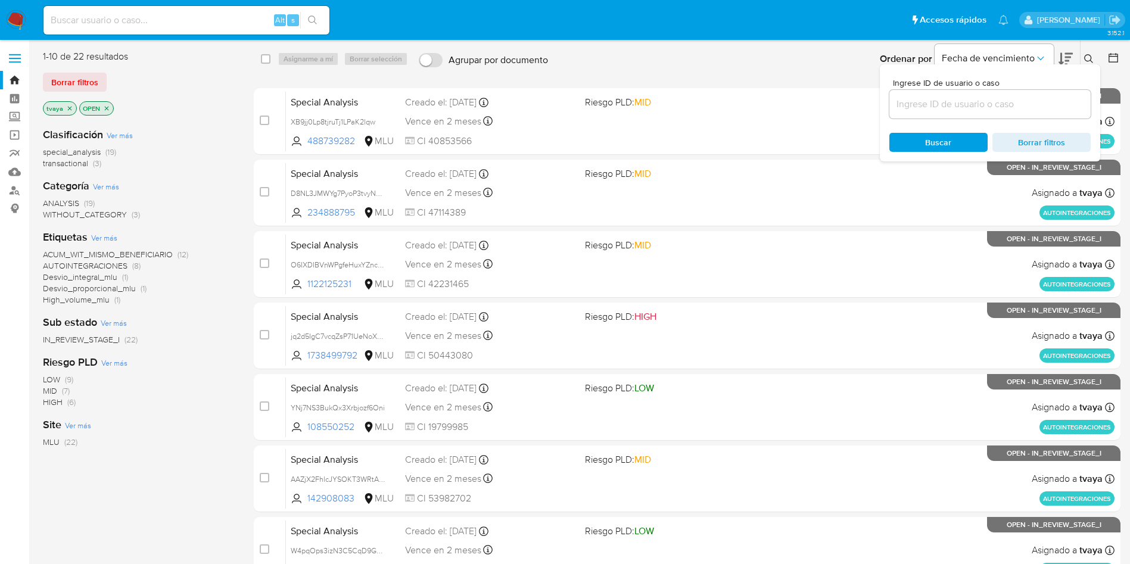
click at [994, 123] on div "Ingrese ID de usuario o caso Buscar Borrar filtros" at bounding box center [990, 112] width 220 height 97
click at [993, 106] on input at bounding box center [990, 104] width 201 height 15
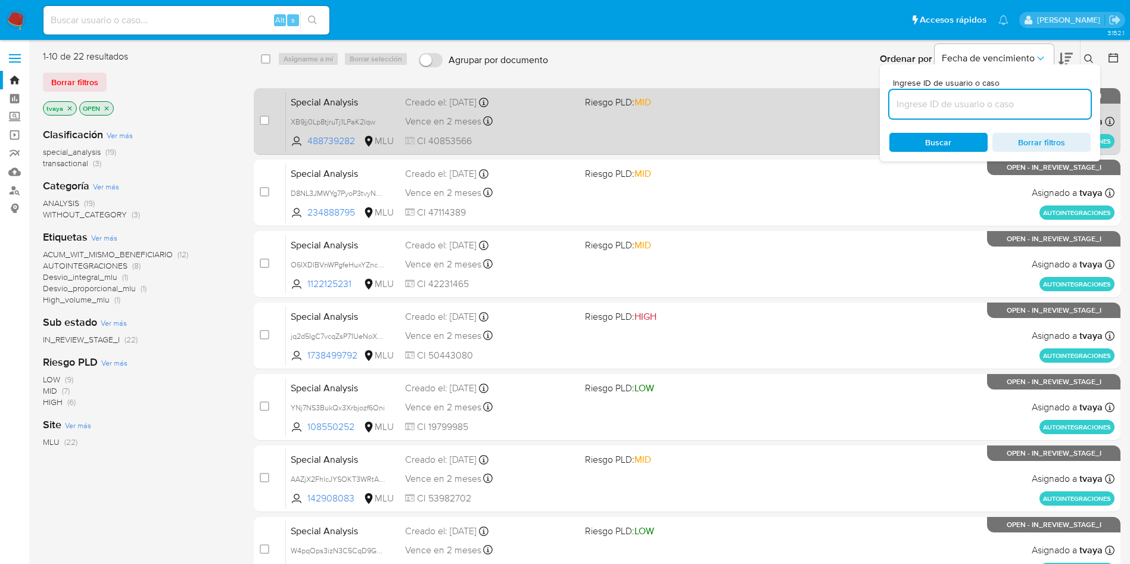
paste input "pJlZrqTGixcKEGh7VbQ1O4xk"
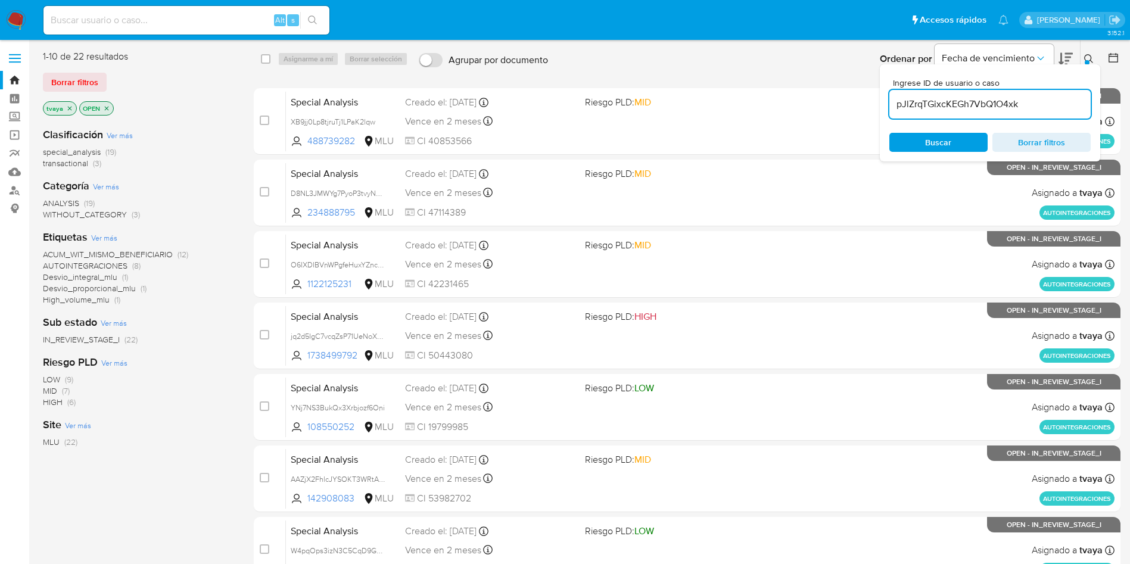
type input "pJlZrqTGixcKEGh7VbQ1O4xk"
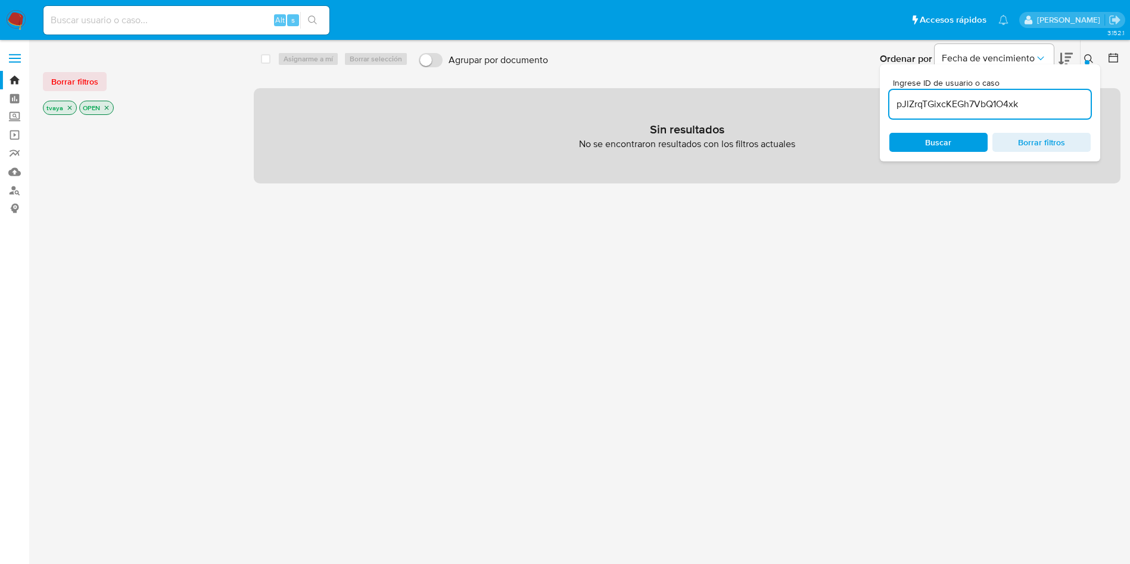
click at [67, 110] on icon "close-filter" at bounding box center [69, 107] width 7 height 7
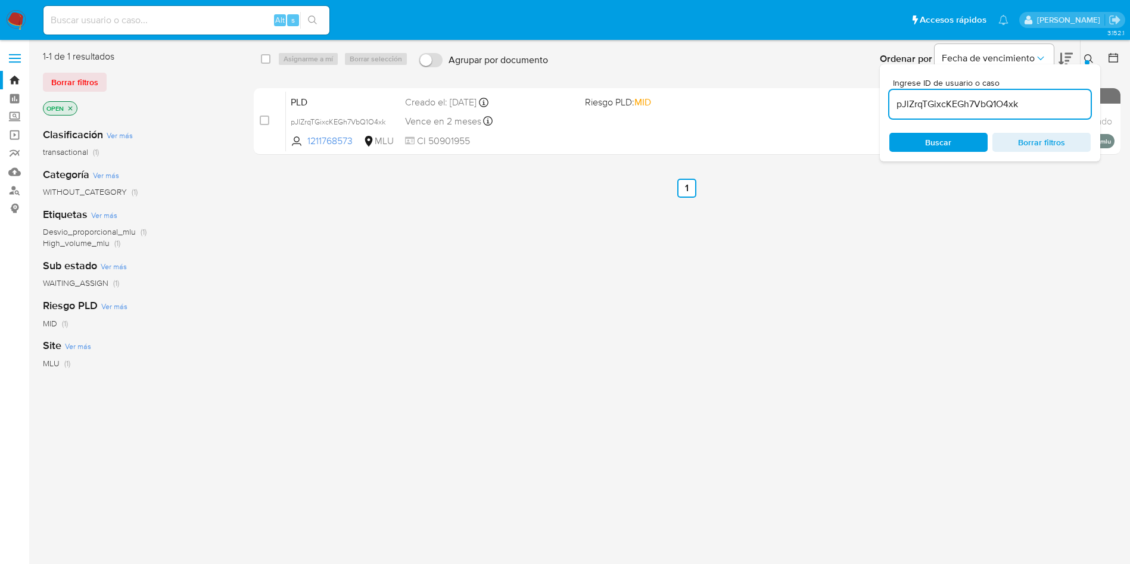
drag, startPoint x: 265, startPoint y: 119, endPoint x: 301, endPoint y: 85, distance: 49.7
click at [264, 119] on input "checkbox" at bounding box center [265, 121] width 10 height 10
checkbox input "true"
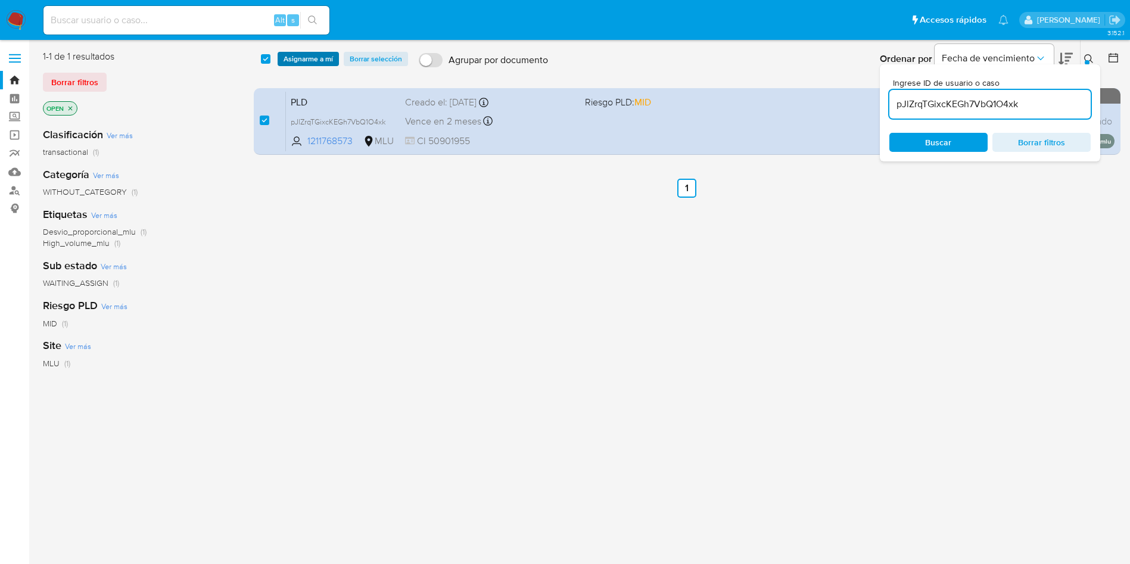
click at [309, 57] on span "Asignarme a mí" at bounding box center [308, 59] width 49 height 12
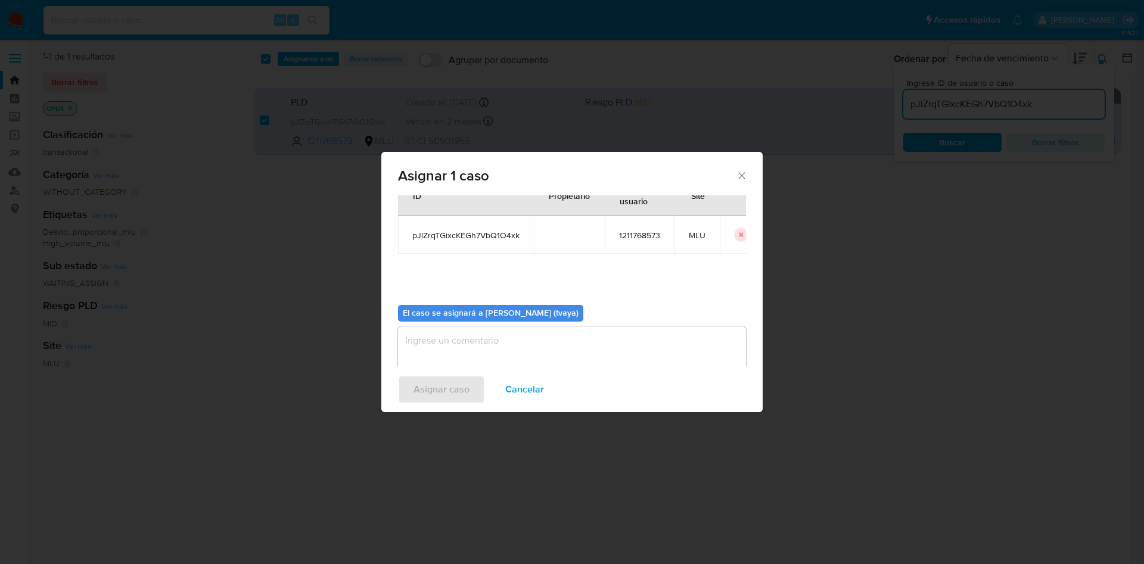
scroll to position [62, 0]
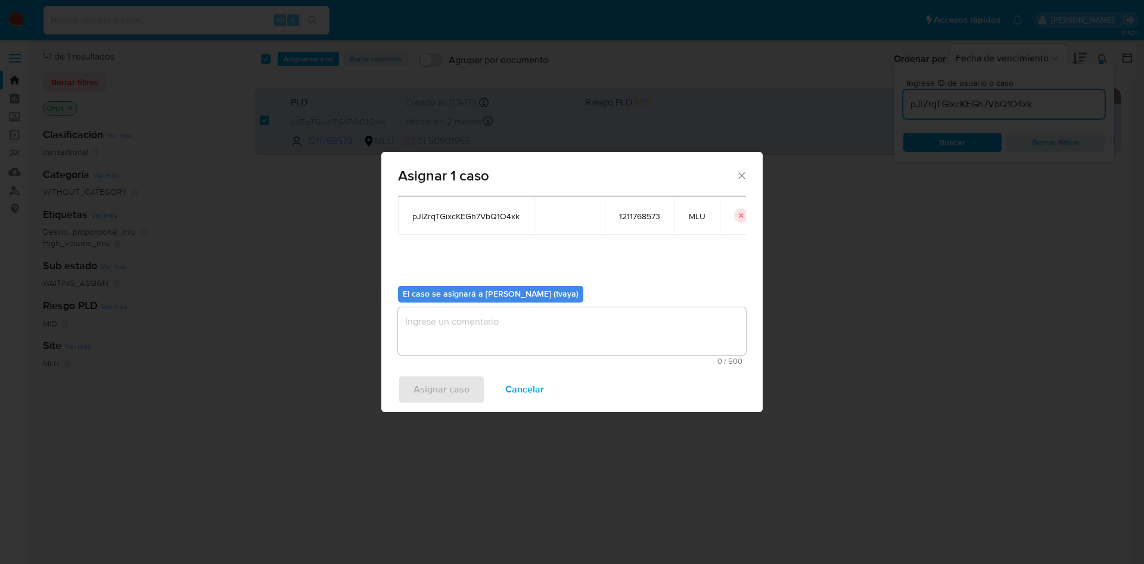
click at [534, 325] on textarea "assign-modal" at bounding box center [572, 331] width 348 height 48
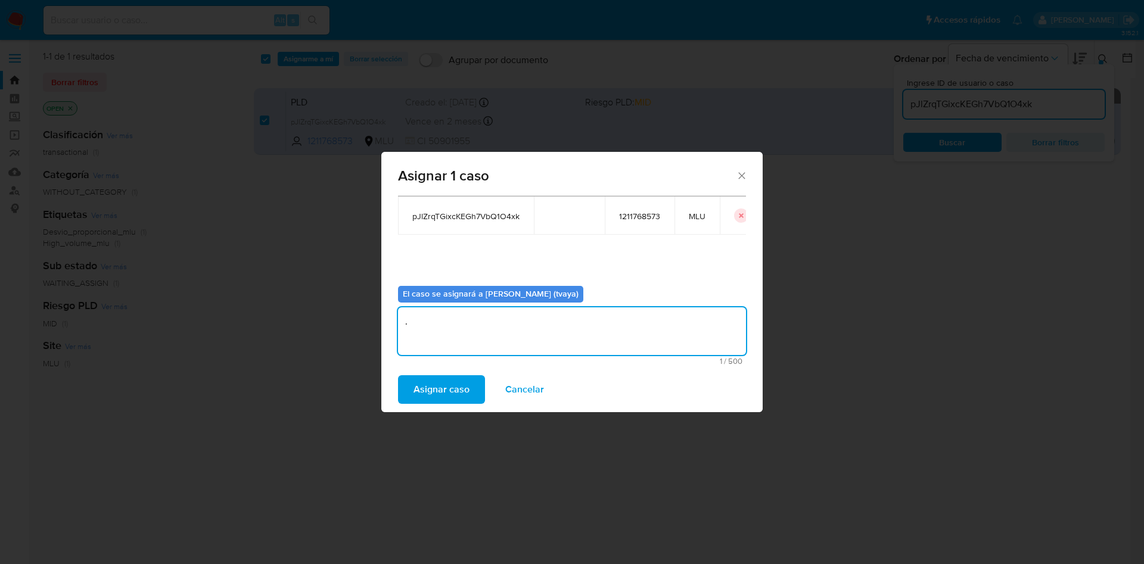
type textarea "."
click at [496, 372] on div "Asignar caso Cancelar" at bounding box center [571, 389] width 381 height 45
click at [451, 391] on span "Asignar caso" at bounding box center [441, 390] width 56 height 26
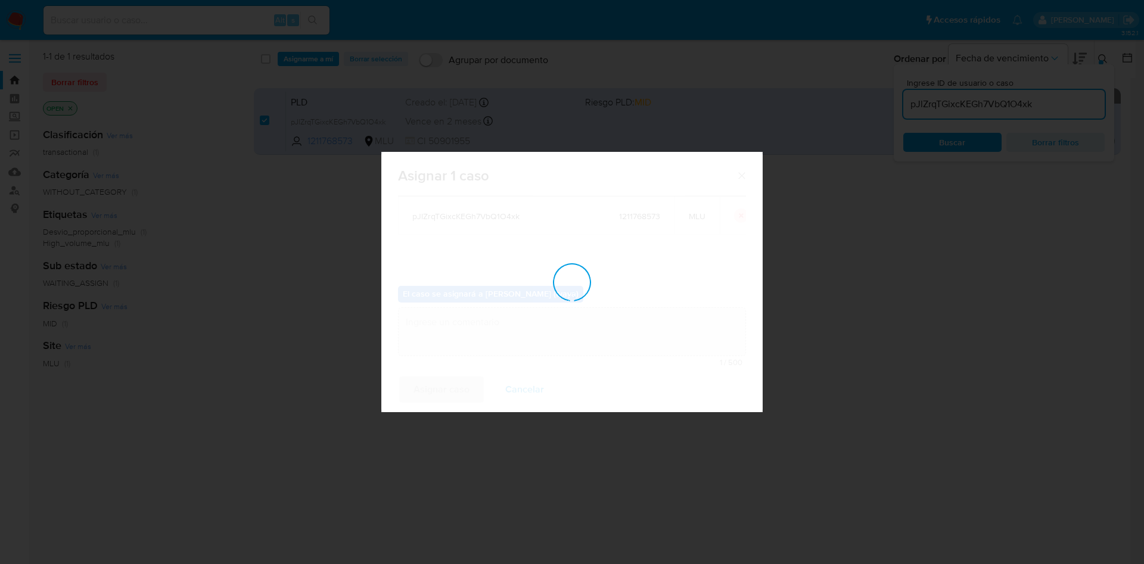
checkbox input "false"
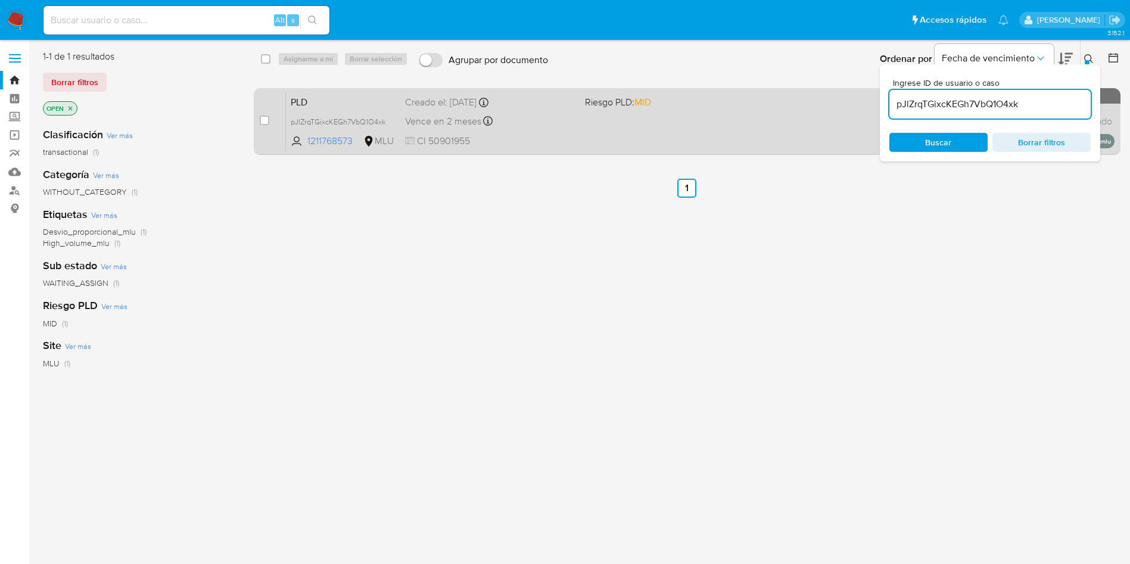
click at [272, 119] on div "case-item-checkbox No es posible asignar el caso" at bounding box center [273, 121] width 26 height 60
click at [270, 119] on div "case-item-checkbox No es posible asignar el caso" at bounding box center [273, 121] width 26 height 60
click at [268, 119] on input "checkbox" at bounding box center [265, 121] width 10 height 10
checkbox input "true"
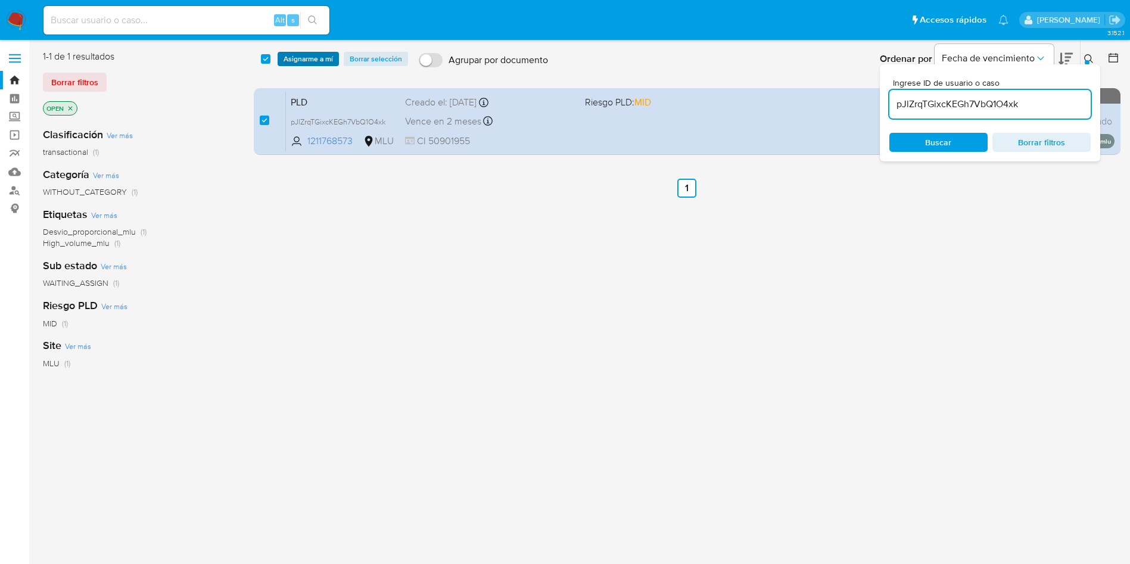
click at [318, 56] on span "Asignarme a mí" at bounding box center [308, 59] width 49 height 12
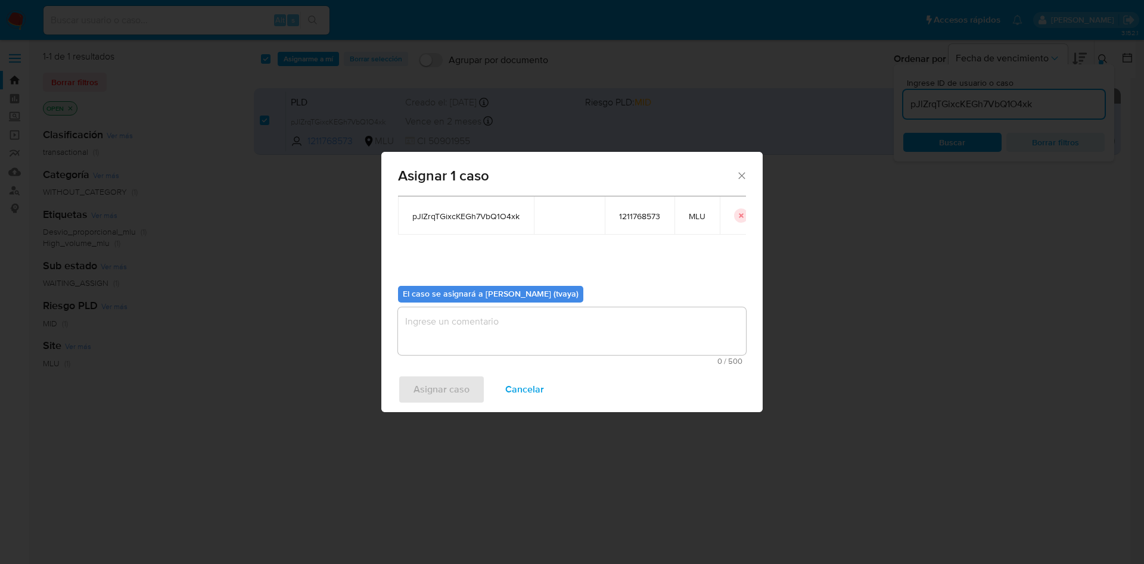
click at [495, 329] on textarea "assign-modal" at bounding box center [572, 331] width 348 height 48
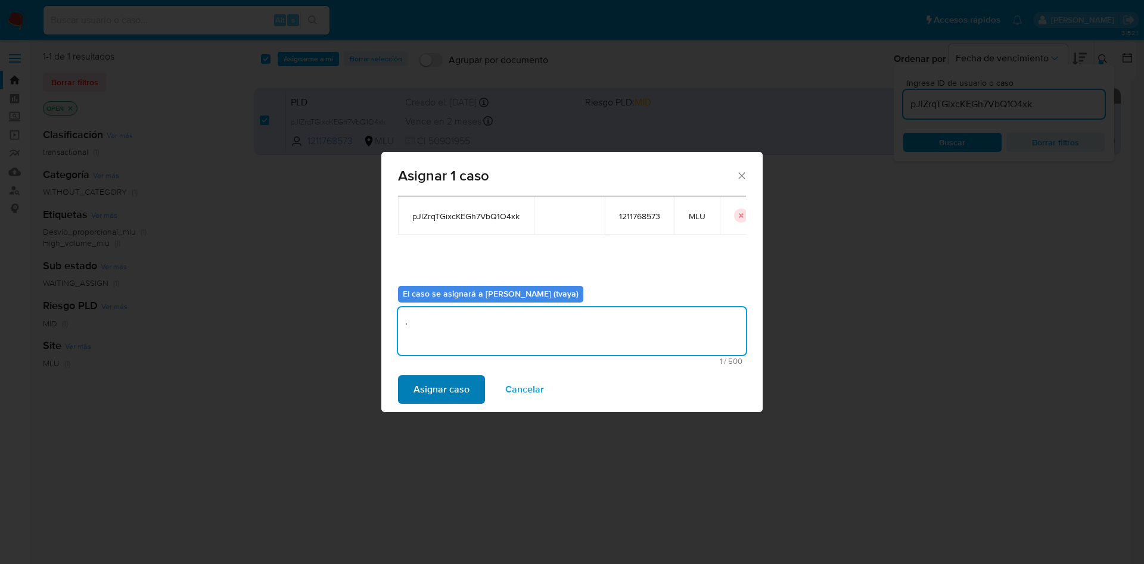
type textarea "."
click at [453, 382] on span "Asignar caso" at bounding box center [441, 390] width 56 height 26
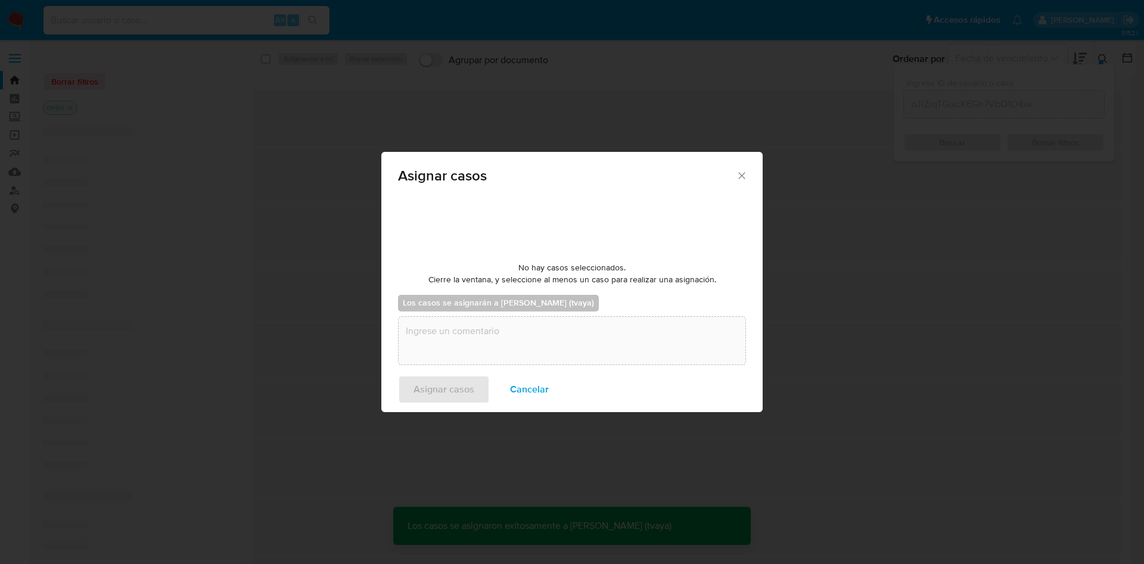
checkbox input "false"
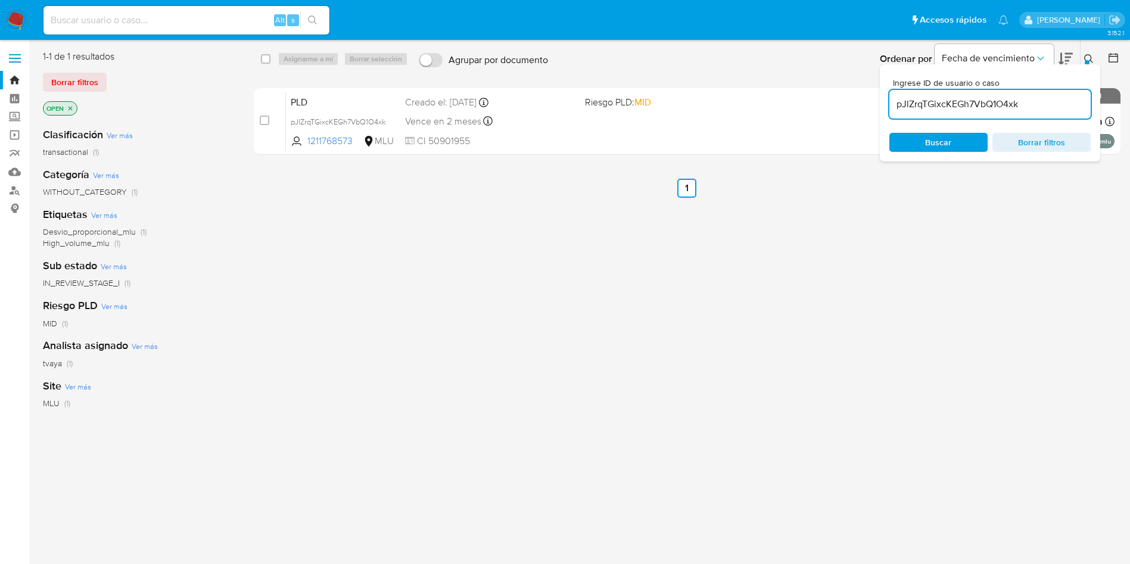
click at [657, 271] on div "select-all-cases-checkbox Asignarme a mí Borrar selección Agrupar por documento…" at bounding box center [687, 315] width 867 height 530
click at [13, 25] on img at bounding box center [16, 20] width 20 height 20
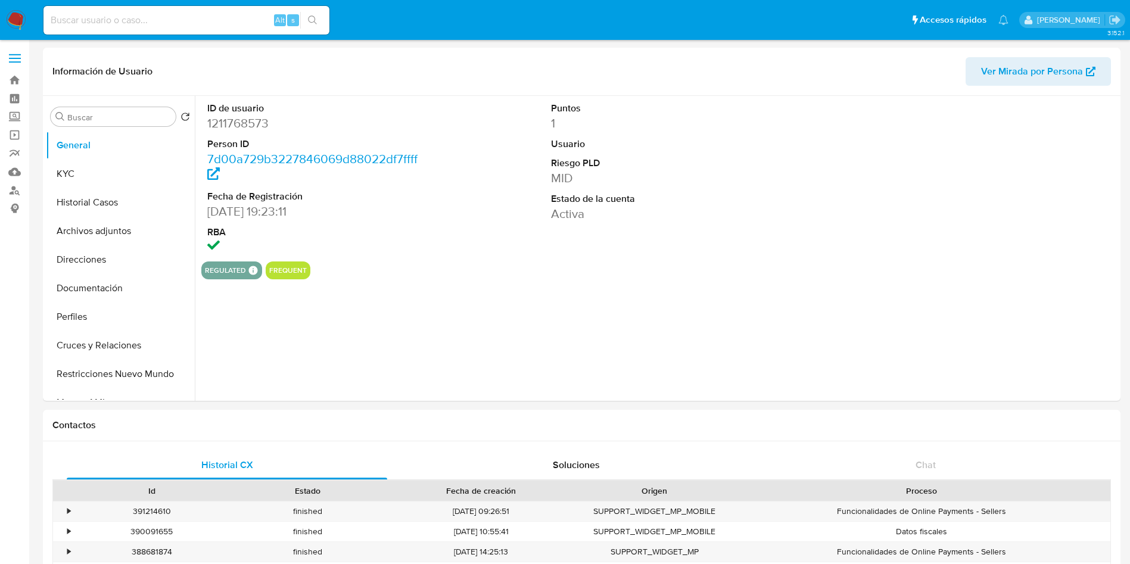
select select "10"
click at [88, 203] on button "Historial Casos" at bounding box center [115, 202] width 139 height 29
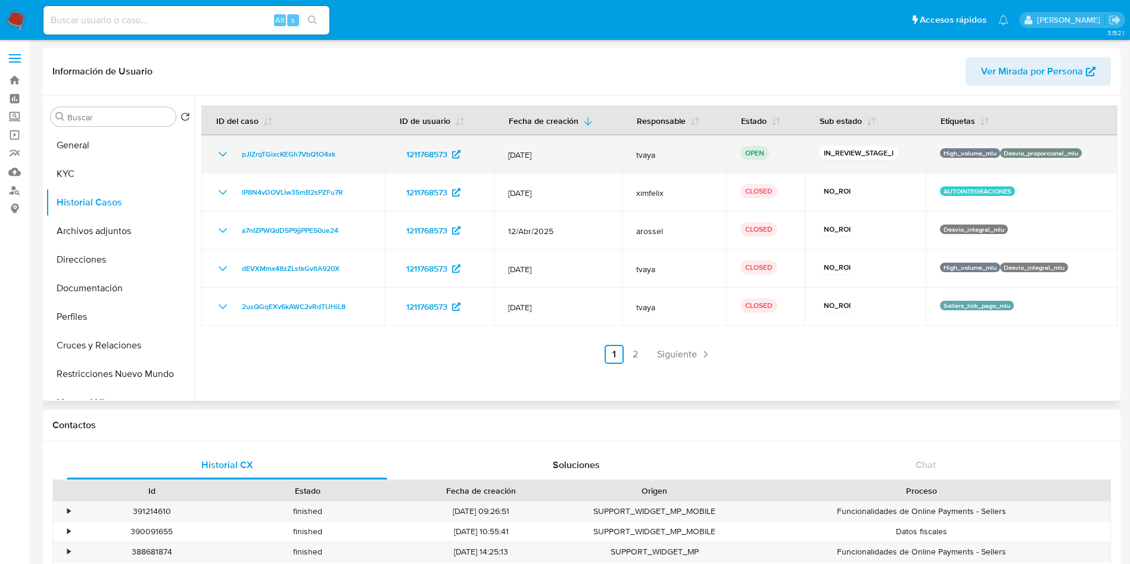
click at [341, 156] on div "pJlZrqTGixcKEGh7VbQ1O4xk" at bounding box center [293, 154] width 155 height 14
drag, startPoint x: 341, startPoint y: 154, endPoint x: 239, endPoint y: 160, distance: 102.7
click at [239, 160] on div "pJlZrqTGixcKEGh7VbQ1O4xk" at bounding box center [293, 154] width 155 height 14
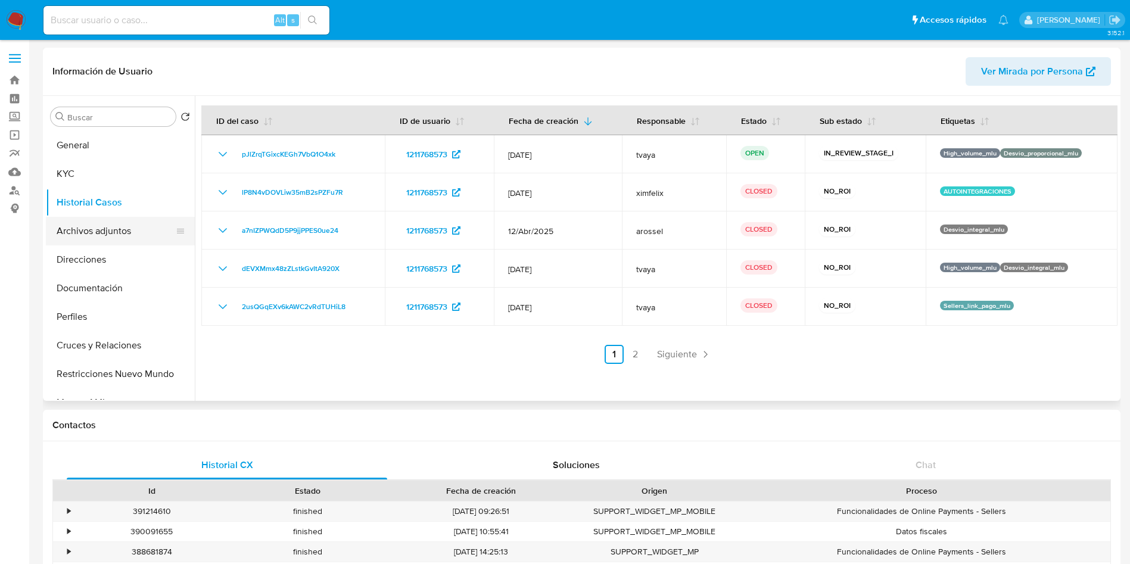
click at [105, 232] on button "Archivos adjuntos" at bounding box center [115, 231] width 139 height 29
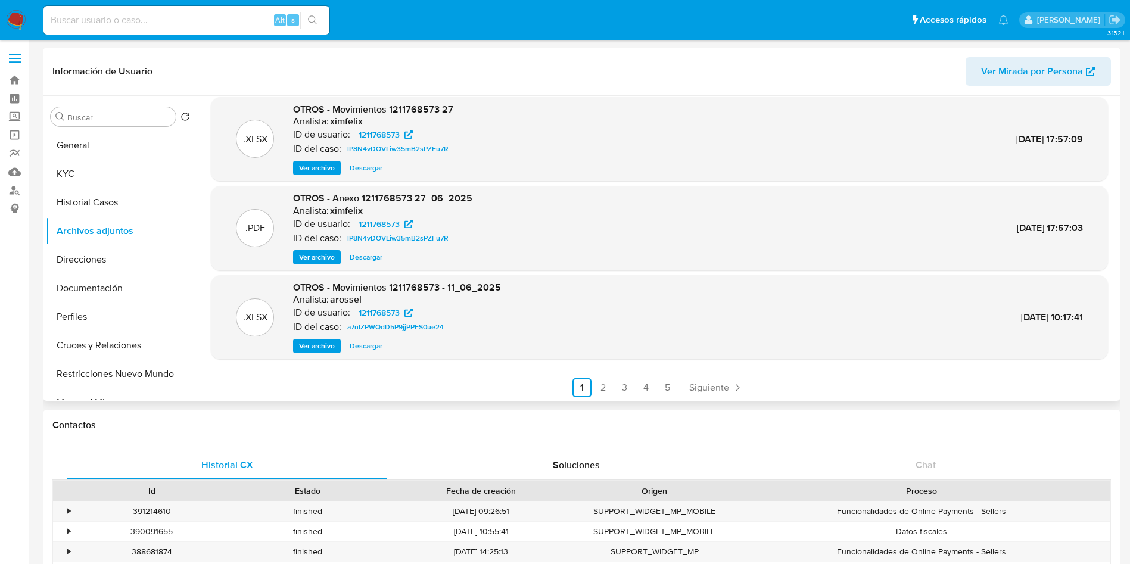
scroll to position [100, 0]
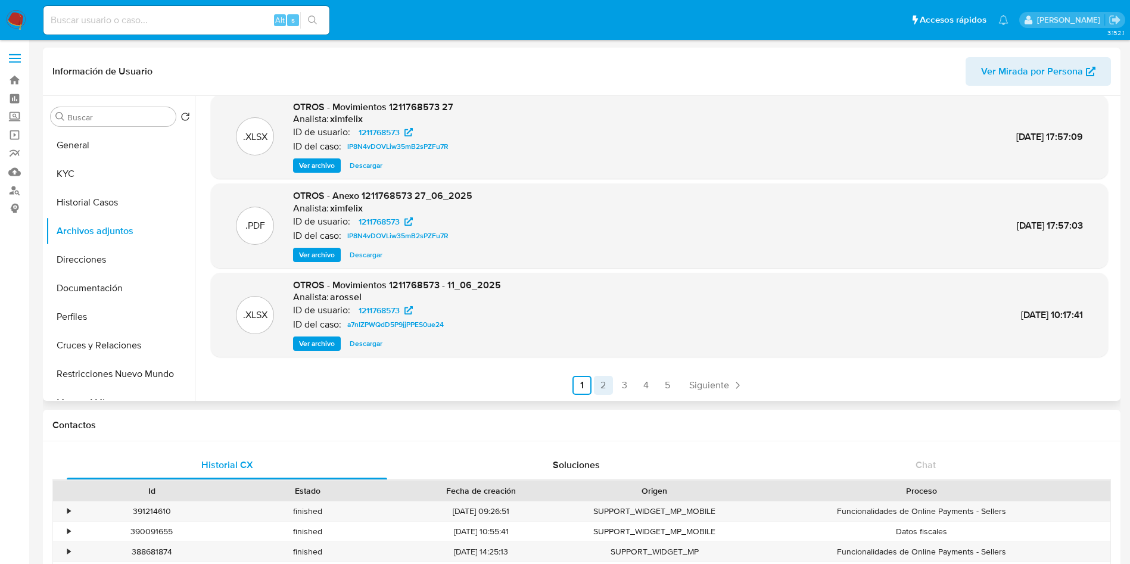
click at [598, 385] on link "2" at bounding box center [603, 385] width 19 height 19
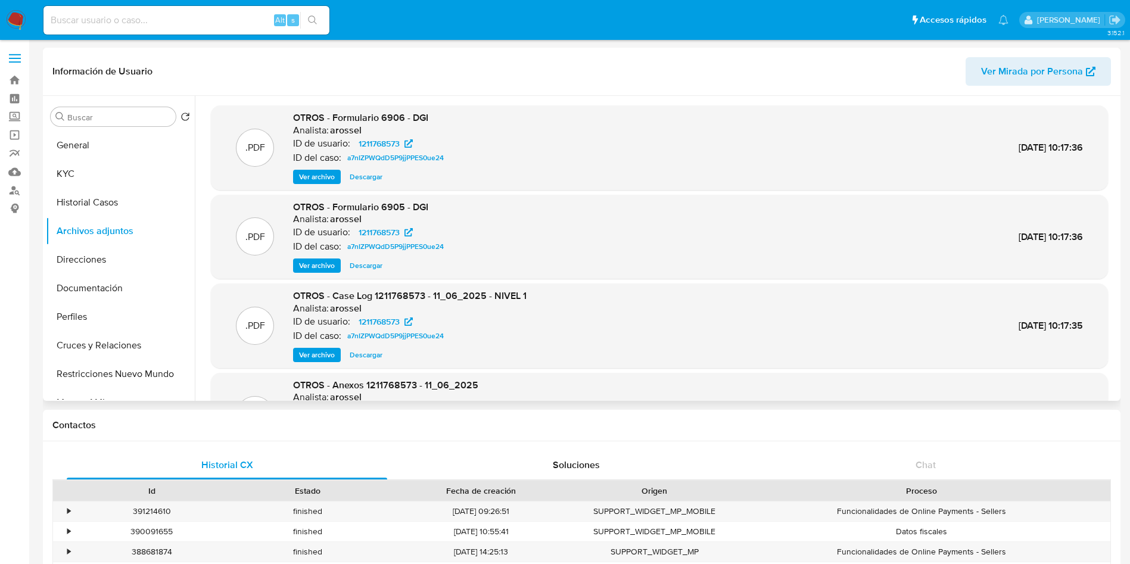
scroll to position [89, 0]
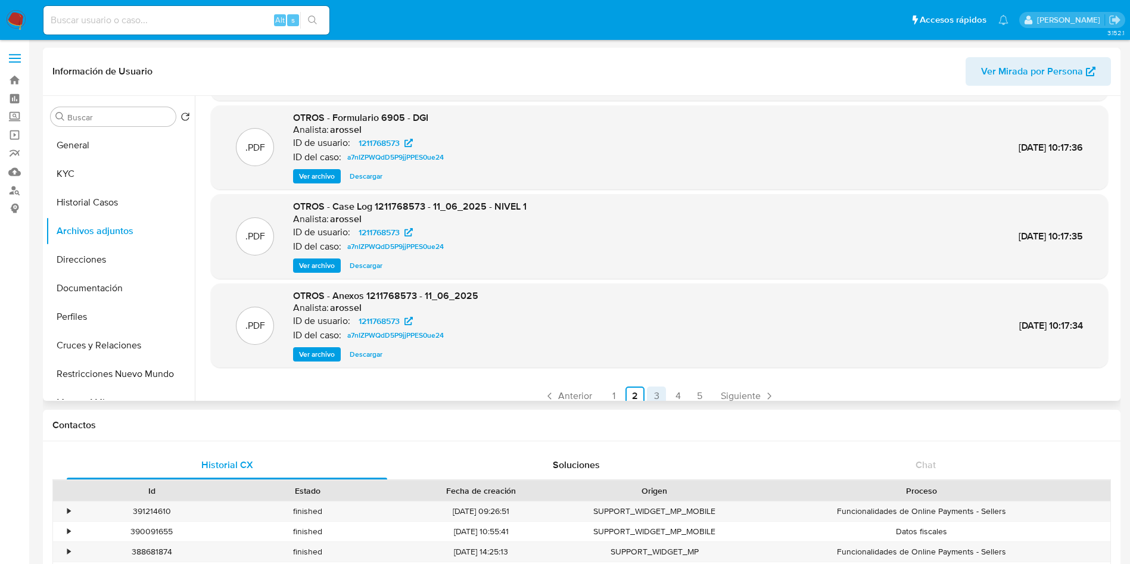
click at [654, 398] on link "3" at bounding box center [656, 396] width 19 height 19
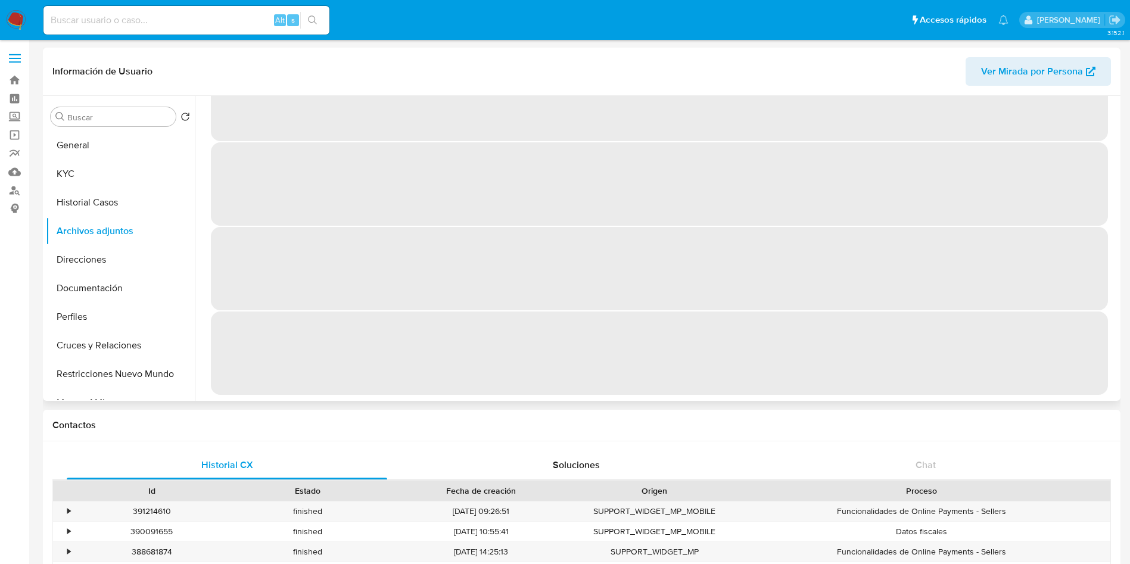
scroll to position [0, 0]
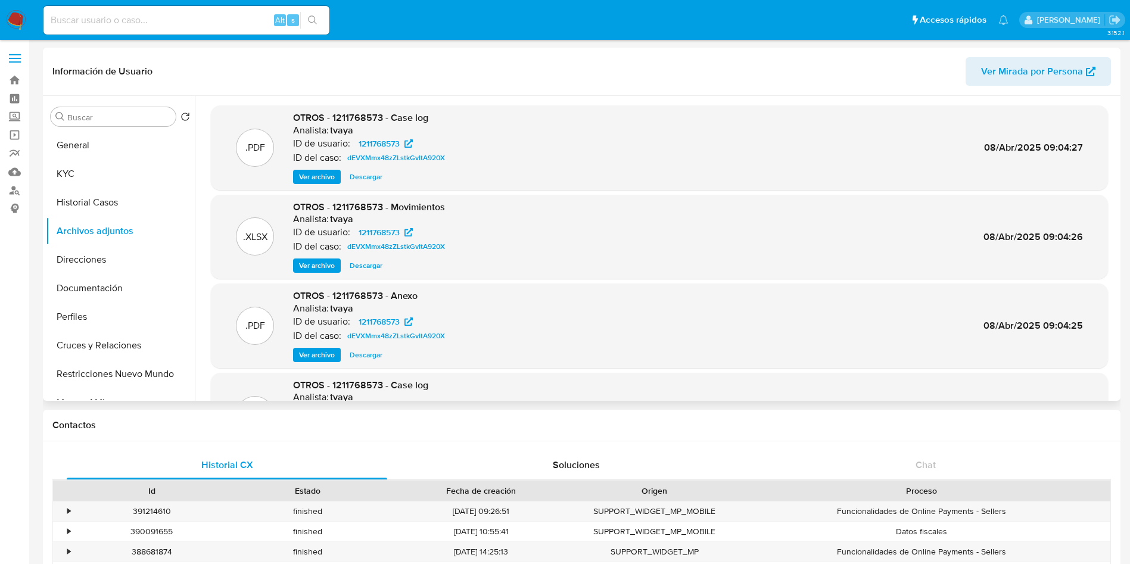
click at [315, 353] on span "Ver archivo" at bounding box center [317, 355] width 36 height 12
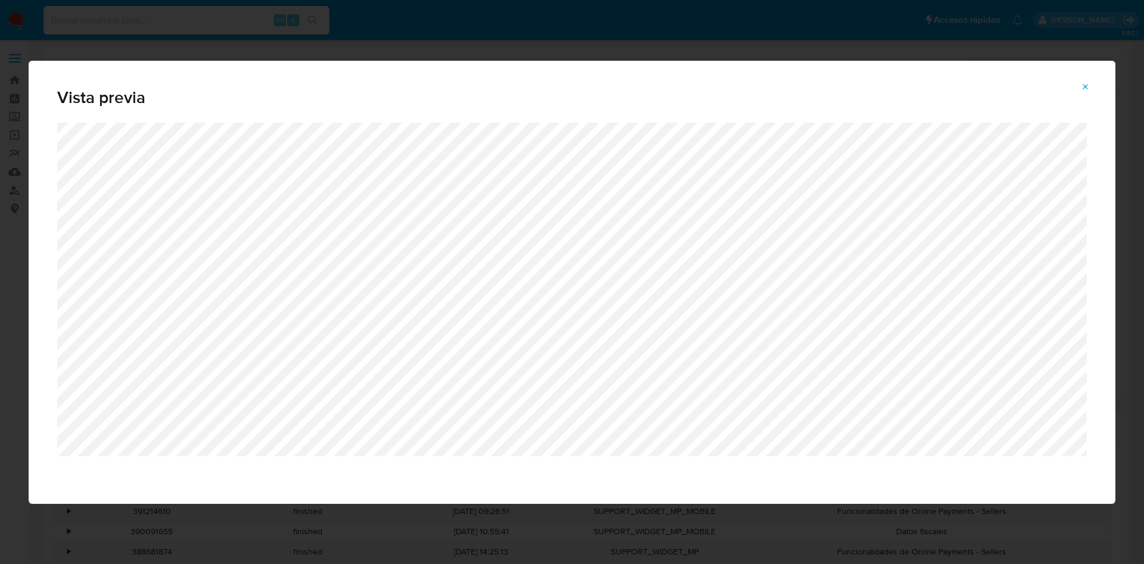
click at [1082, 81] on span "Attachment preview" at bounding box center [1086, 87] width 10 height 17
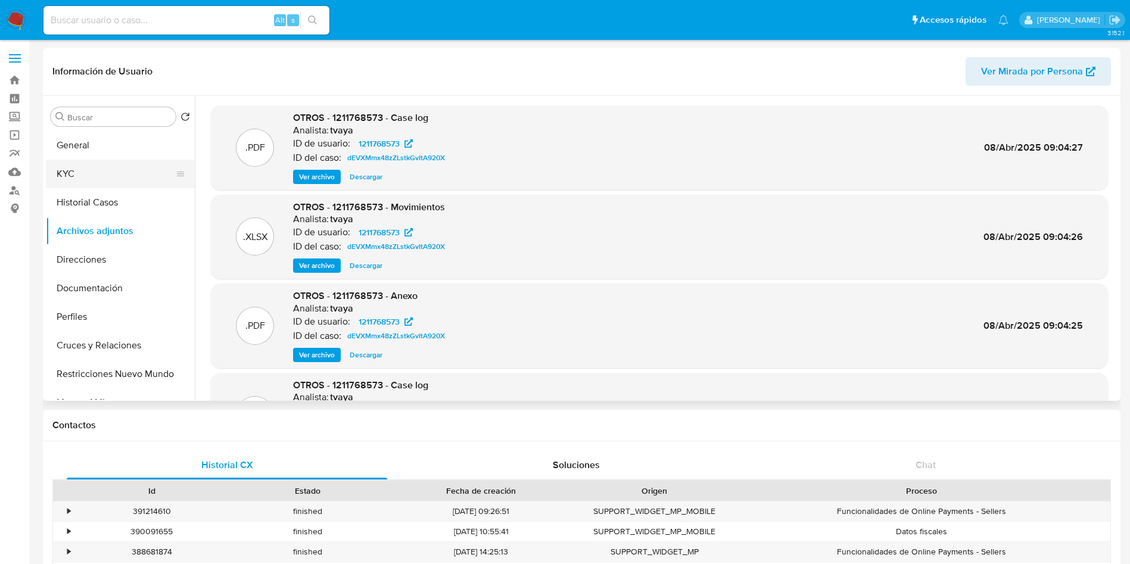
click at [106, 182] on button "KYC" at bounding box center [115, 174] width 139 height 29
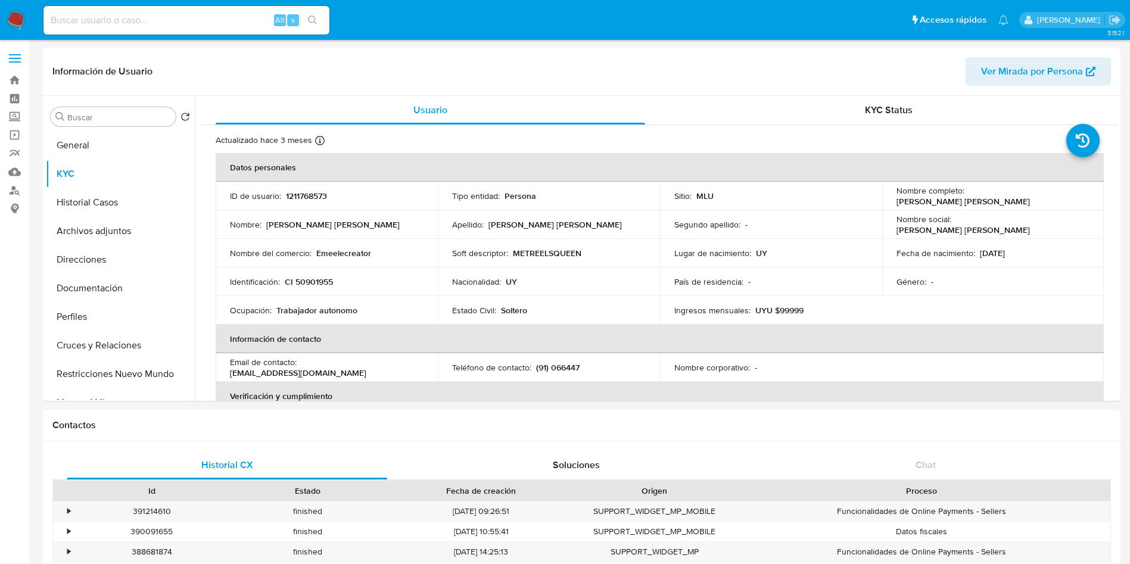
click at [1112, 185] on div "Actualizado hace 3 meses Creado: [DATE] 20:23:23 Actualizado: [DATE] 14:46:52 D…" at bounding box center [659, 562] width 916 height 875
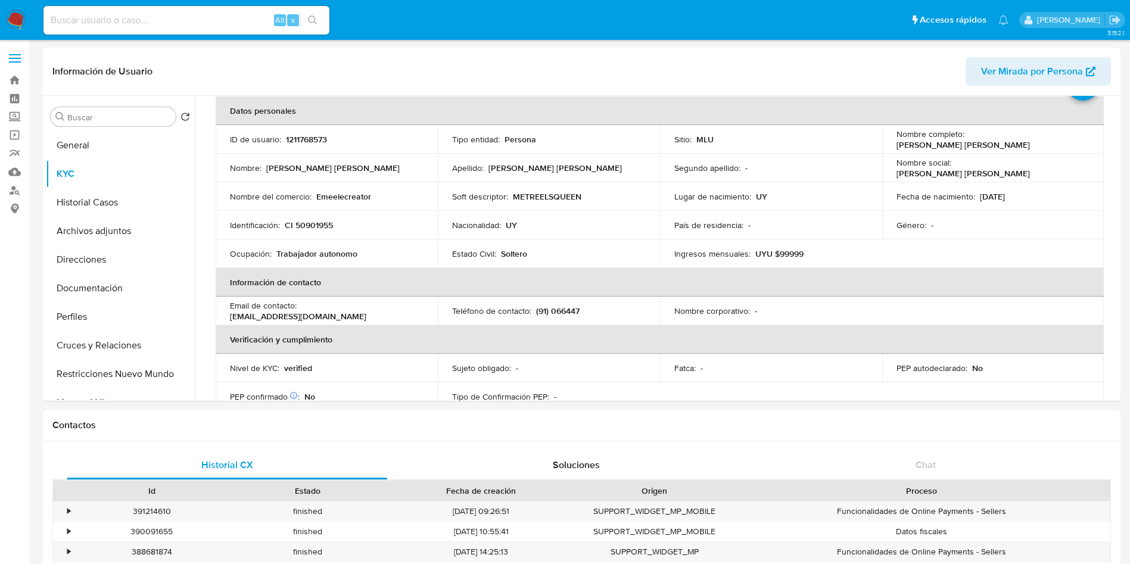
scroll to position [60, 0]
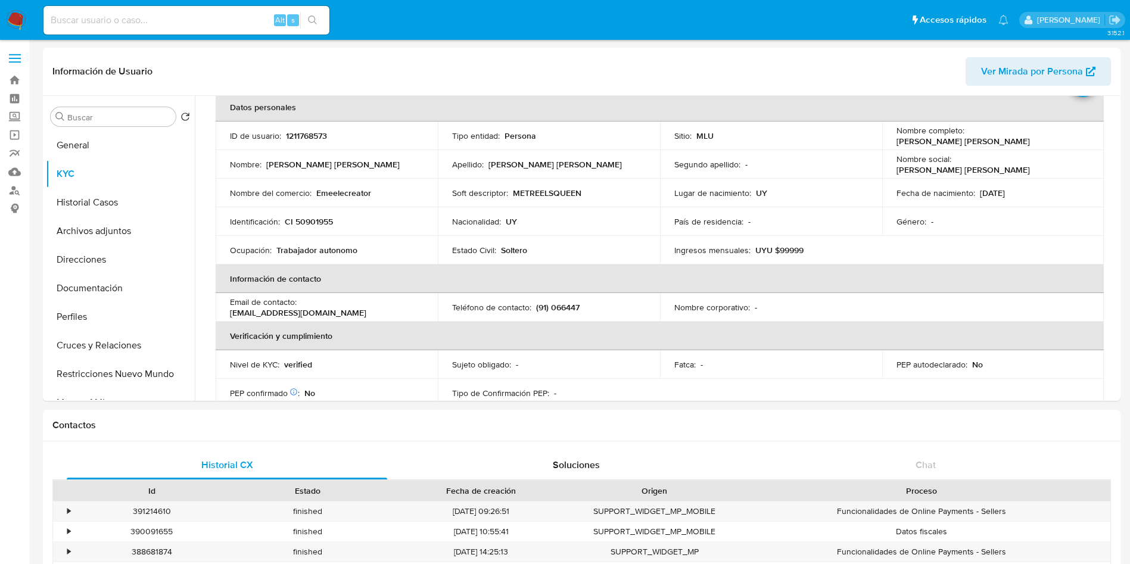
click at [556, 300] on td "Teléfono de contacto : (91) 066447" at bounding box center [549, 307] width 222 height 29
drag, startPoint x: 548, startPoint y: 307, endPoint x: 584, endPoint y: 307, distance: 36.9
click at [584, 307] on div "Teléfono de contacto : (91) 066447" at bounding box center [549, 307] width 194 height 11
copy p "066447"
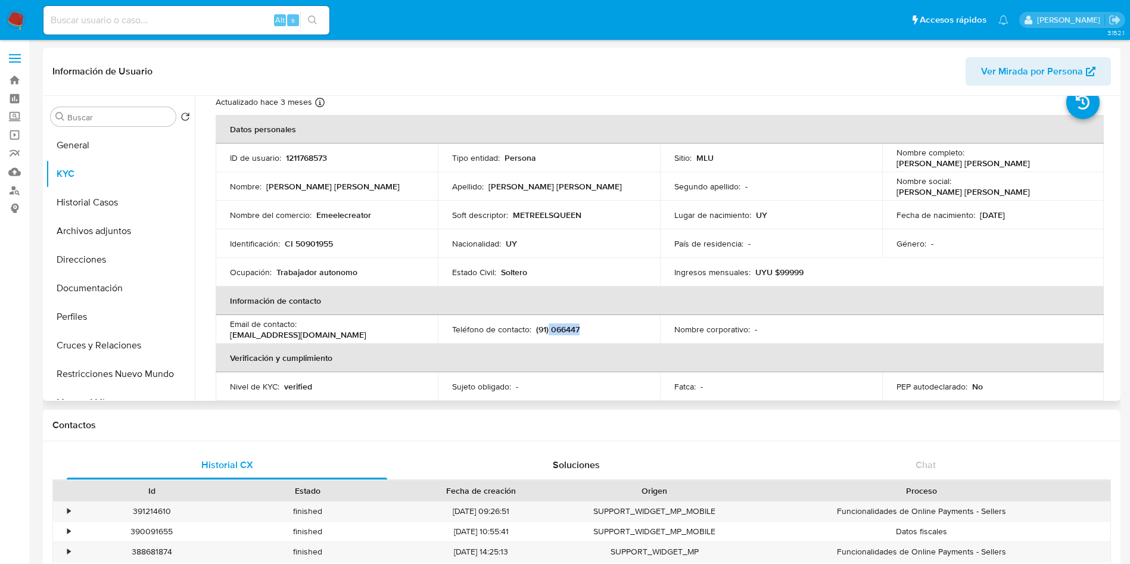
scroll to position [0, 0]
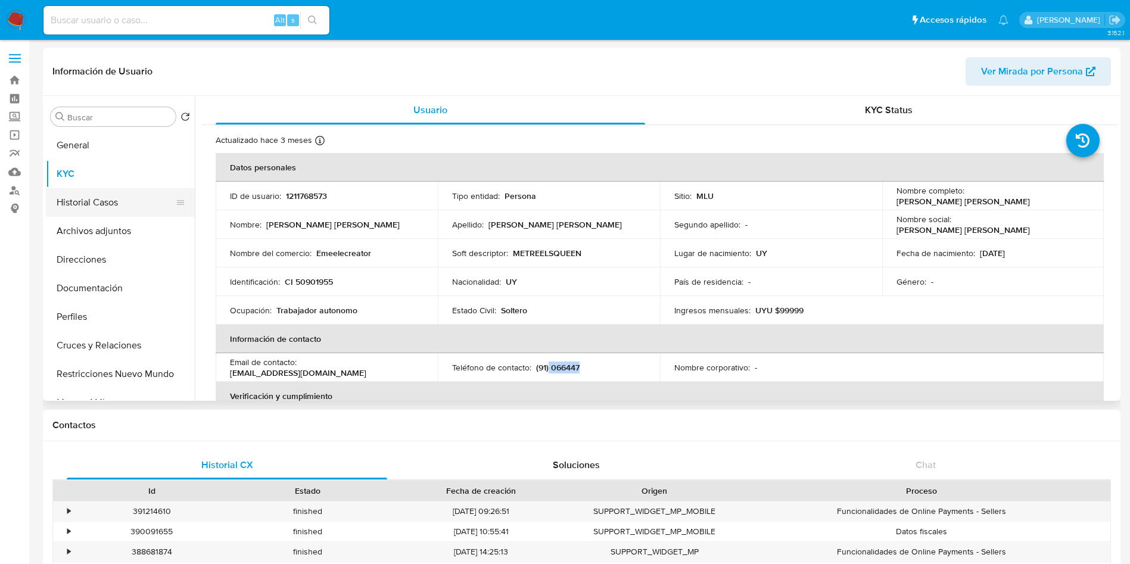
click at [100, 205] on button "Historial Casos" at bounding box center [115, 202] width 139 height 29
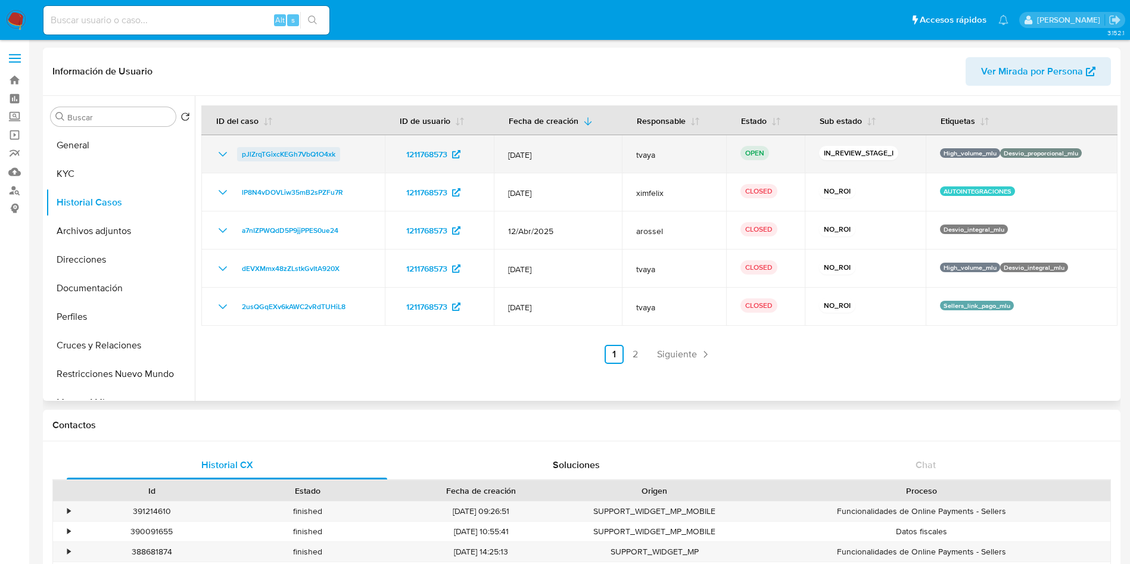
click at [284, 150] on span "pJlZrqTGixcKEGh7VbQ1O4xk" at bounding box center [289, 154] width 94 height 14
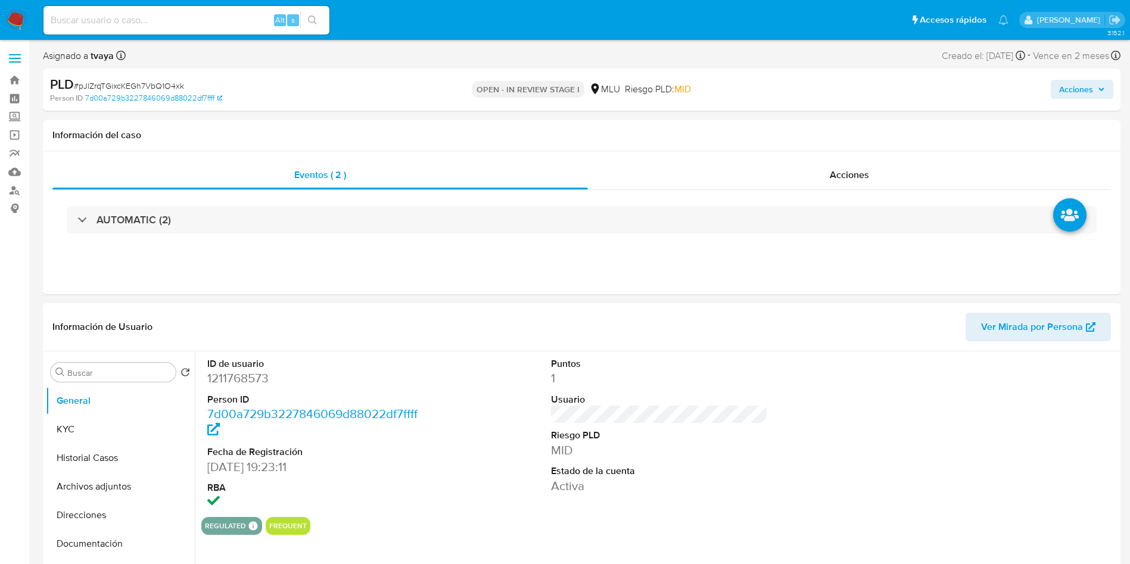
select select "10"
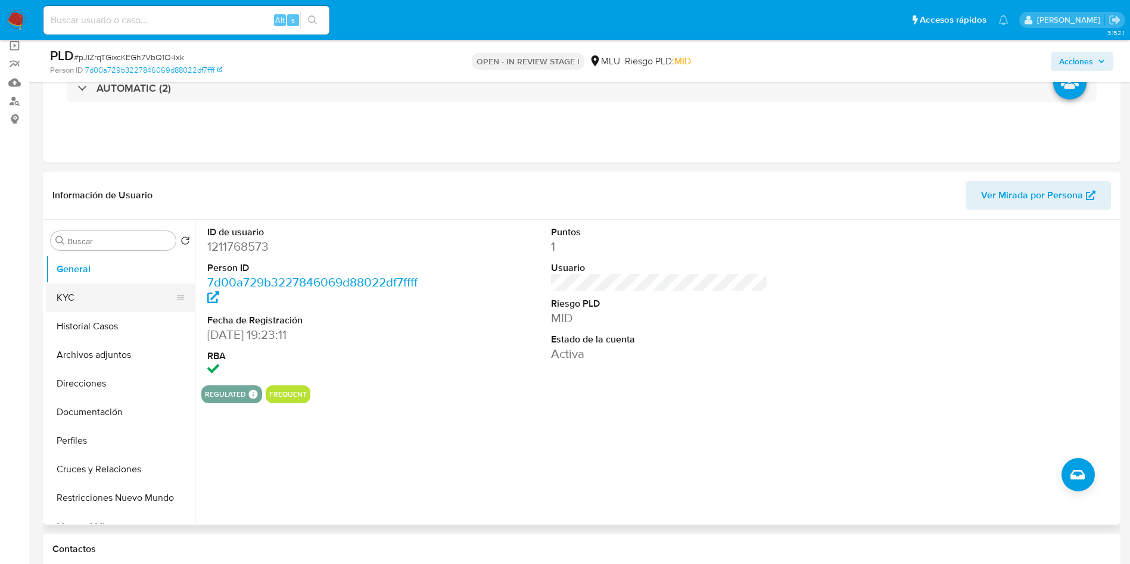
click at [80, 301] on button "KYC" at bounding box center [115, 298] width 139 height 29
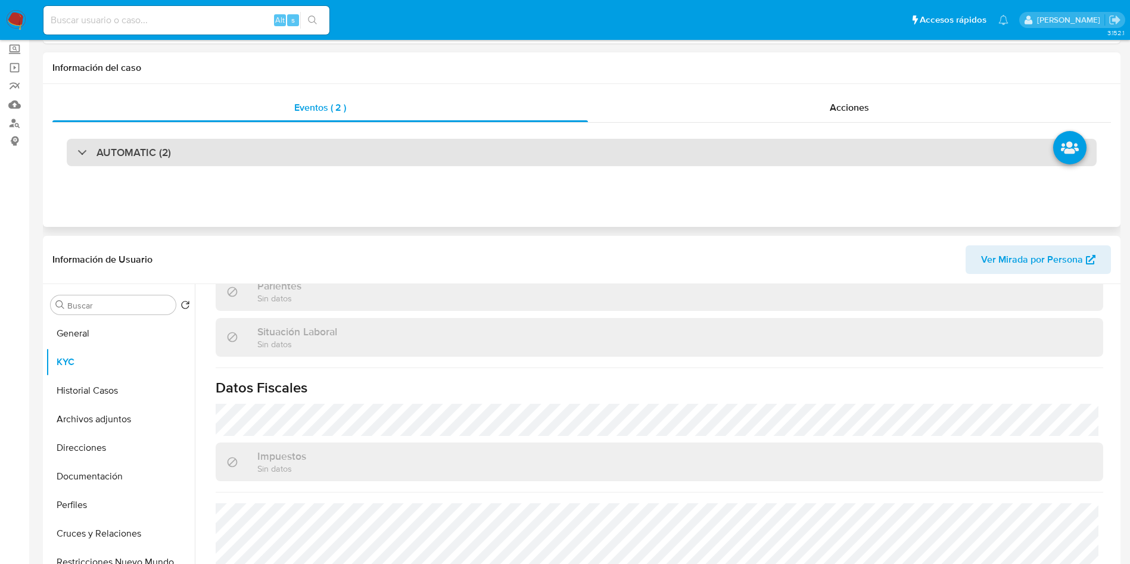
scroll to position [0, 0]
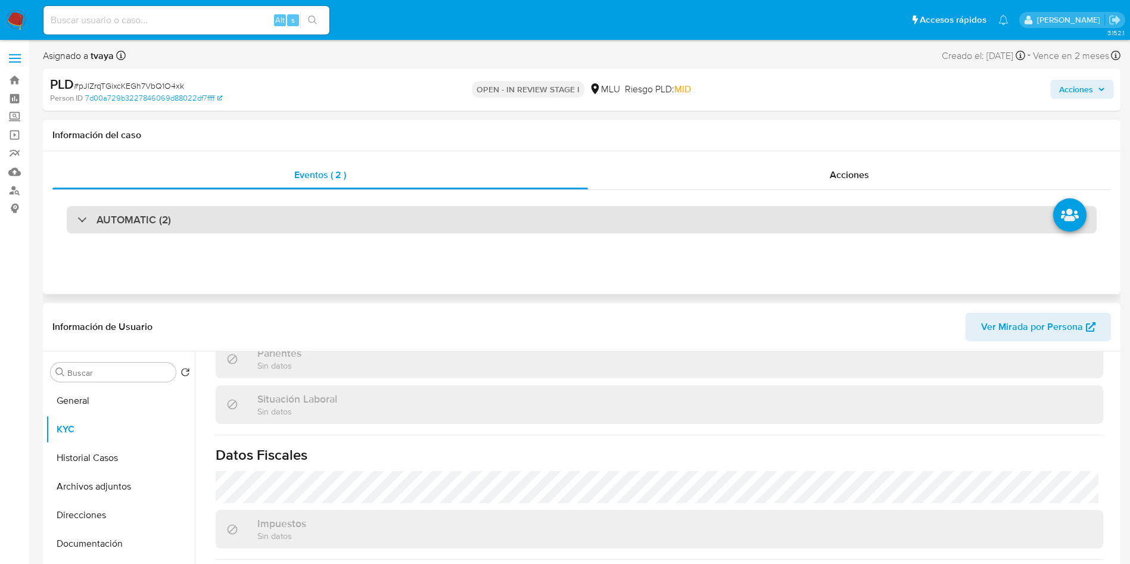
click at [192, 219] on div "AUTOMATIC (2)" at bounding box center [582, 219] width 1030 height 27
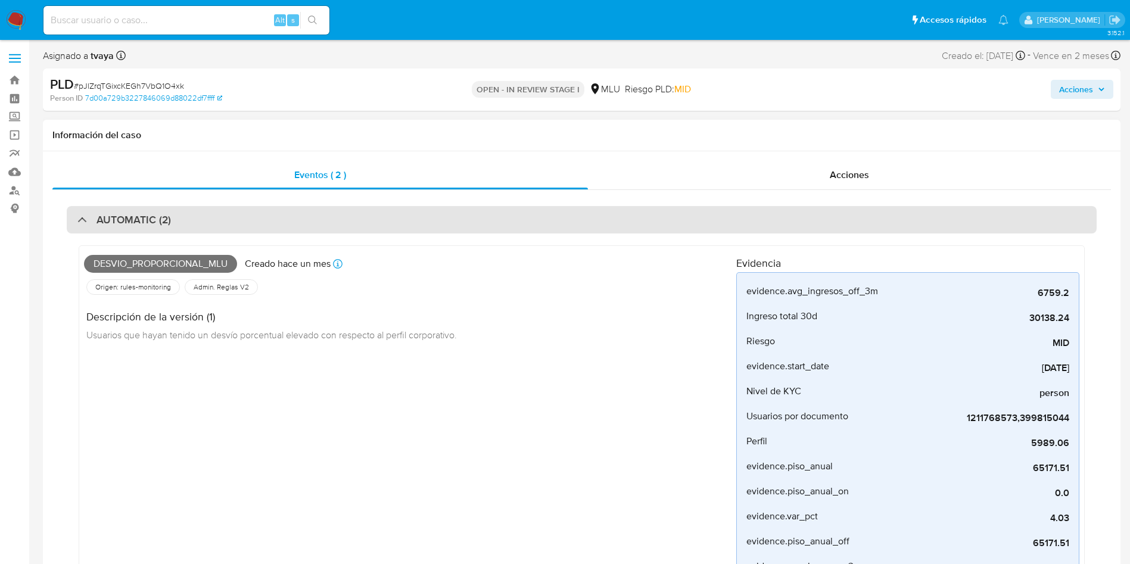
click at [186, 222] on div "AUTOMATIC (2)" at bounding box center [582, 219] width 1030 height 27
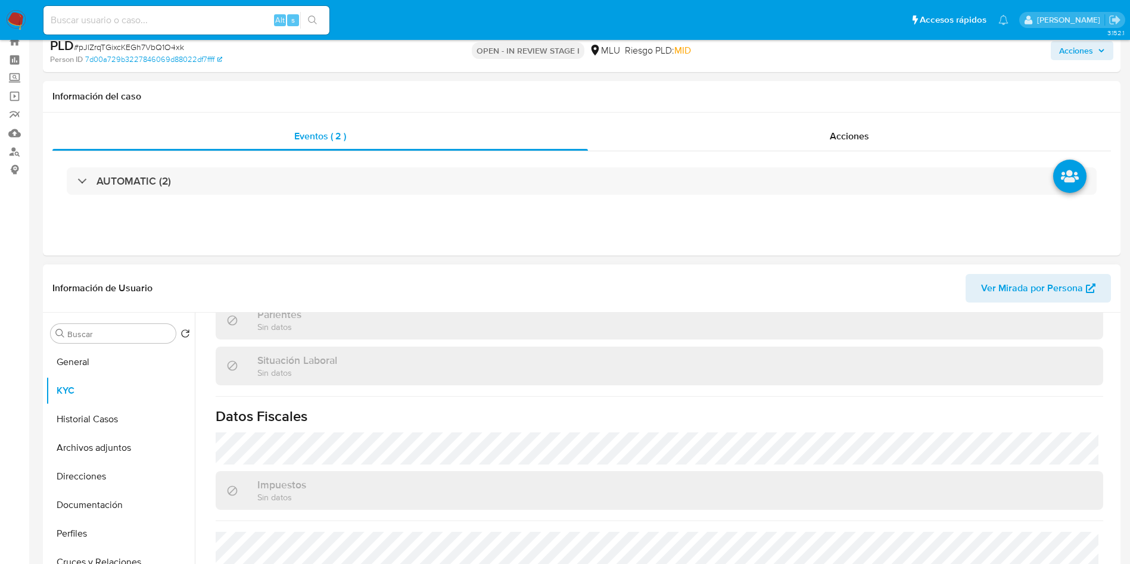
scroll to position [179, 0]
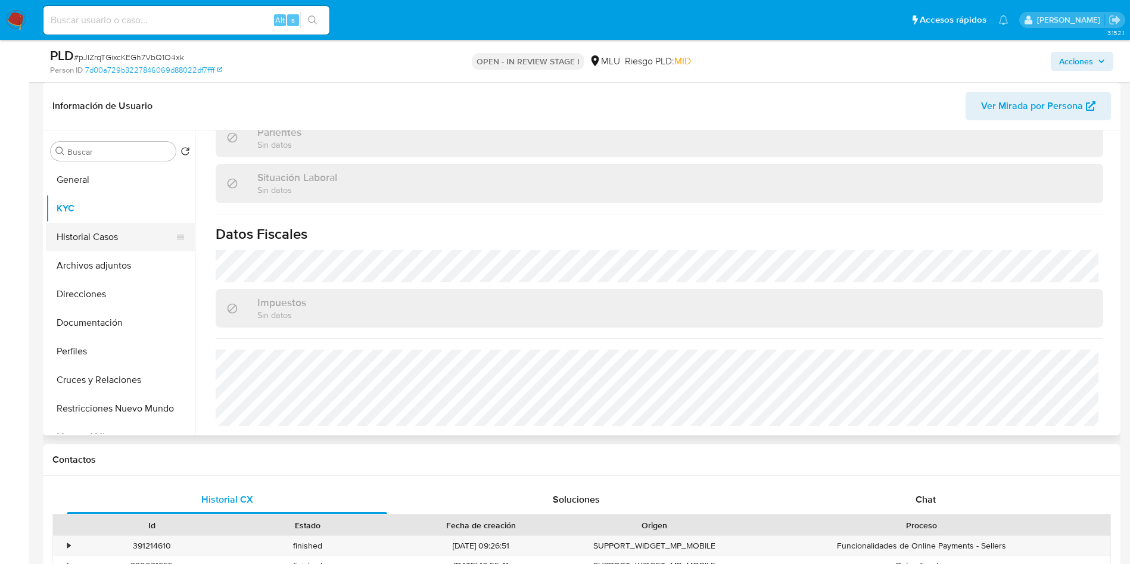
click at [88, 247] on button "Historial Casos" at bounding box center [115, 237] width 139 height 29
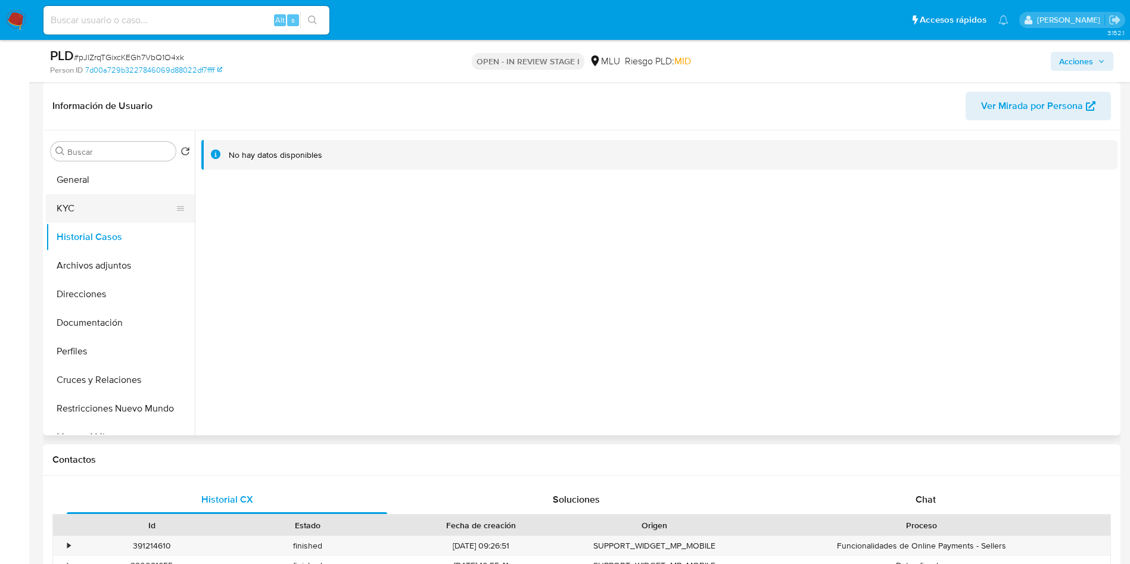
click at [89, 212] on button "KYC" at bounding box center [115, 208] width 139 height 29
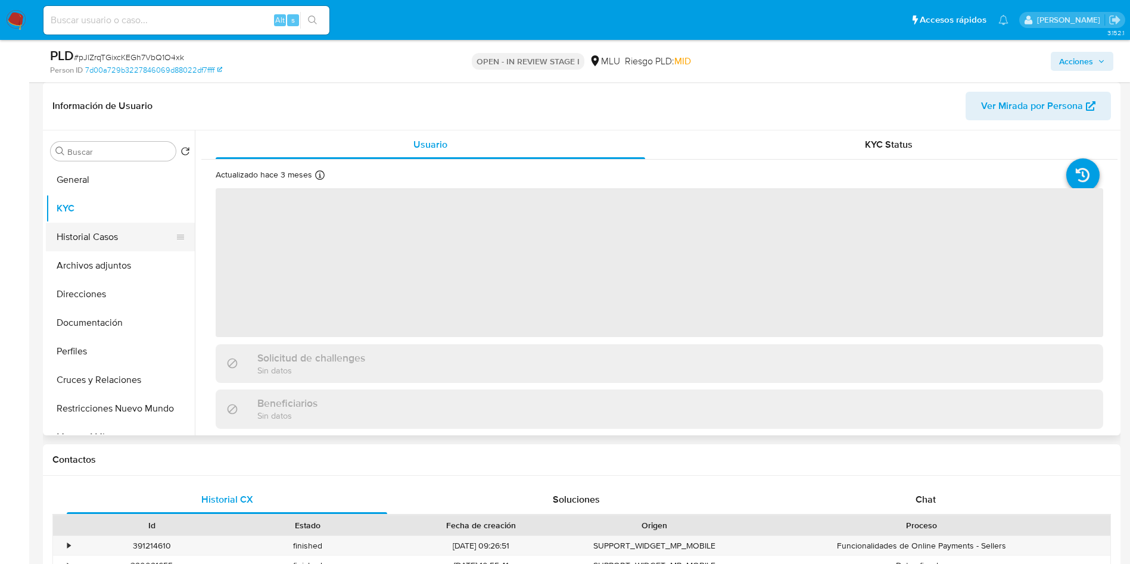
click at [104, 241] on button "Historial Casos" at bounding box center [115, 237] width 139 height 29
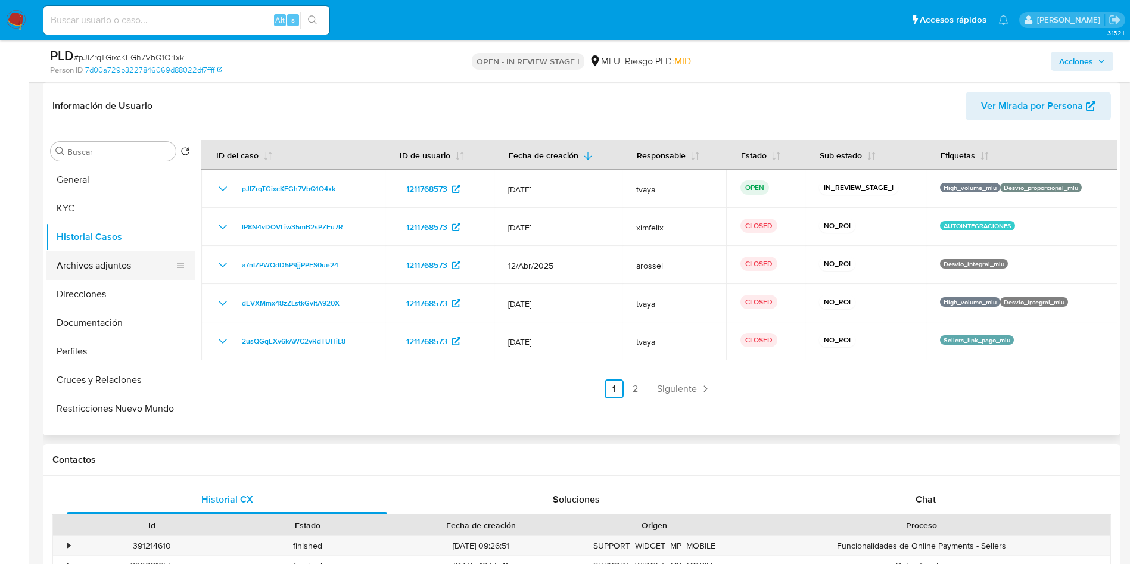
click at [101, 269] on button "Archivos adjuntos" at bounding box center [115, 265] width 139 height 29
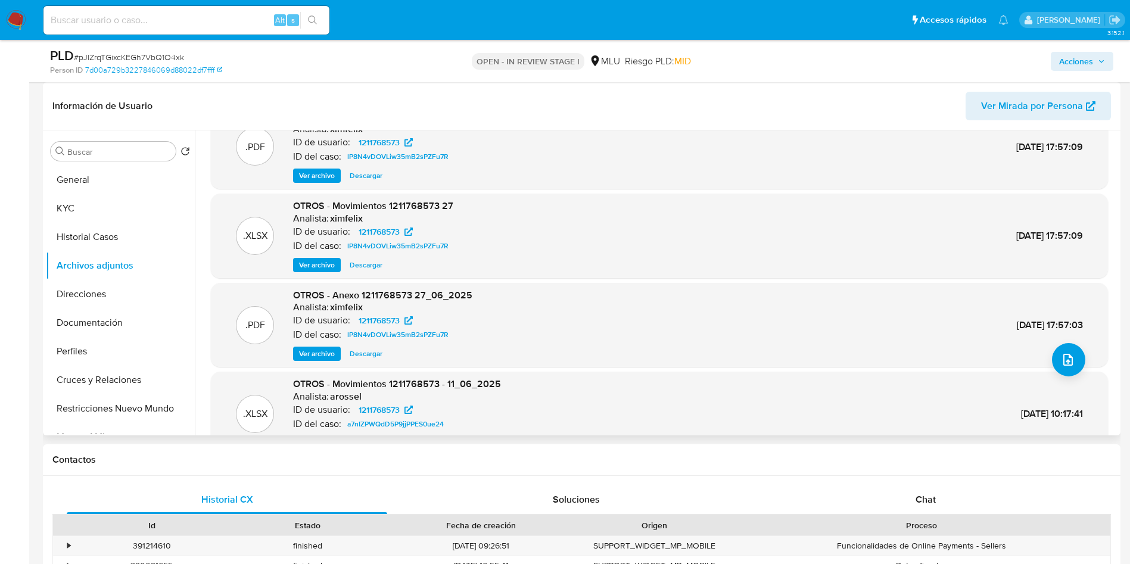
scroll to position [89, 0]
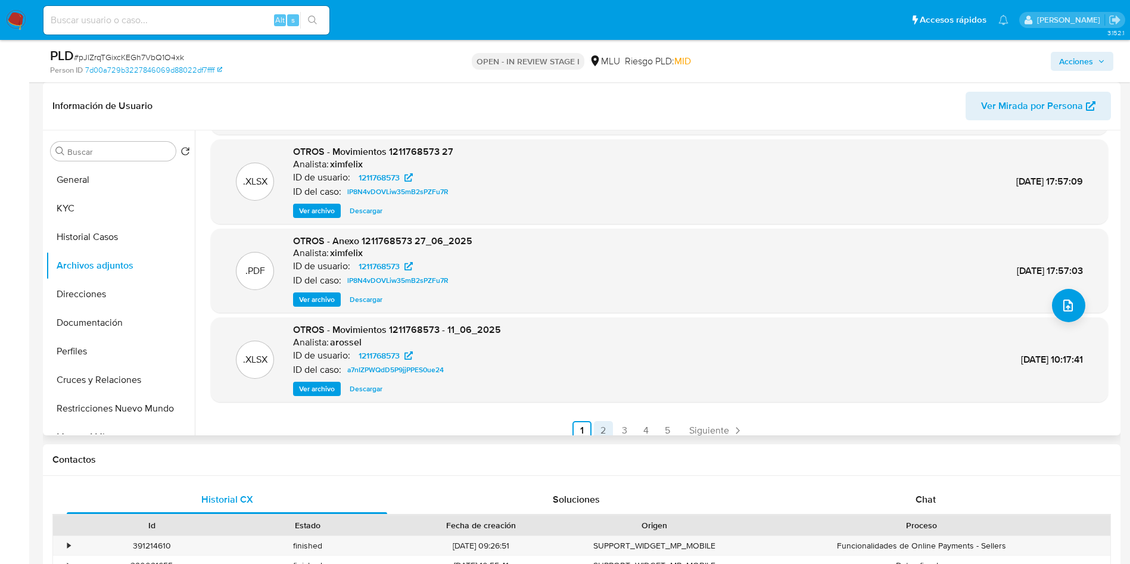
click at [602, 428] on link "2" at bounding box center [603, 430] width 19 height 19
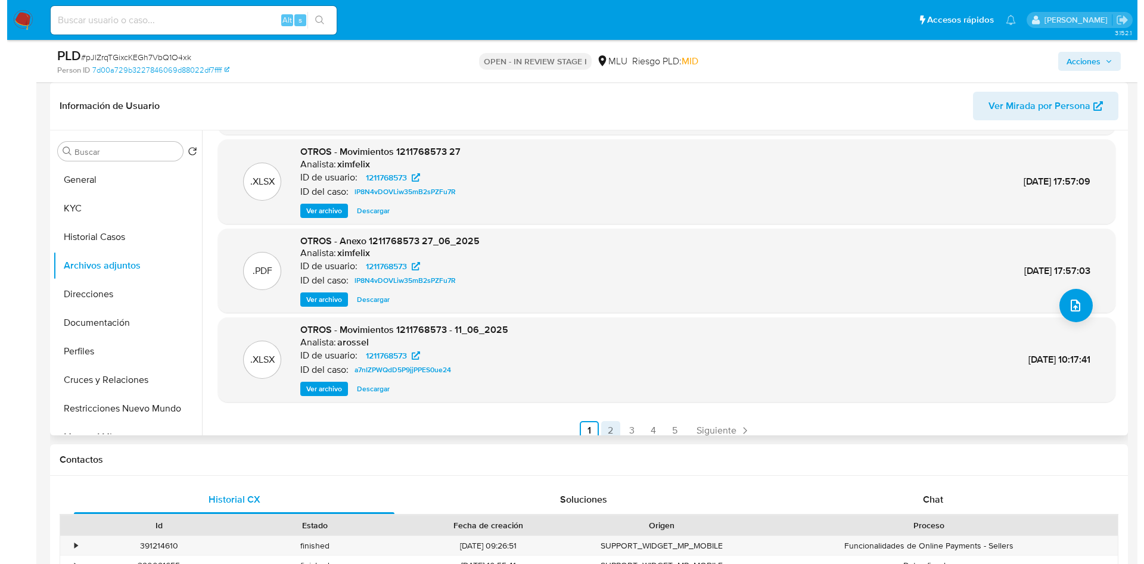
scroll to position [0, 0]
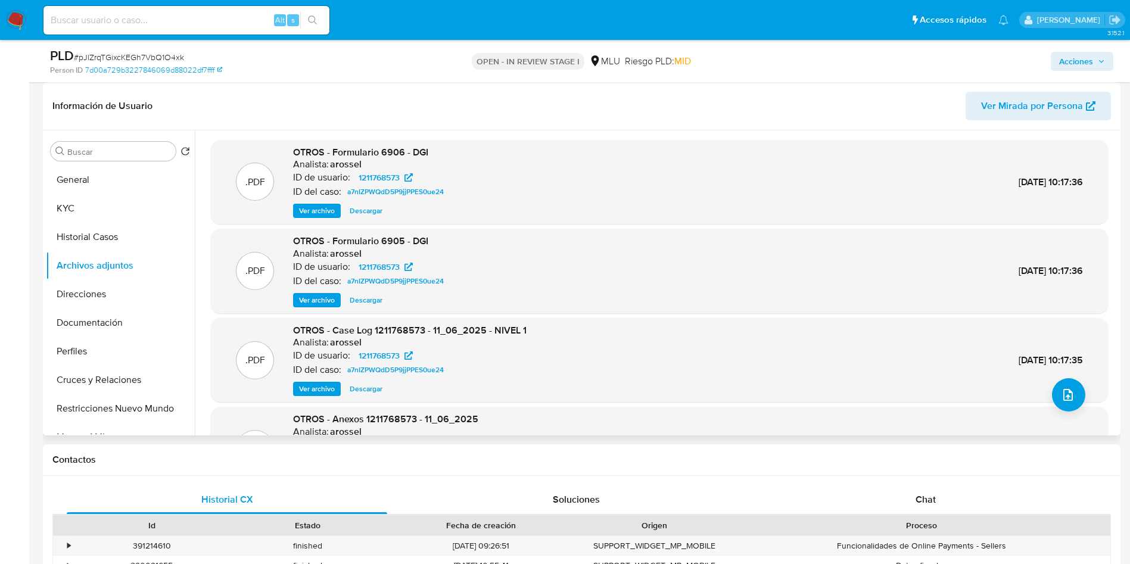
click at [327, 206] on span "Ver archivo" at bounding box center [317, 211] width 36 height 12
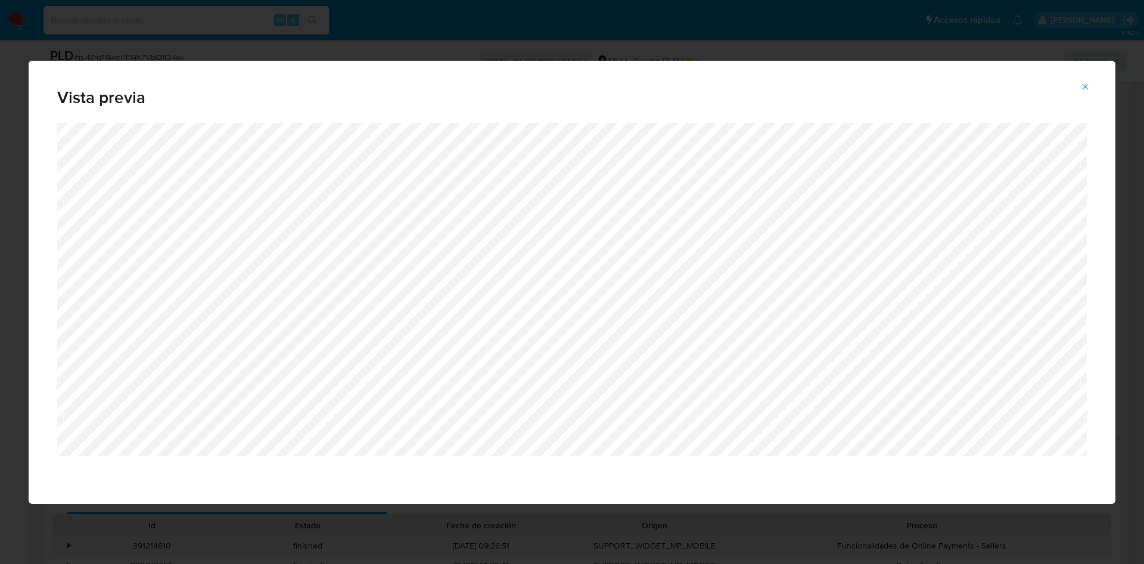
click at [1085, 86] on icon "Attachment preview" at bounding box center [1085, 86] width 5 height 5
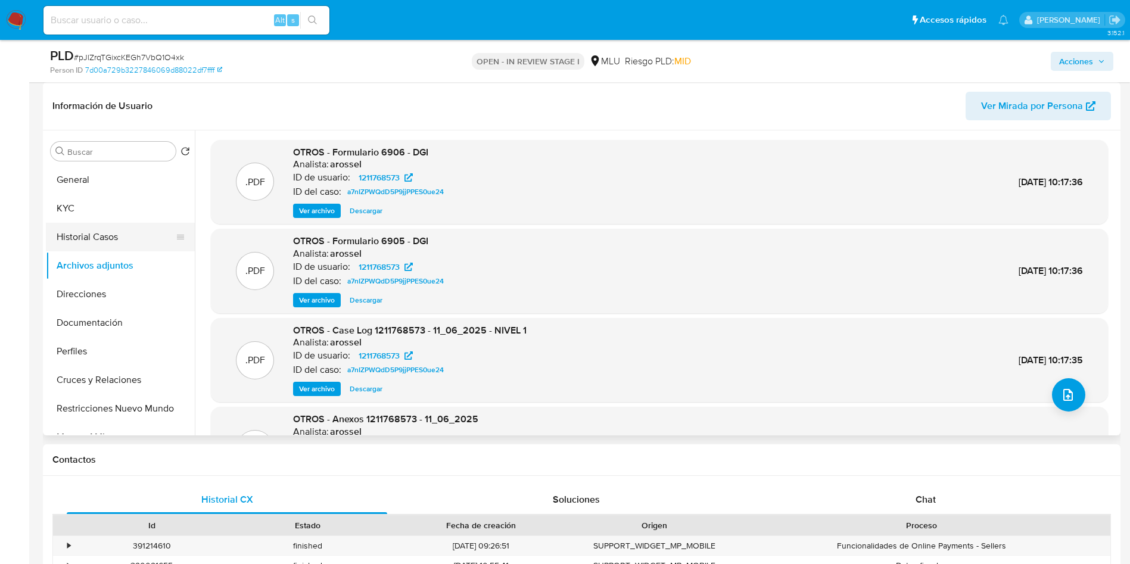
click at [105, 241] on button "Historial Casos" at bounding box center [115, 237] width 139 height 29
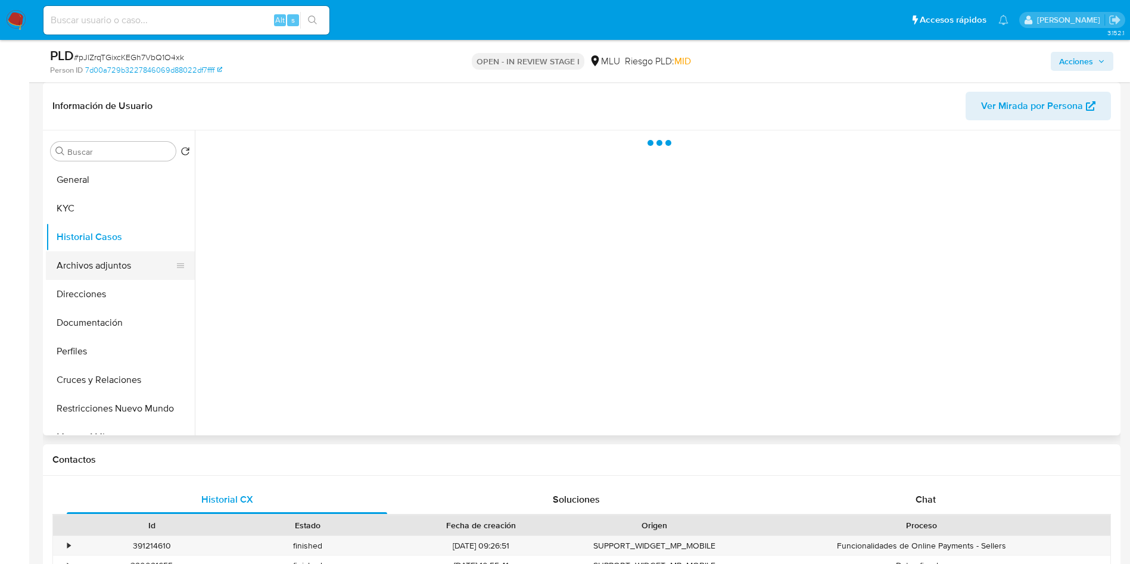
click at [92, 271] on button "Archivos adjuntos" at bounding box center [115, 265] width 139 height 29
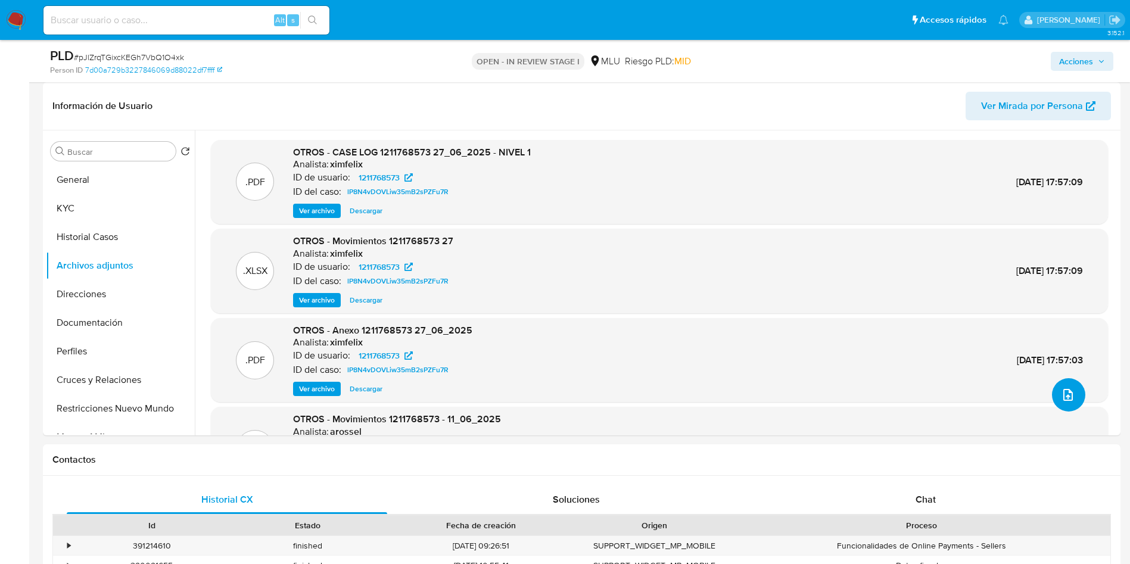
click at [1061, 396] on icon "upload-file" at bounding box center [1068, 395] width 14 height 14
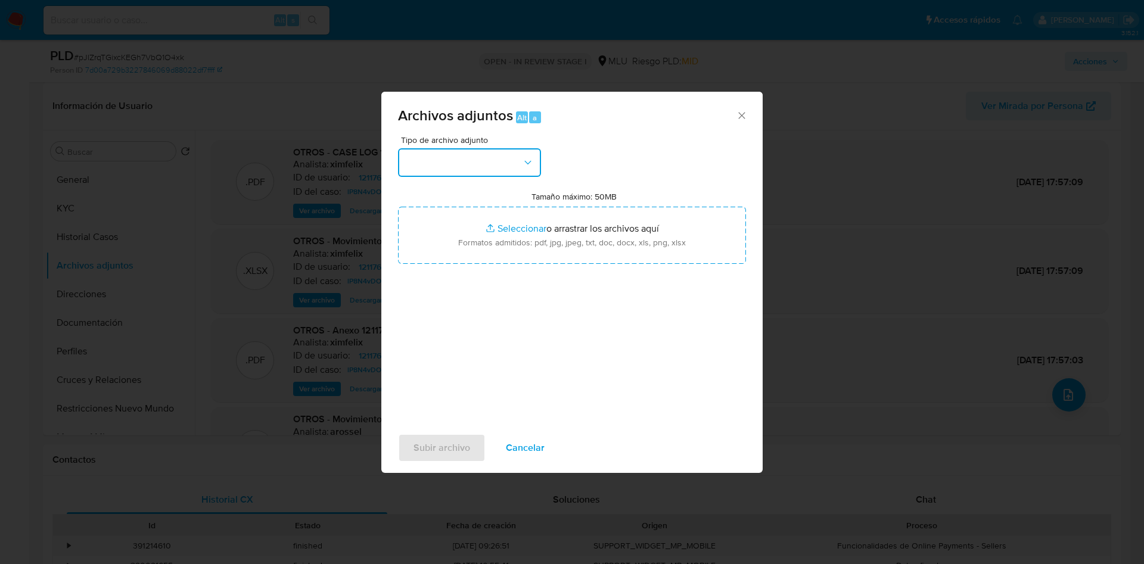
click at [498, 157] on button "button" at bounding box center [469, 162] width 143 height 29
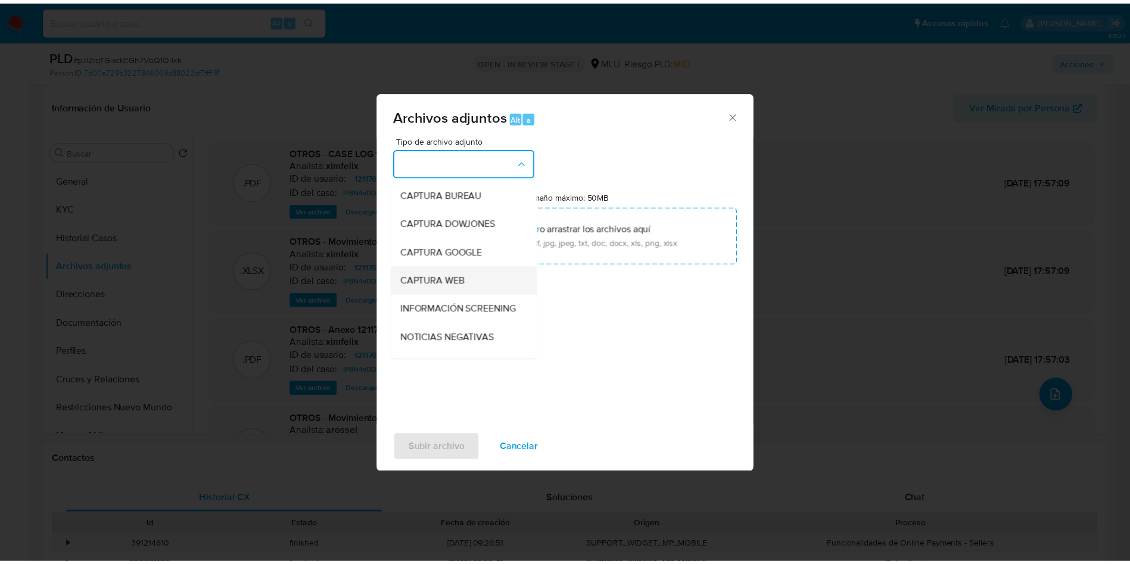
scroll to position [89, 0]
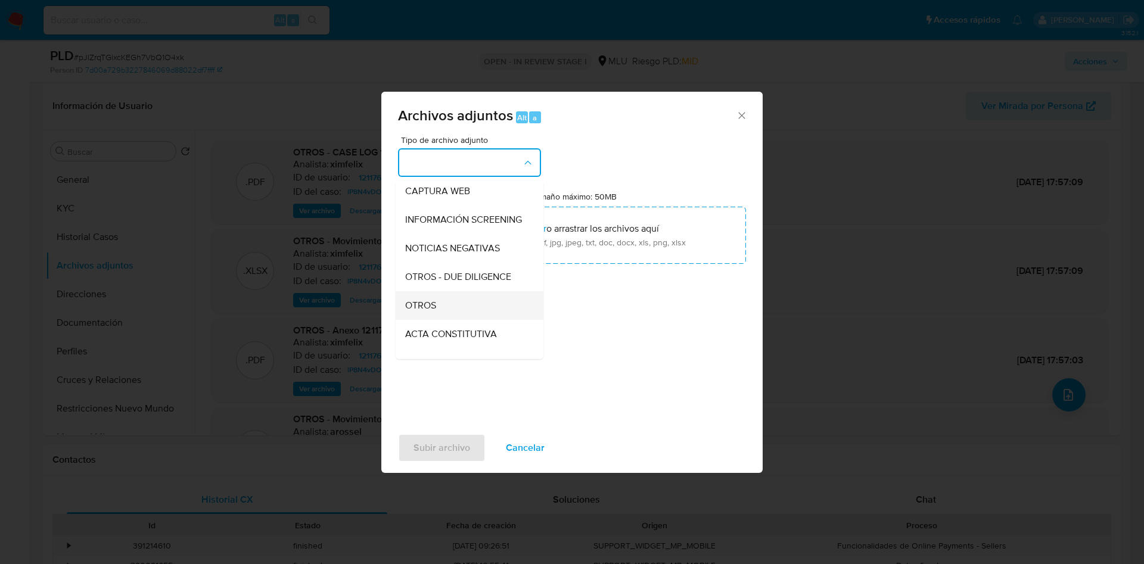
click at [434, 312] on span "OTROS" at bounding box center [420, 306] width 31 height 12
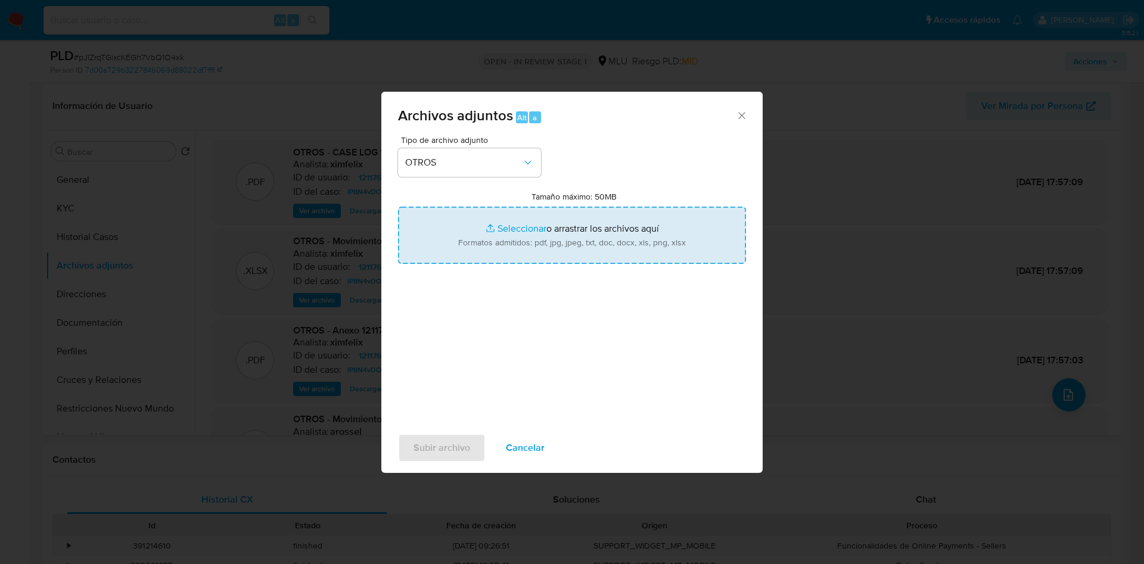
click at [525, 231] on input "Tamaño máximo: 50MB Seleccionar archivos" at bounding box center [572, 235] width 348 height 57
type input "C:\fakepath\1211768573 - Movimientos.xlsx"
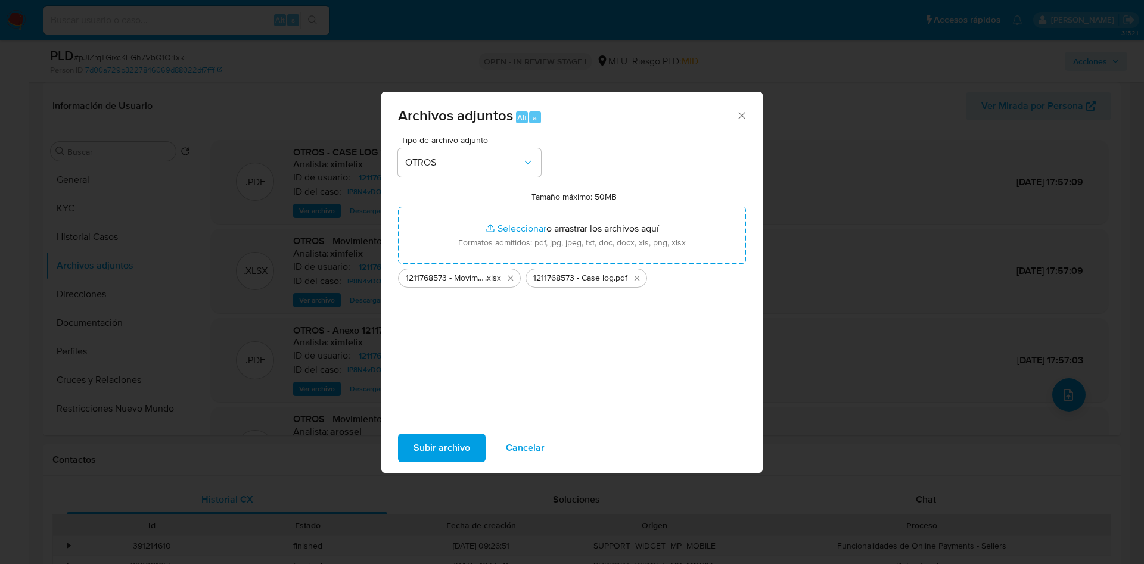
click at [453, 447] on span "Subir archivo" at bounding box center [441, 448] width 57 height 26
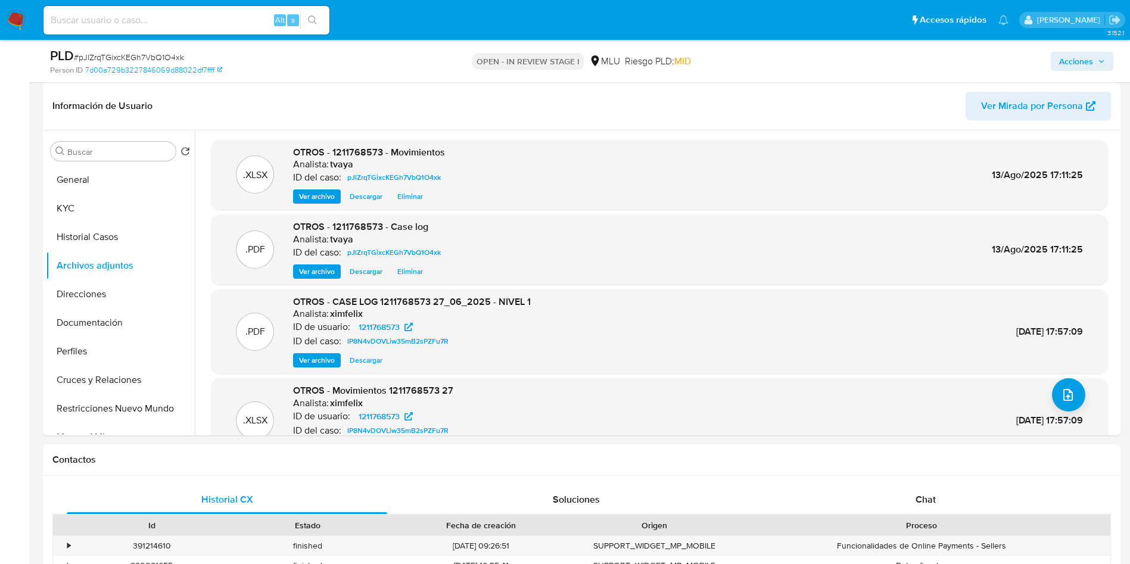
click at [1111, 58] on button "Acciones" at bounding box center [1082, 61] width 63 height 19
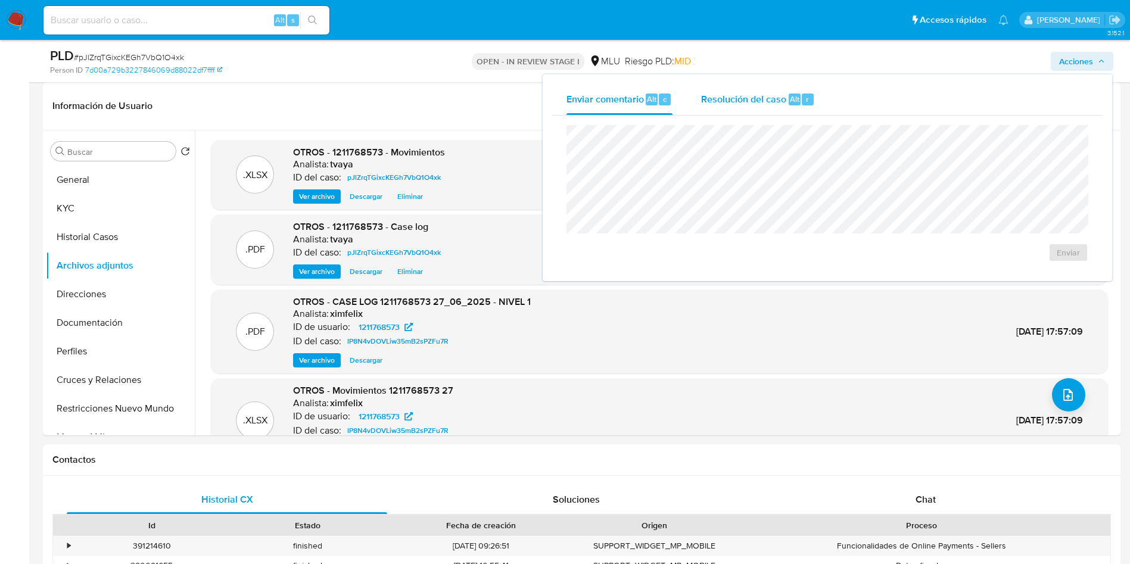
click at [757, 95] on span "Resolución del caso" at bounding box center [743, 99] width 85 height 14
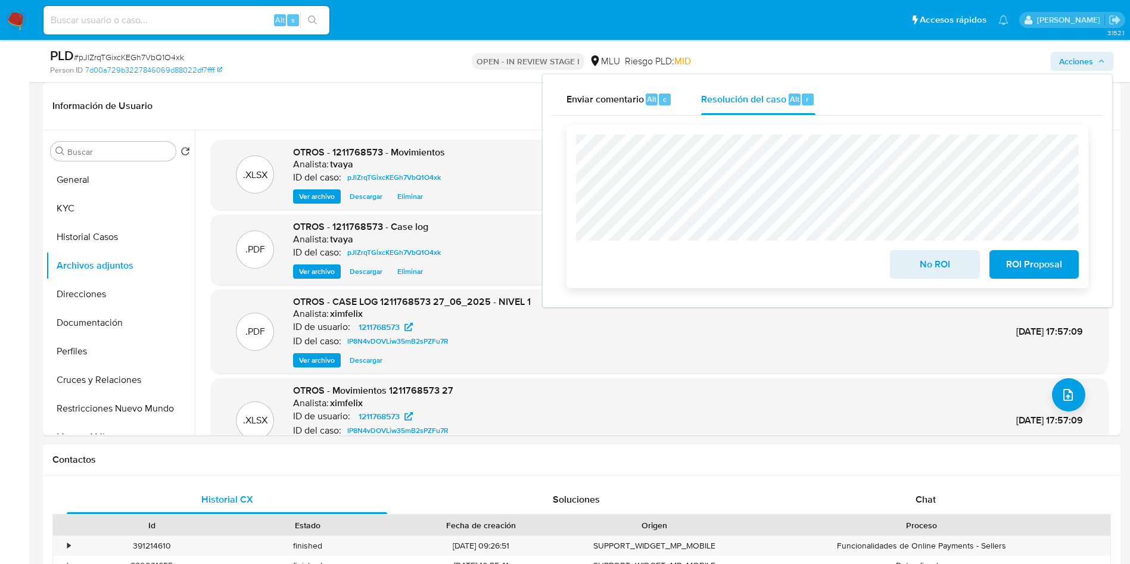
click at [574, 148] on div "No ROI ROI Proposal" at bounding box center [828, 206] width 522 height 163
click at [943, 266] on span "No ROI" at bounding box center [935, 264] width 58 height 26
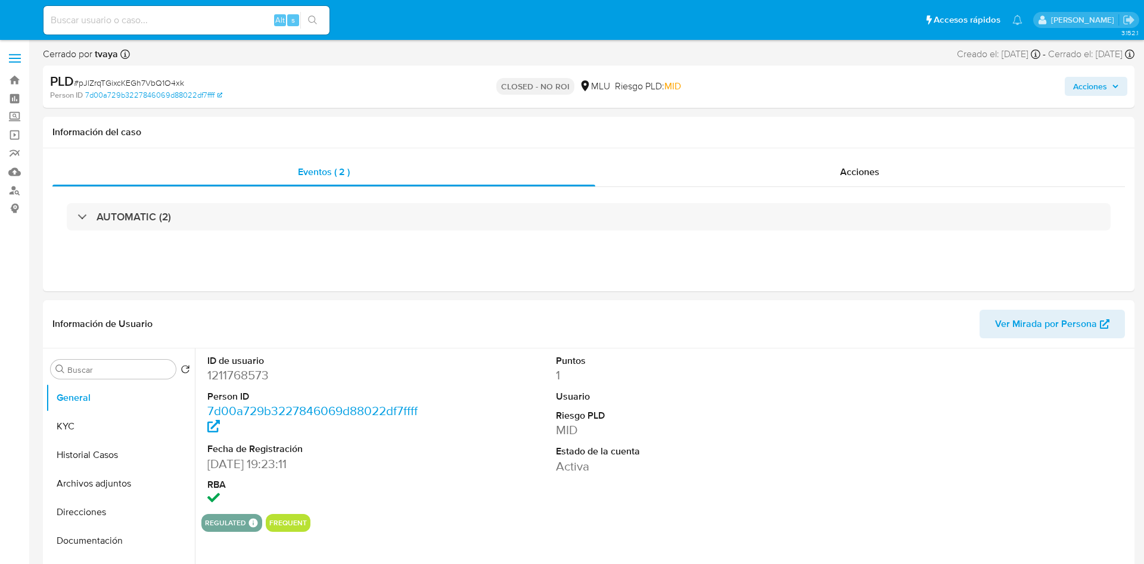
select select "10"
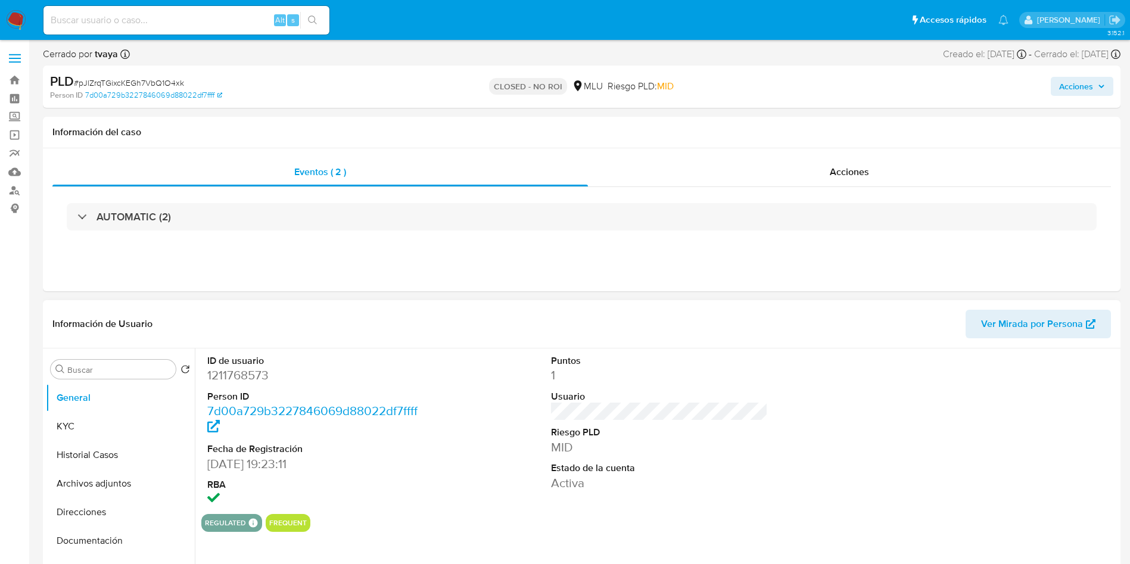
click at [257, 371] on dd "1211768573" at bounding box center [315, 375] width 217 height 17
copy dd "1211768573"
click at [94, 465] on button "Historial Casos" at bounding box center [115, 455] width 139 height 29
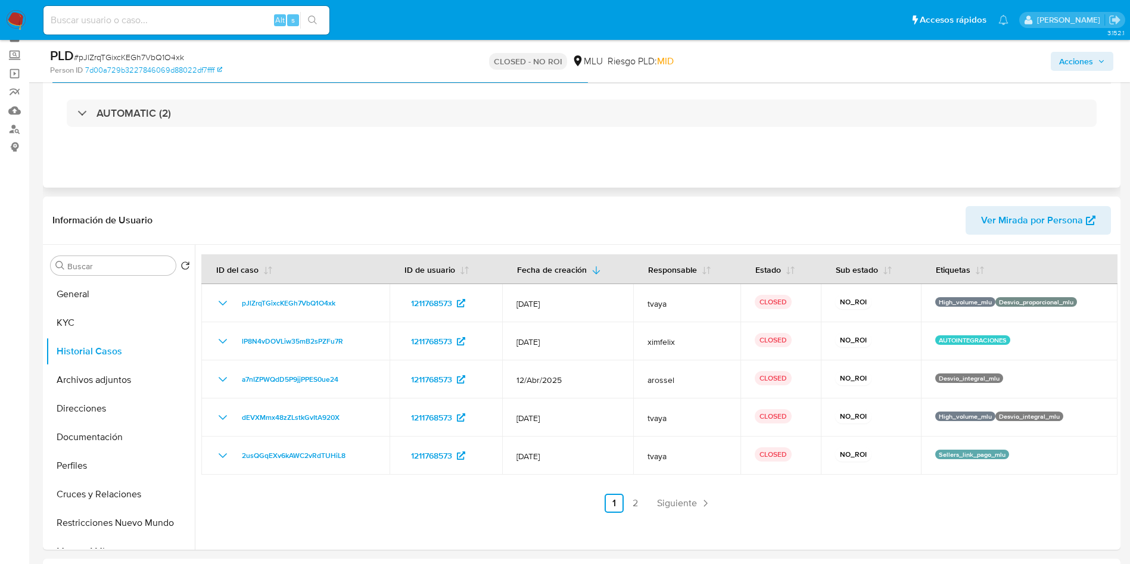
scroll to position [89, 0]
